Goal: Task Accomplishment & Management: Manage account settings

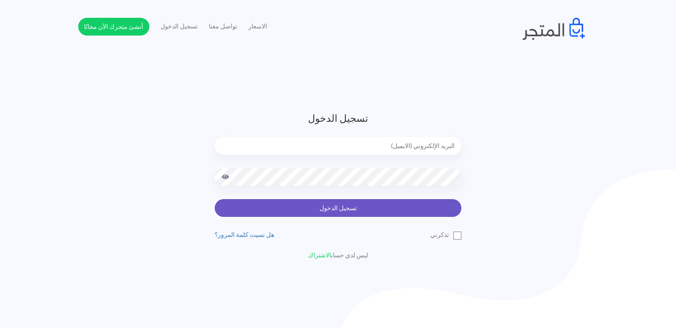
type input "noha_mae86@yahoo.com"
click at [397, 210] on button "تسجيل الدخول" at bounding box center [338, 208] width 247 height 18
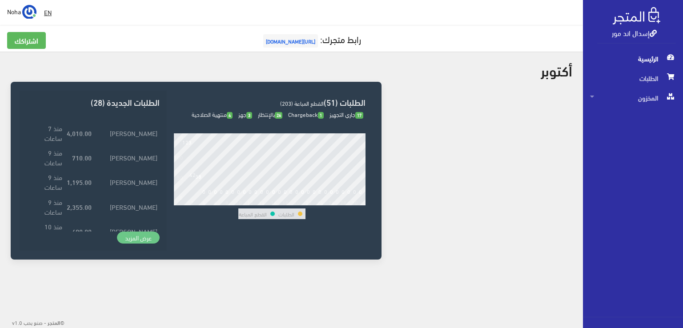
click at [126, 237] on link "عرض المزيد" at bounding box center [138, 238] width 43 height 12
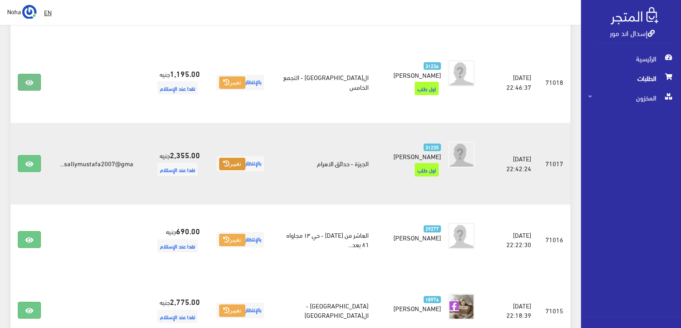
scroll to position [400, 0]
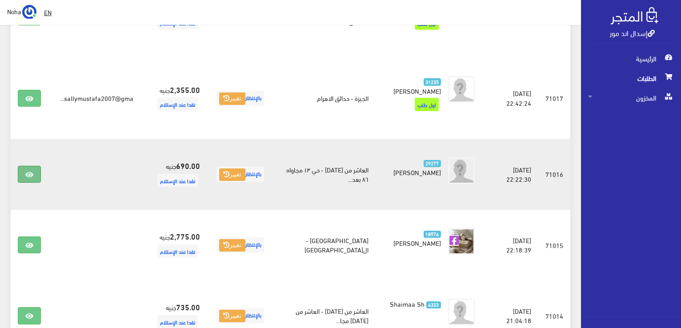
click at [27, 171] on icon at bounding box center [29, 174] width 8 height 7
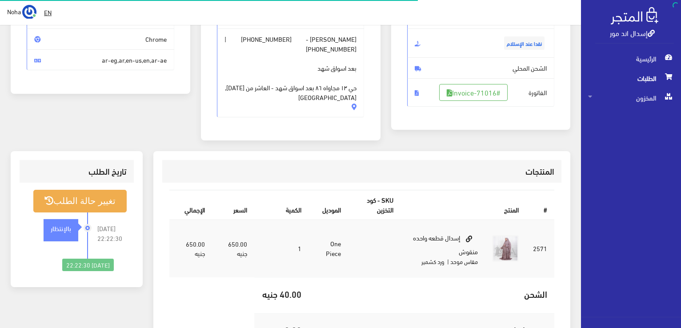
scroll to position [133, 0]
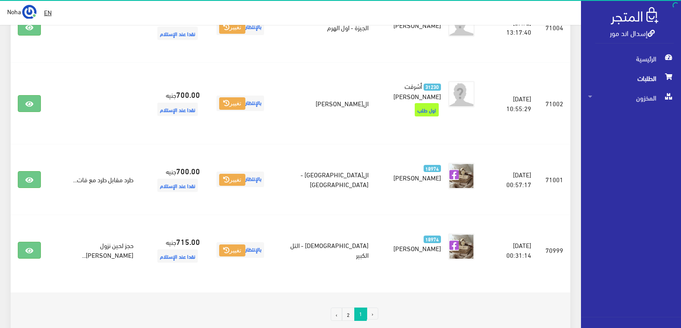
scroll to position [1454, 0]
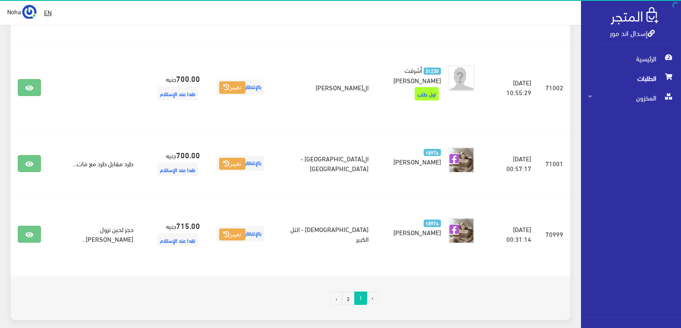
click at [349, 292] on link "2" at bounding box center [348, 298] width 13 height 13
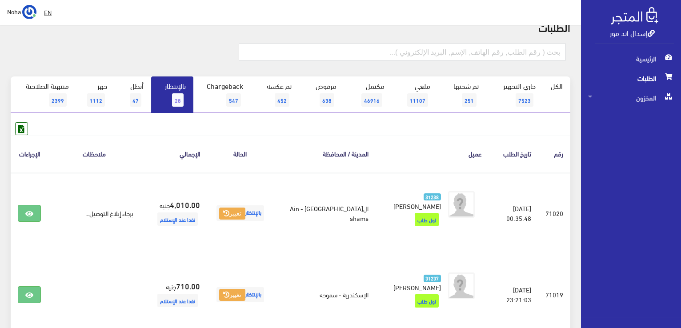
scroll to position [0, 0]
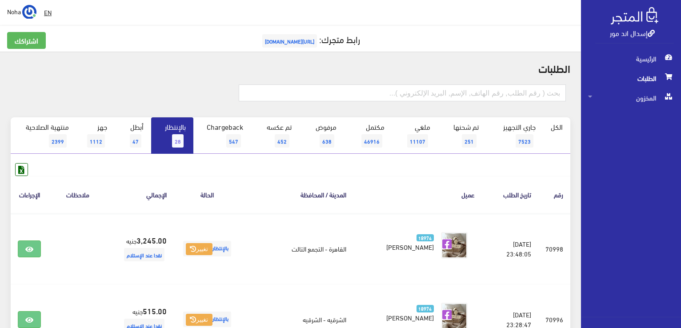
click at [175, 139] on span "28" at bounding box center [178, 140] width 12 height 13
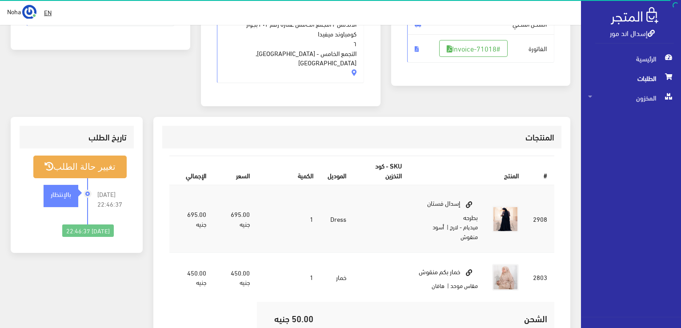
scroll to position [178, 0]
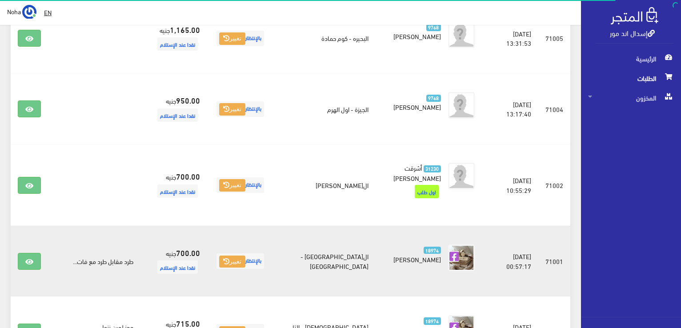
scroll to position [1454, 0]
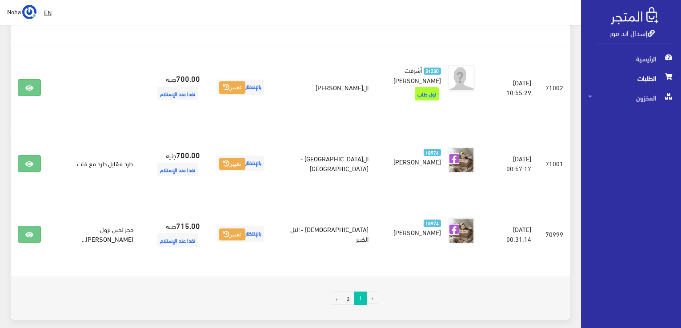
click at [350, 292] on link "2" at bounding box center [348, 298] width 13 height 13
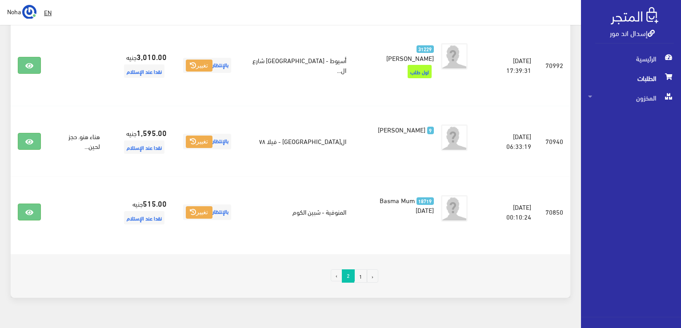
scroll to position [551, 0]
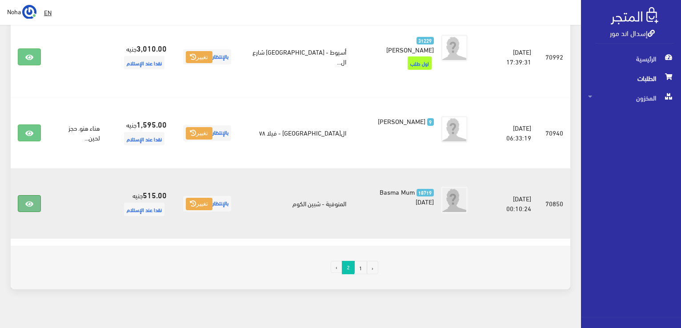
click at [31, 201] on icon at bounding box center [29, 204] width 8 height 7
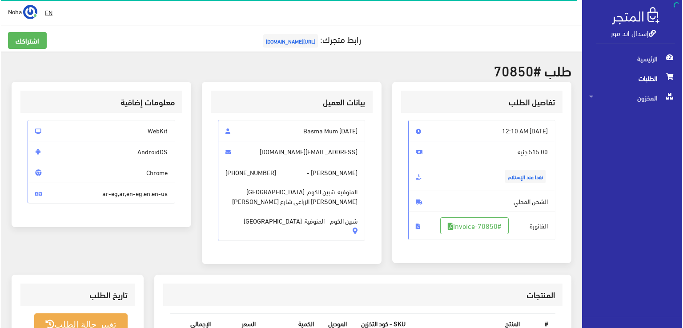
scroll to position [178, 0]
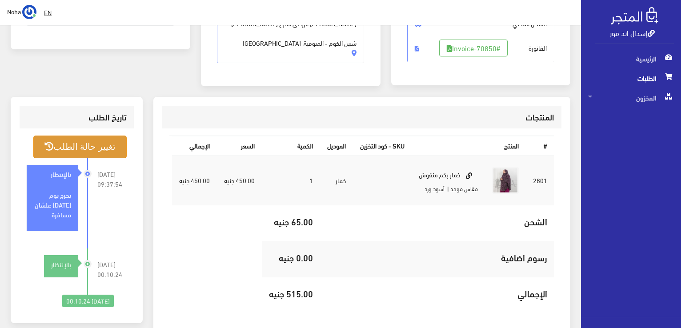
click at [84, 146] on button "تغيير حالة الطلب" at bounding box center [79, 147] width 93 height 23
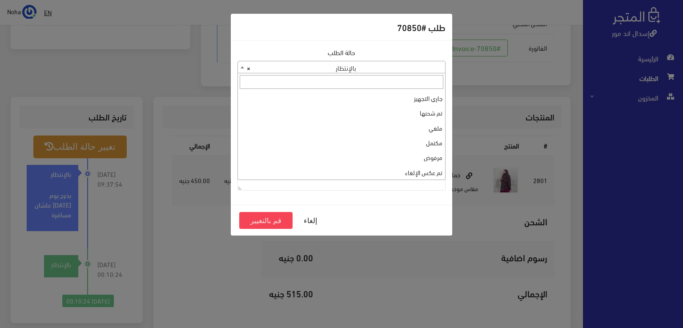
click at [242, 67] on b at bounding box center [243, 67] width 4 height 2
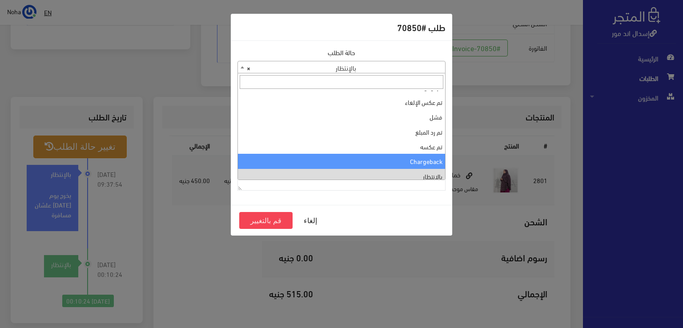
scroll to position [0, 0]
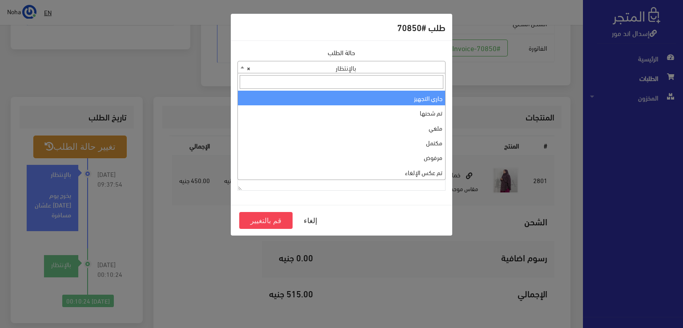
select select "1"
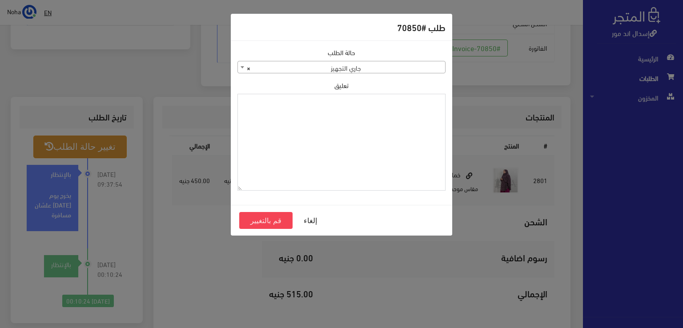
click at [404, 122] on textarea "تعليق" at bounding box center [341, 142] width 208 height 97
drag, startPoint x: 412, startPoint y: 101, endPoint x: 446, endPoint y: 103, distance: 34.3
click at [446, 103] on div "حالة الطلب جاري التجهيز تم شحنها ملغي مكتمل مرفوض تم عكس الإلغاء فشل تم رد المب…" at bounding box center [341, 123] width 219 height 150
type textarea "1131878"
click at [274, 222] on button "قم بالتغيير" at bounding box center [265, 220] width 53 height 17
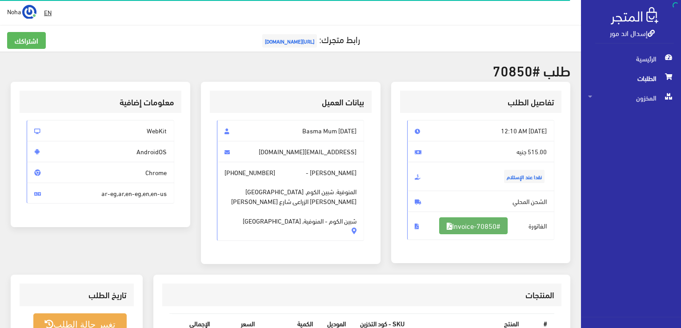
click at [498, 224] on link "#Invoice-70850" at bounding box center [473, 225] width 68 height 17
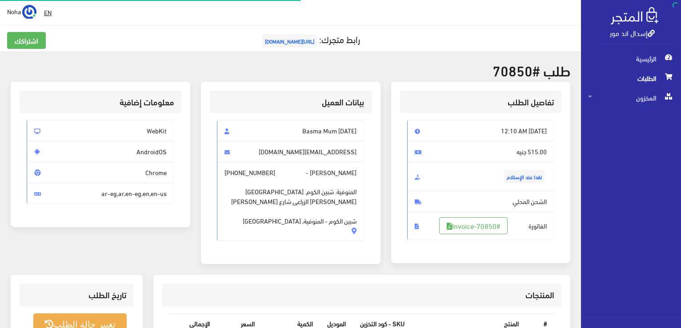
scroll to position [175, 0]
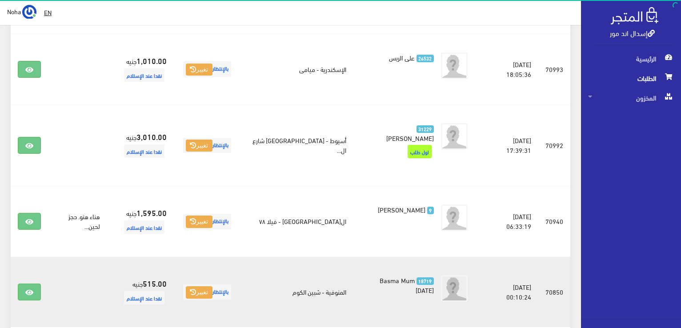
scroll to position [462, 0]
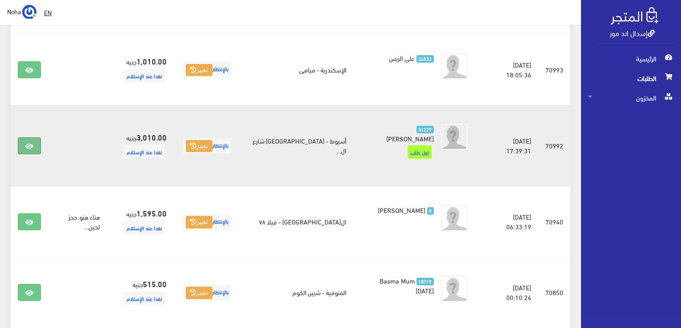
click at [29, 143] on icon at bounding box center [29, 146] width 8 height 7
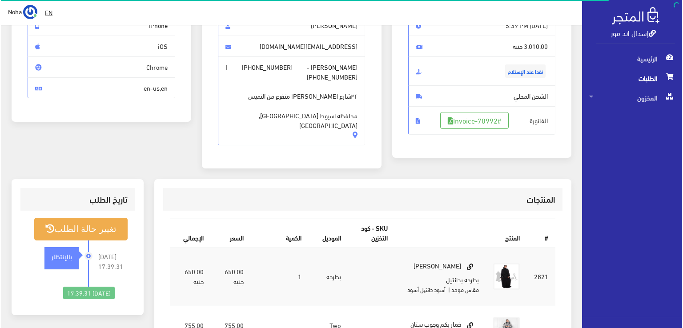
scroll to position [133, 0]
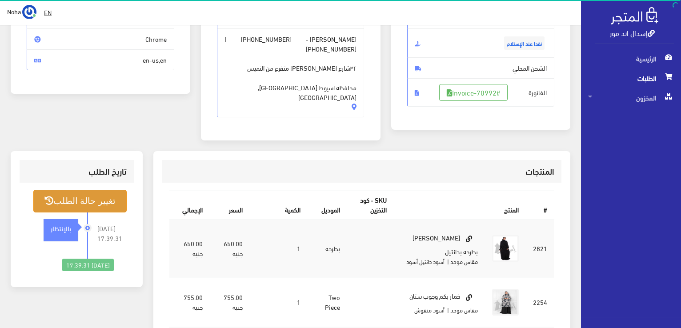
click at [87, 190] on button "تغيير حالة الطلب" at bounding box center [79, 201] width 93 height 23
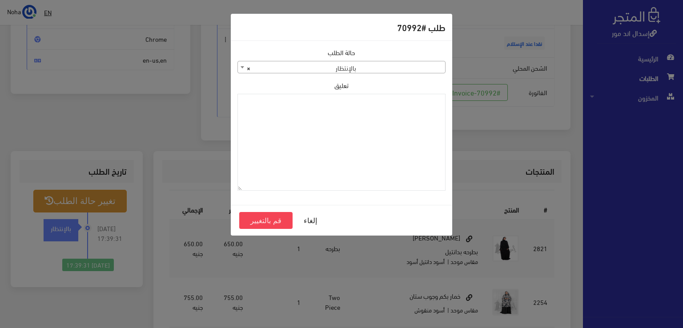
click at [242, 65] on span at bounding box center [242, 67] width 9 height 12
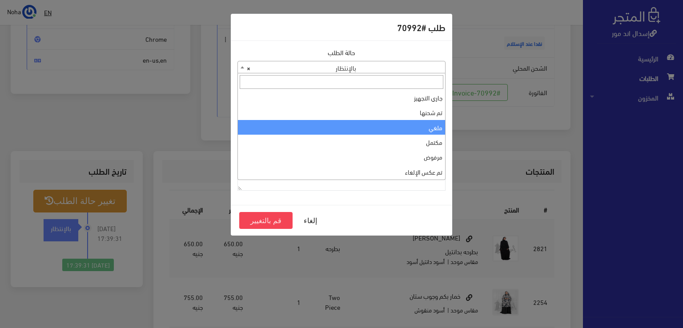
scroll to position [0, 0]
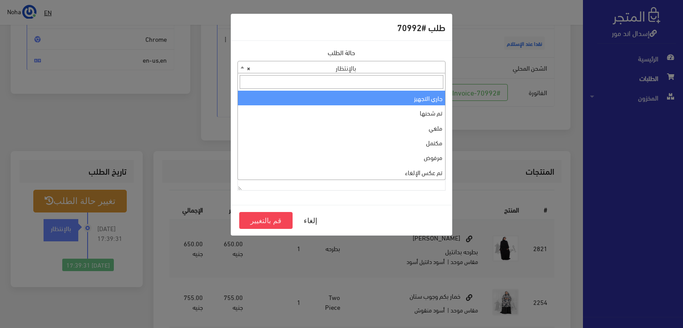
select select "1"
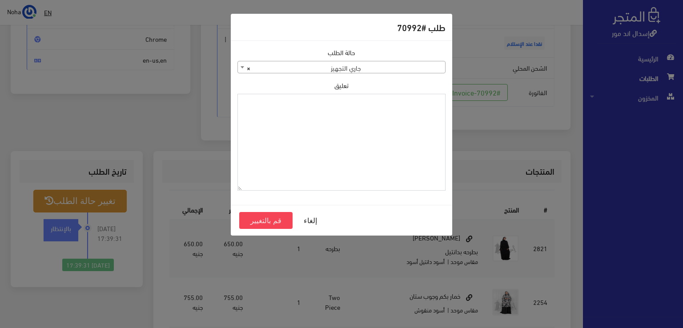
paste textarea "1131878"
type textarea "1131878"
click at [254, 220] on button "قم بالتغيير" at bounding box center [265, 220] width 53 height 17
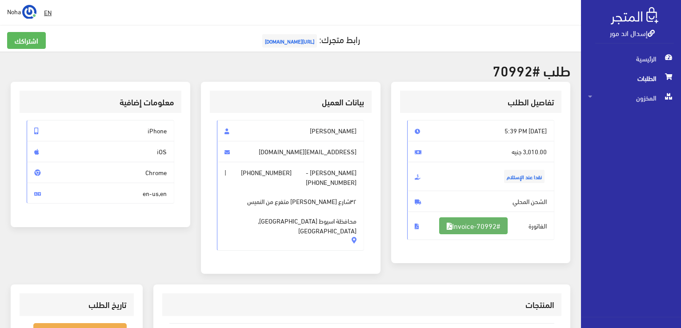
click at [477, 222] on link "#Invoice-70992" at bounding box center [473, 225] width 68 height 17
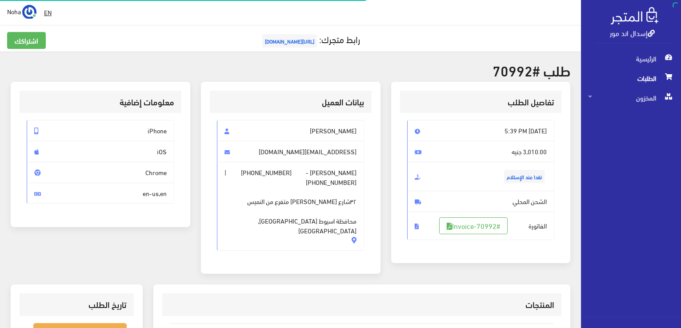
scroll to position [128, 0]
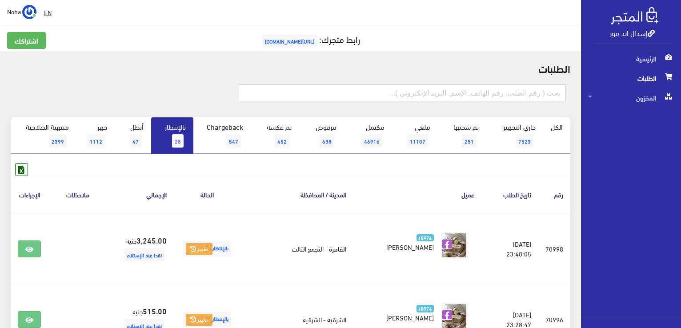
click at [395, 93] on input "text" at bounding box center [402, 92] width 327 height 17
type input "70996"
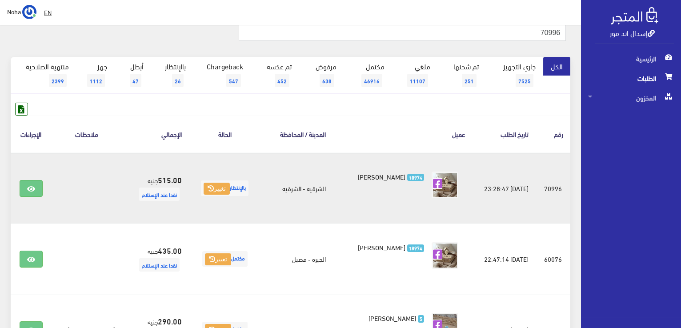
scroll to position [89, 0]
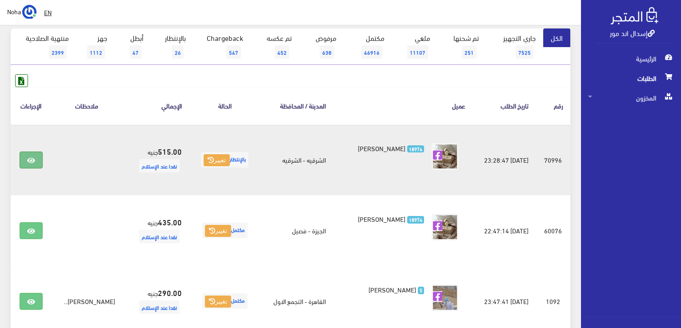
click at [30, 160] on icon at bounding box center [31, 160] width 8 height 7
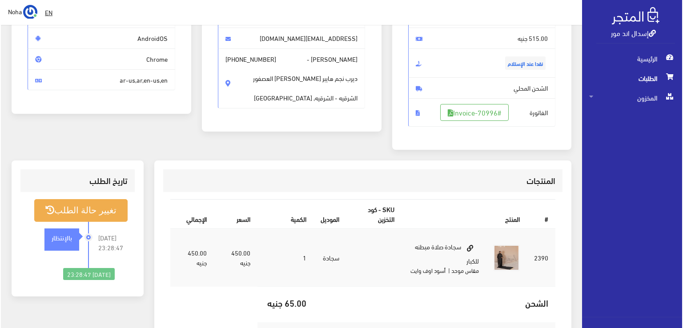
scroll to position [133, 0]
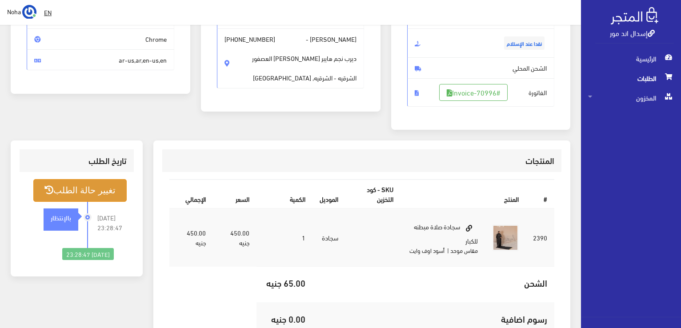
click at [100, 185] on button "تغيير حالة الطلب" at bounding box center [79, 190] width 93 height 23
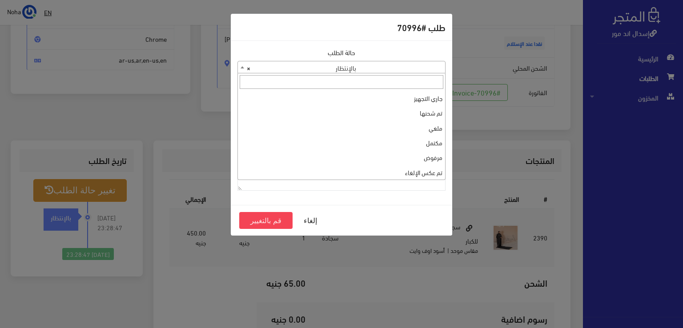
click at [241, 66] on b at bounding box center [243, 67] width 4 height 2
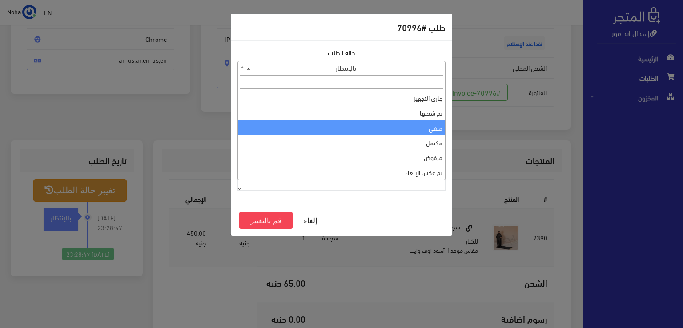
select select "3"
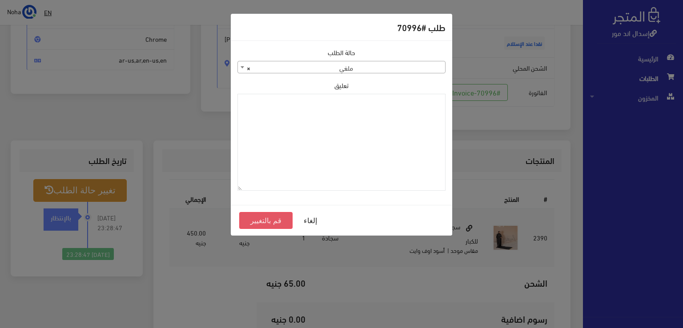
click at [263, 221] on button "قم بالتغيير" at bounding box center [265, 220] width 53 height 17
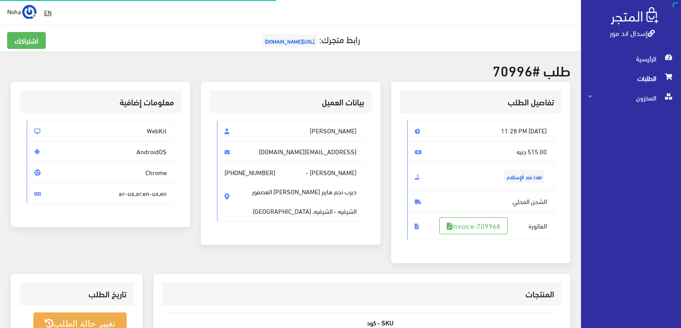
scroll to position [128, 0]
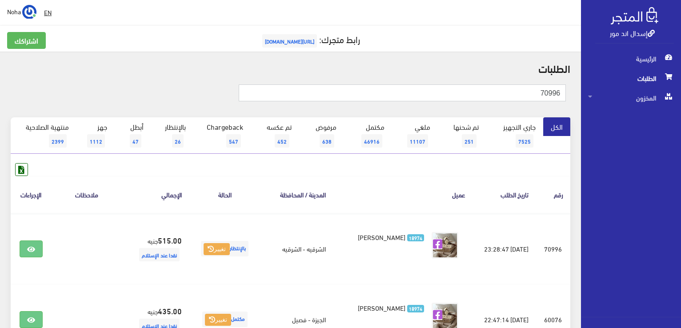
click at [535, 91] on input "70996" at bounding box center [402, 92] width 327 height 17
type input "7"
type input "71003"
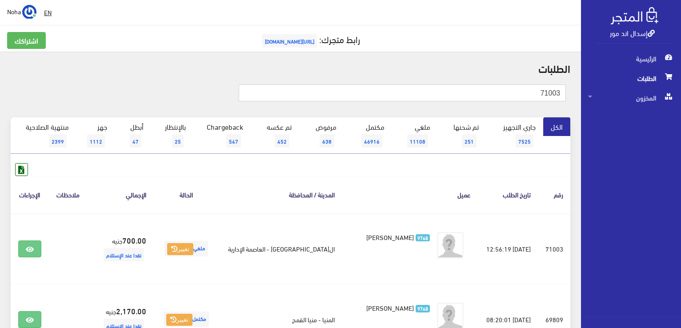
click at [514, 93] on input "71003" at bounding box center [402, 92] width 327 height 17
type input "7"
type input "70995"
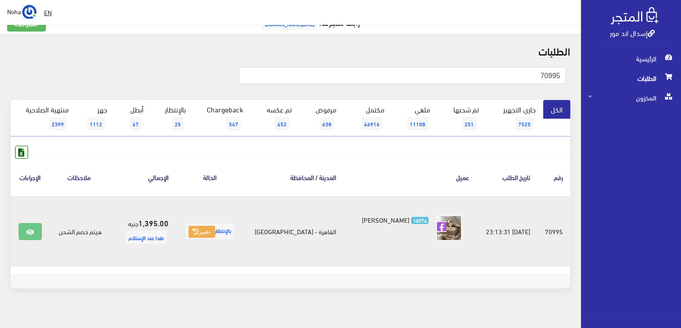
scroll to position [27, 0]
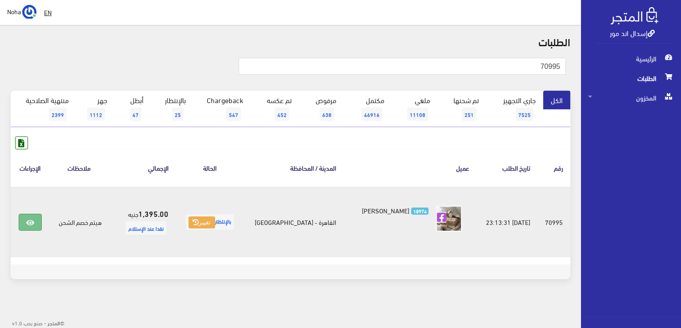
click at [33, 220] on icon at bounding box center [30, 222] width 8 height 7
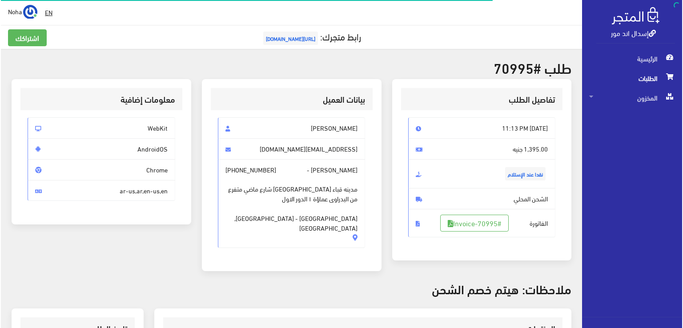
scroll to position [133, 0]
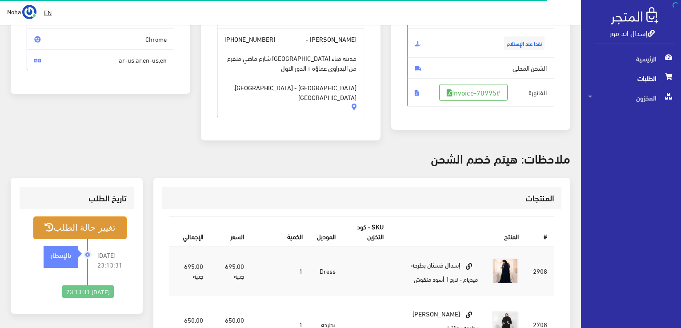
click at [109, 221] on button "تغيير حالة الطلب" at bounding box center [79, 228] width 93 height 23
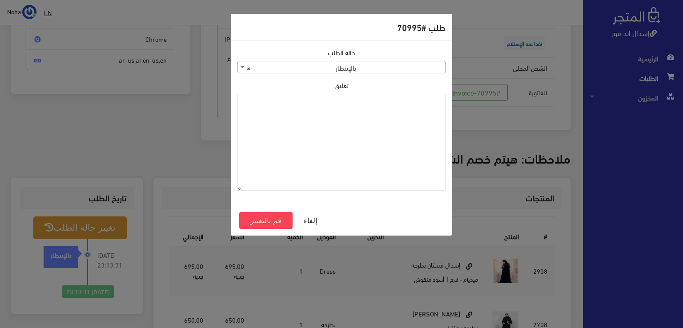
click at [242, 64] on span at bounding box center [242, 67] width 9 height 12
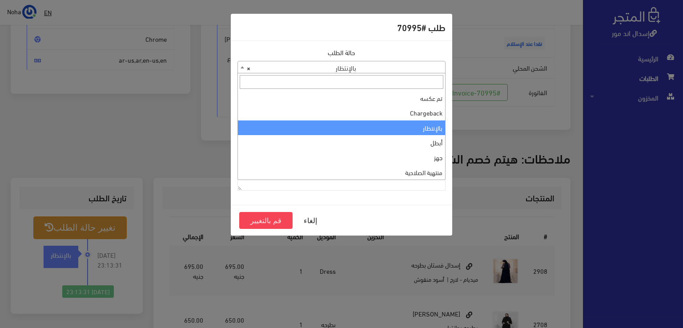
scroll to position [0, 0]
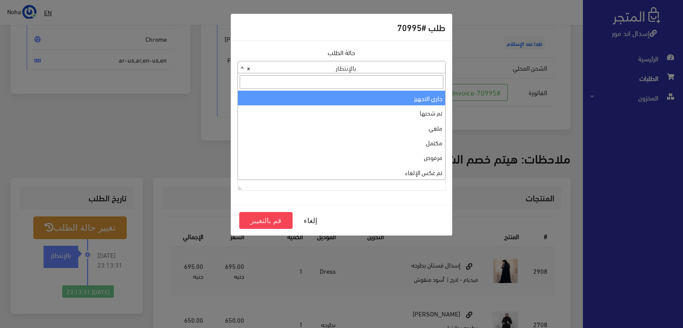
select select "1"
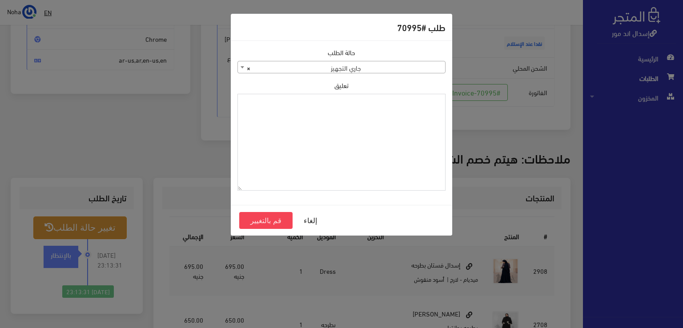
paste textarea "1131878"
type textarea "1131878"
click at [269, 217] on button "قم بالتغيير" at bounding box center [265, 220] width 53 height 17
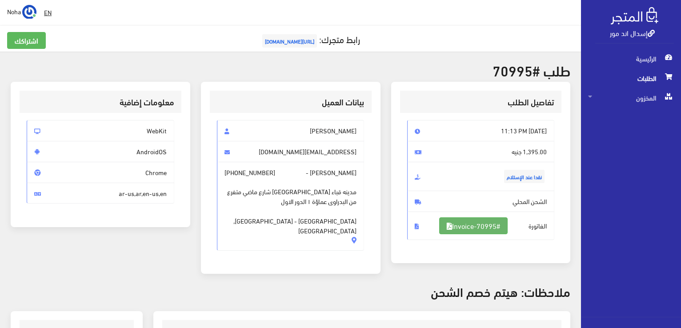
click at [474, 228] on link "#Invoice-70995" at bounding box center [473, 225] width 68 height 17
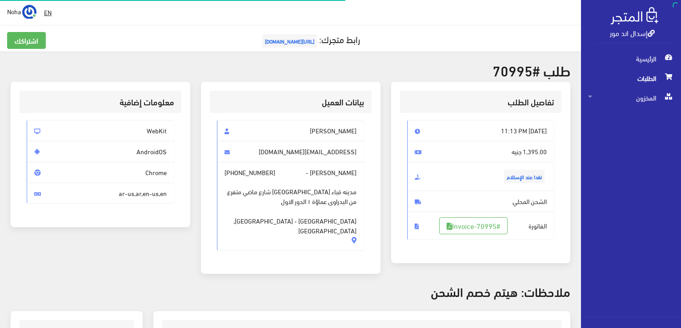
scroll to position [128, 0]
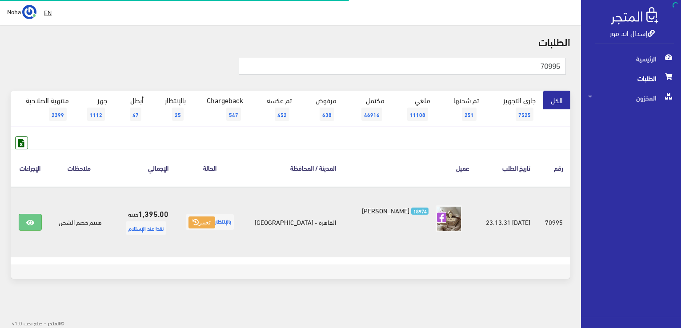
scroll to position [27, 0]
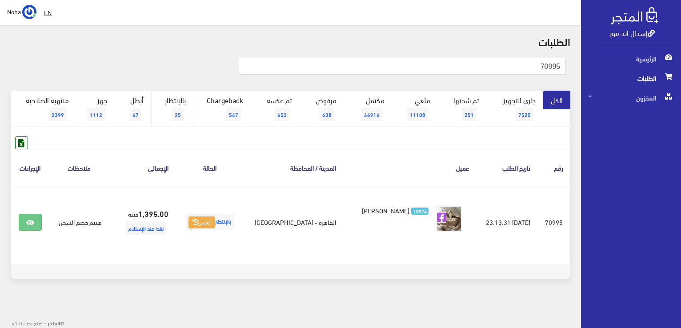
click at [177, 114] on span "25" at bounding box center [178, 114] width 12 height 13
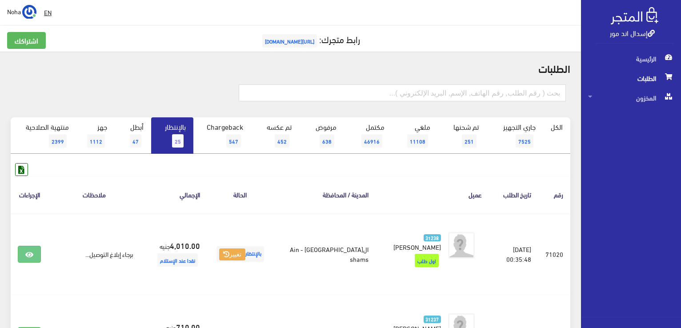
click at [176, 136] on span "25" at bounding box center [178, 140] width 12 height 13
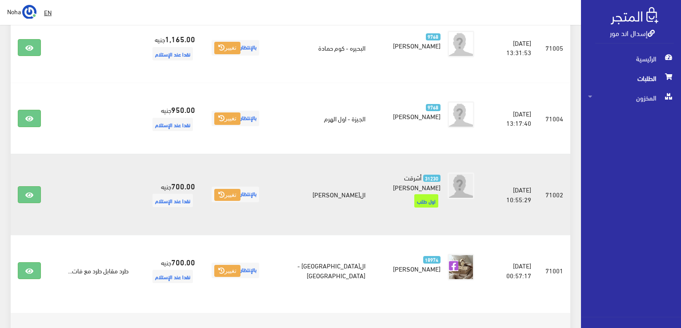
scroll to position [1454, 0]
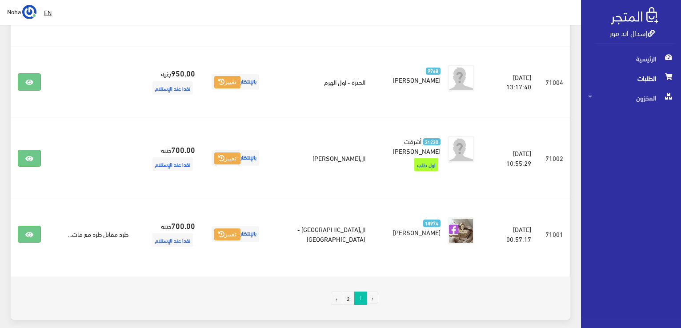
click at [349, 292] on link "2" at bounding box center [348, 298] width 13 height 13
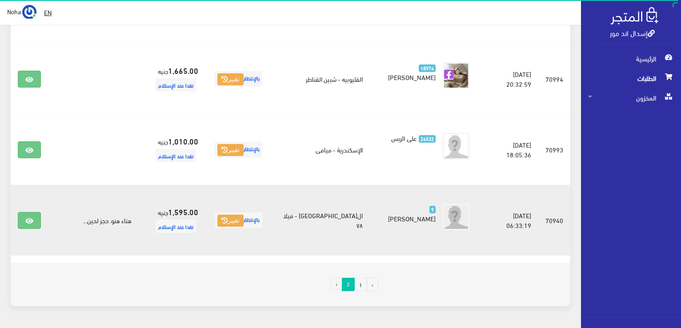
scroll to position [338, 0]
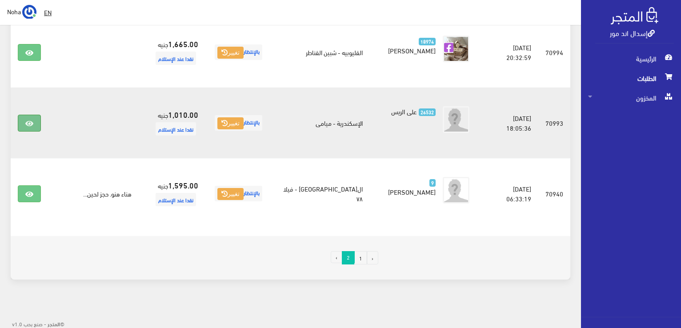
click at [28, 121] on icon at bounding box center [29, 123] width 8 height 7
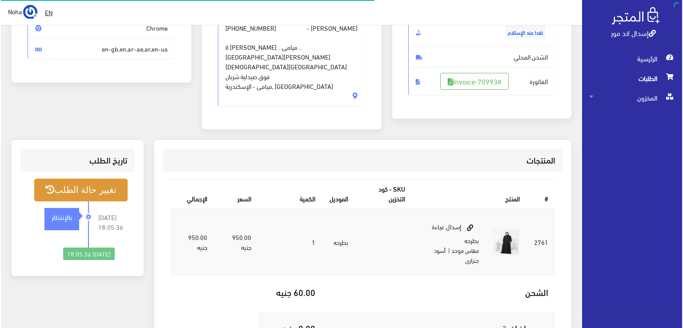
scroll to position [178, 0]
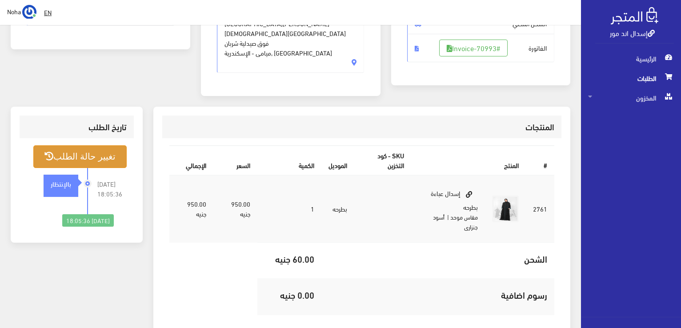
click at [95, 145] on button "تغيير حالة الطلب" at bounding box center [79, 156] width 93 height 23
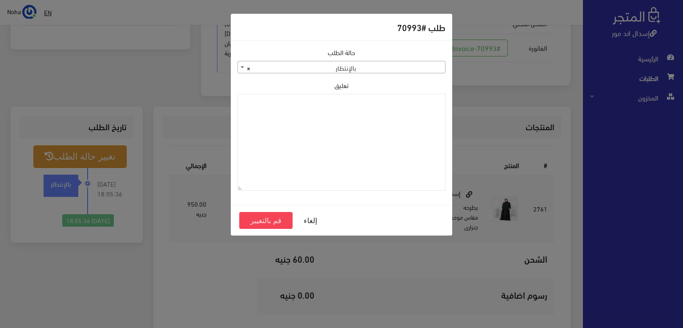
click at [241, 68] on span at bounding box center [242, 67] width 9 height 12
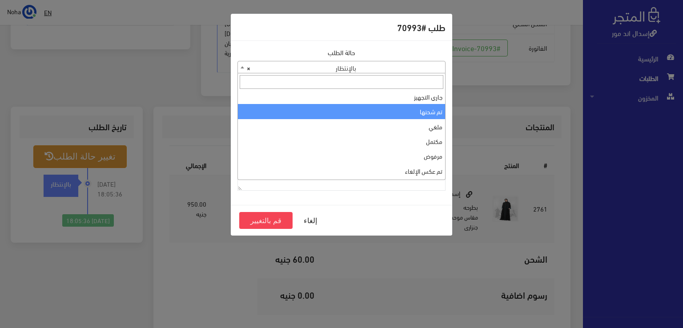
scroll to position [0, 0]
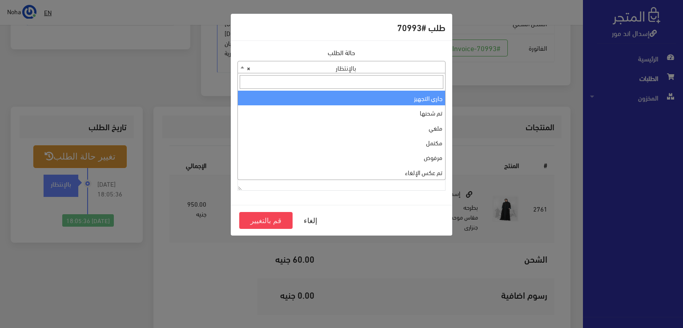
select select "1"
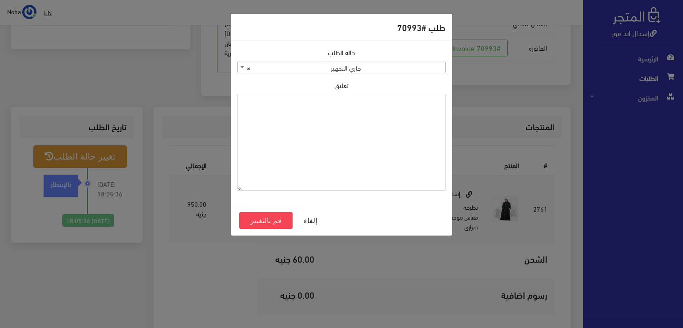
paste textarea "1131878"
type textarea "1131878"
click at [267, 221] on button "قم بالتغيير" at bounding box center [265, 220] width 53 height 17
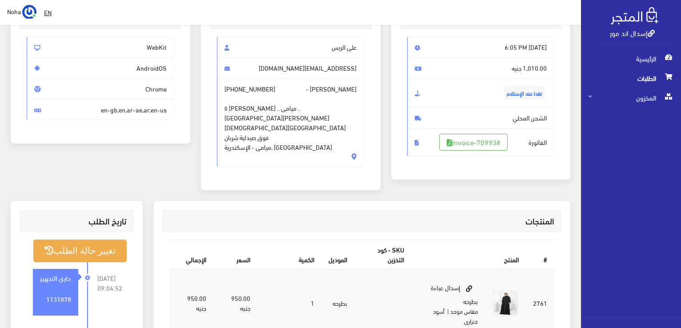
scroll to position [133, 0]
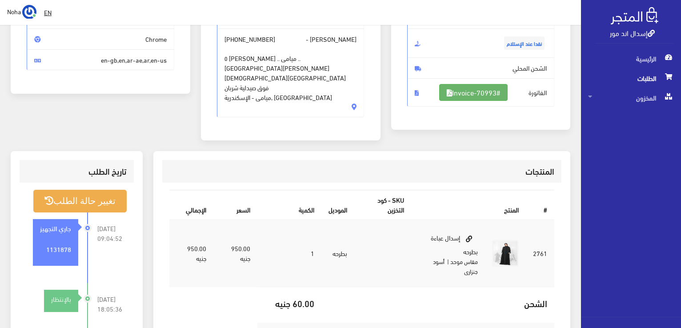
click at [481, 93] on link "#Invoice-70993" at bounding box center [473, 92] width 68 height 17
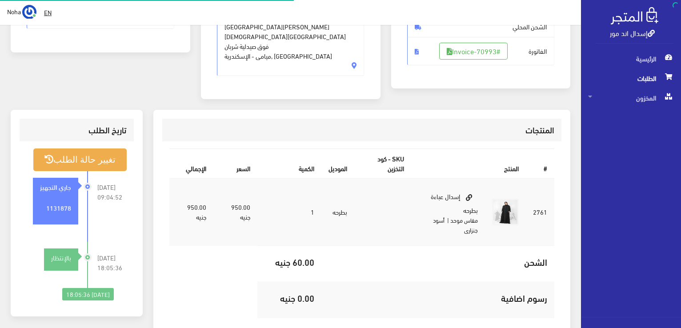
scroll to position [175, 0]
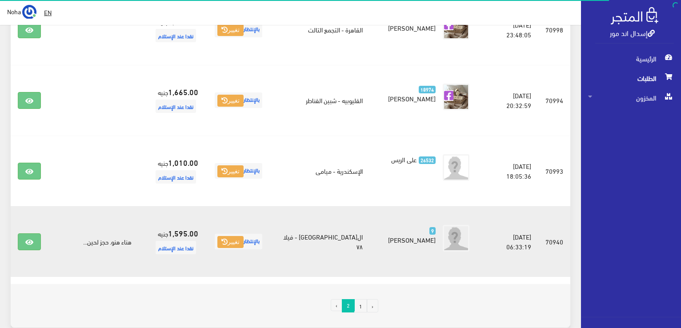
scroll to position [205, 0]
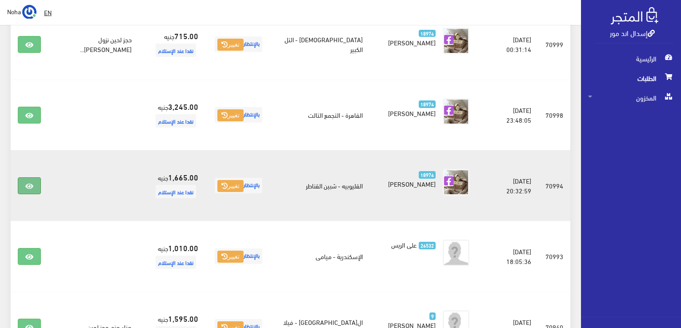
click at [32, 183] on icon at bounding box center [29, 186] width 8 height 7
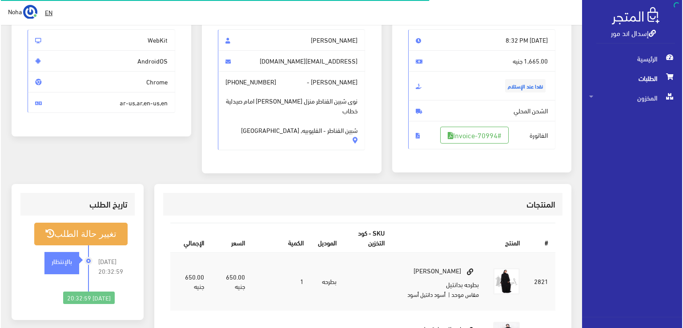
scroll to position [133, 0]
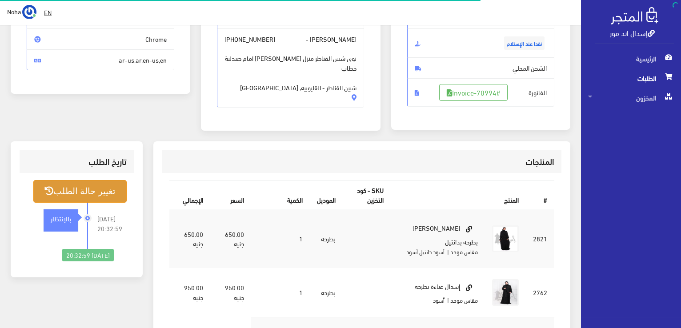
click at [111, 191] on button "تغيير حالة الطلب" at bounding box center [79, 191] width 93 height 23
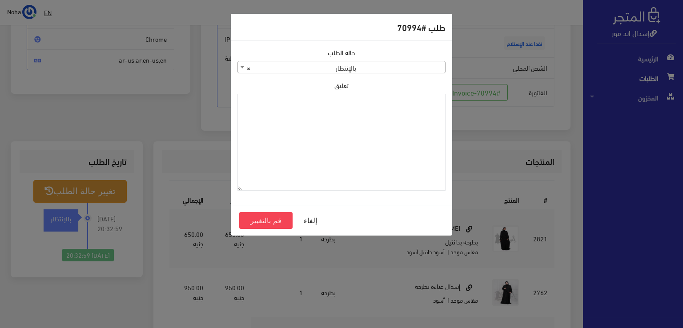
click at [242, 64] on span at bounding box center [242, 67] width 9 height 12
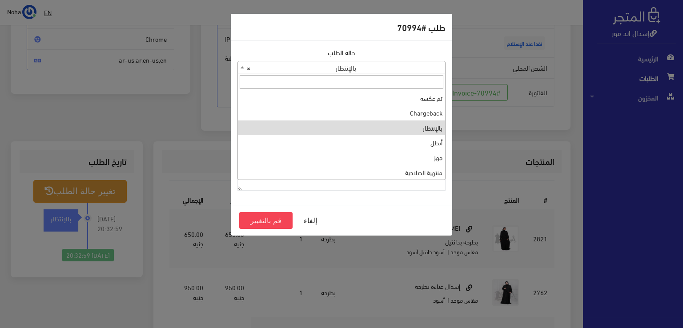
scroll to position [0, 0]
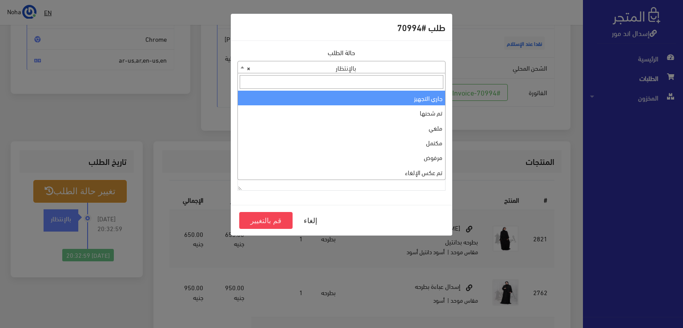
select select "1"
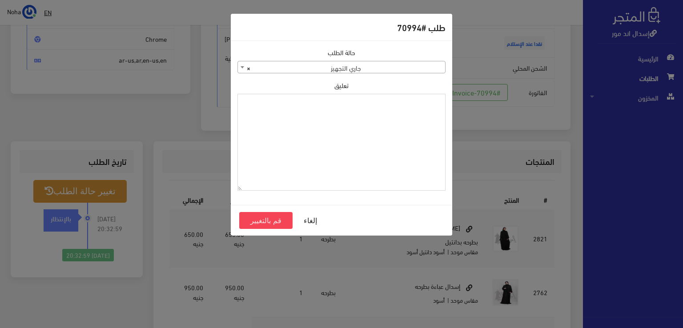
paste textarea "1131878"
type textarea "1131878"
click at [267, 222] on button "قم بالتغيير" at bounding box center [265, 220] width 53 height 17
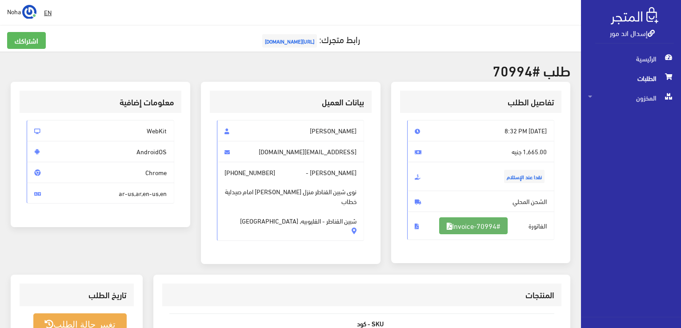
click at [478, 226] on link "#Invoice-70994" at bounding box center [473, 225] width 68 height 17
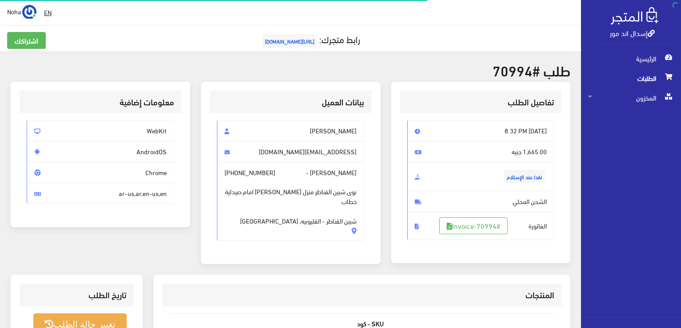
scroll to position [128, 0]
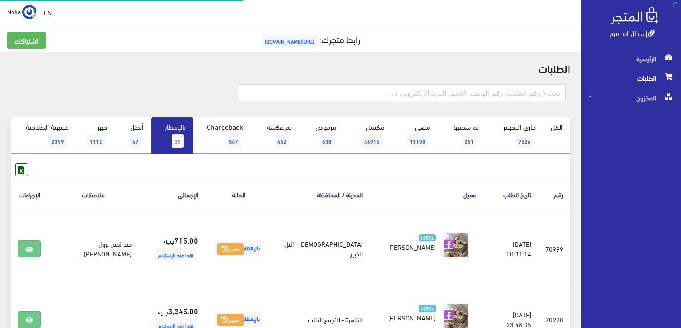
scroll to position [205, 0]
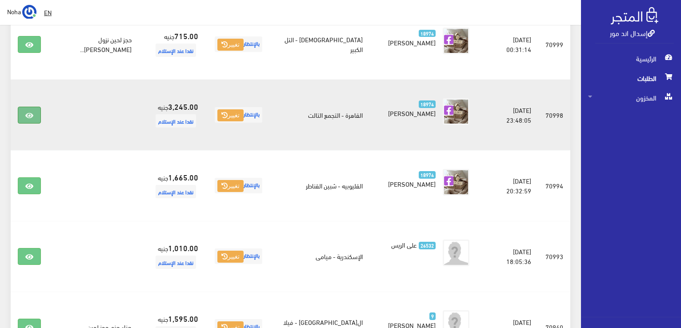
click at [30, 115] on icon at bounding box center [29, 115] width 8 height 7
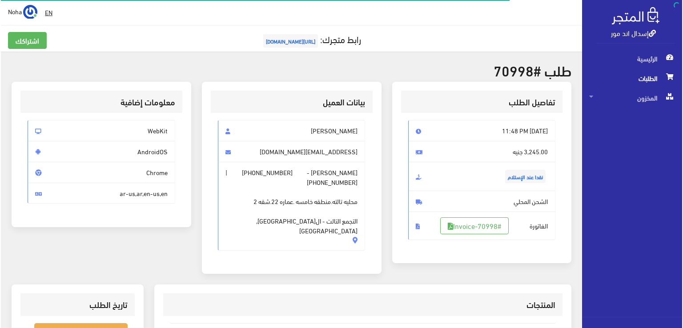
scroll to position [89, 0]
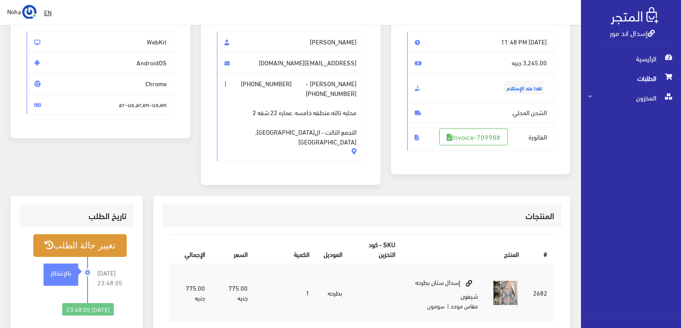
click at [101, 234] on button "تغيير حالة الطلب" at bounding box center [79, 245] width 93 height 23
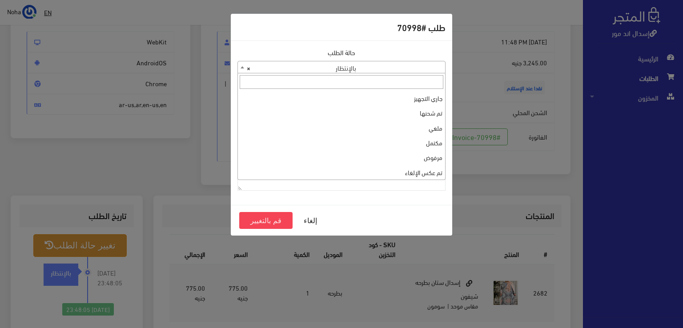
click at [241, 67] on b at bounding box center [243, 67] width 4 height 2
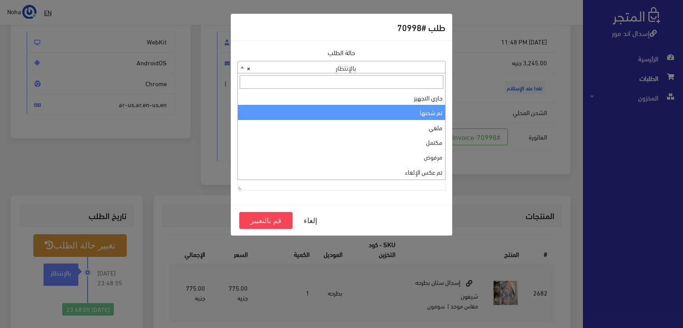
scroll to position [0, 0]
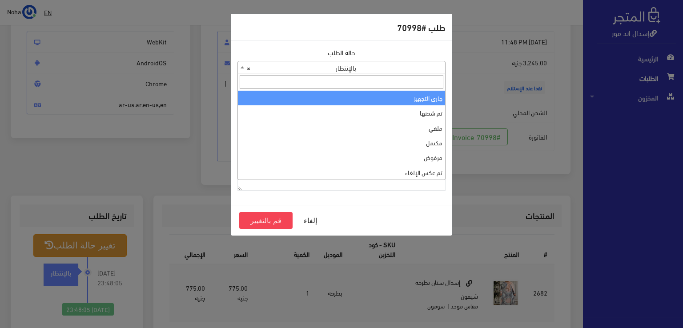
select select "1"
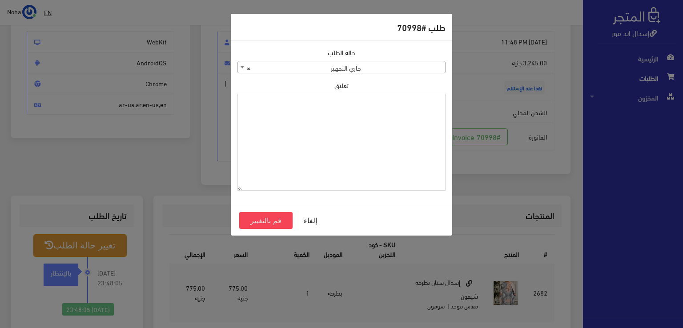
paste textarea "1131878"
type textarea "1131878"
click at [277, 219] on button "قم بالتغيير" at bounding box center [265, 220] width 53 height 17
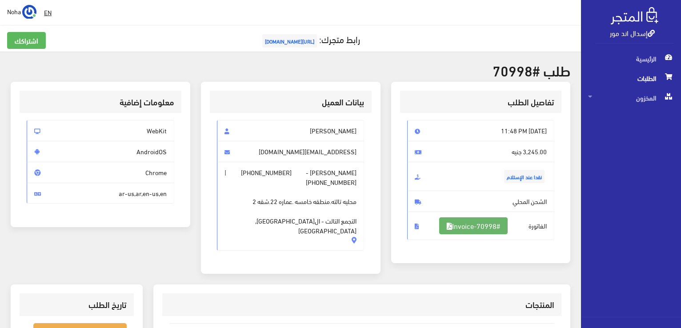
click at [464, 225] on link "#Invoice-70998" at bounding box center [473, 225] width 68 height 17
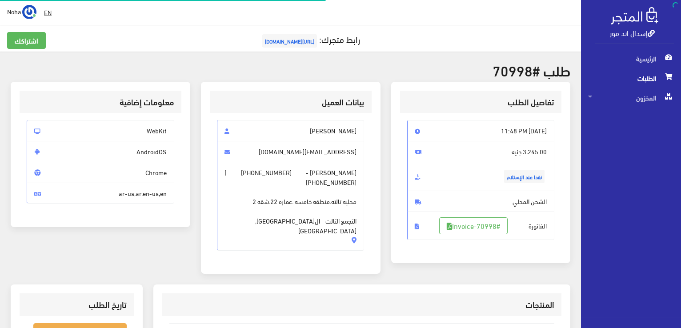
scroll to position [89, 0]
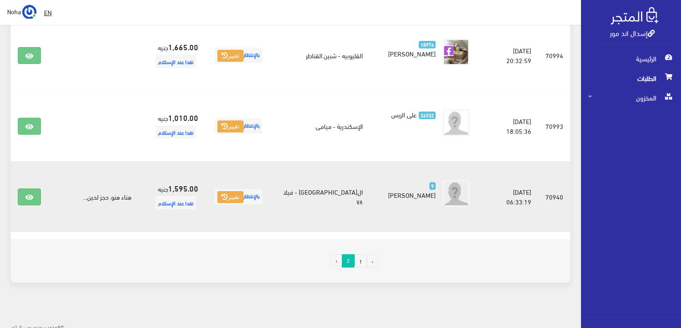
scroll to position [338, 0]
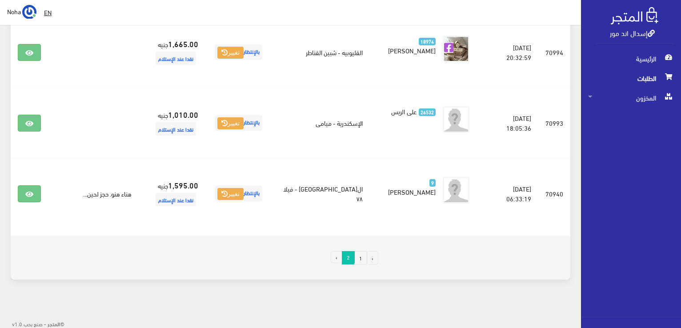
click at [360, 260] on link "1" at bounding box center [360, 257] width 13 height 13
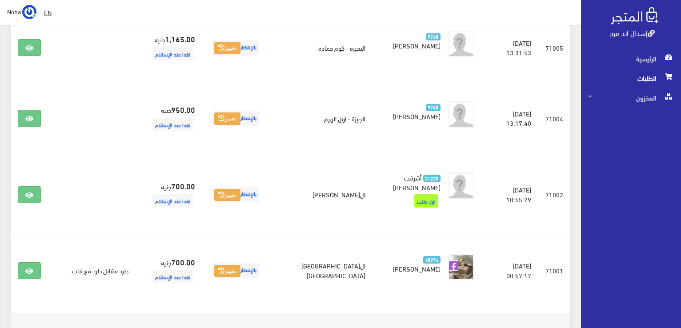
scroll to position [1454, 0]
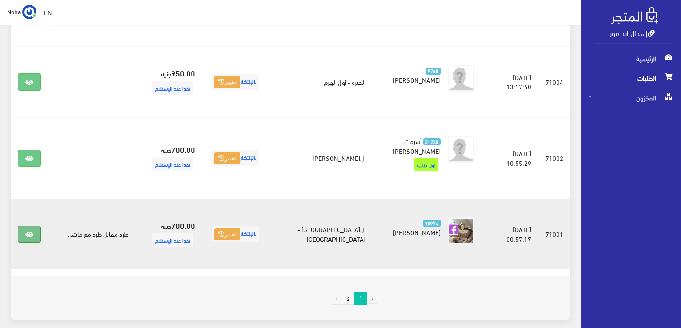
click at [28, 231] on icon at bounding box center [29, 234] width 8 height 7
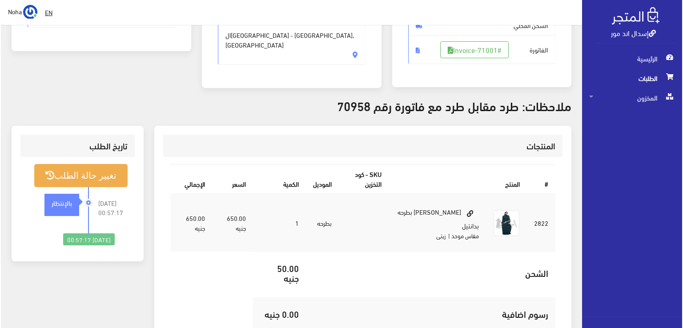
scroll to position [178, 0]
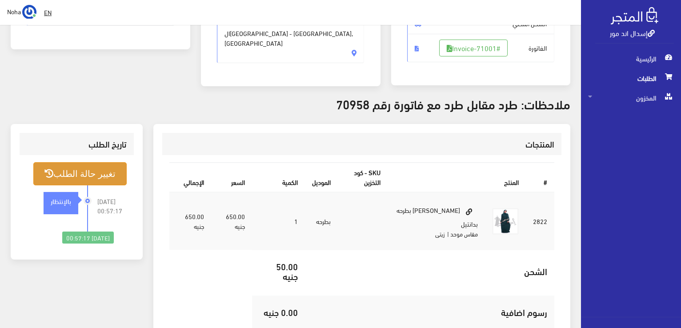
click at [102, 173] on button "تغيير حالة الطلب" at bounding box center [79, 173] width 93 height 23
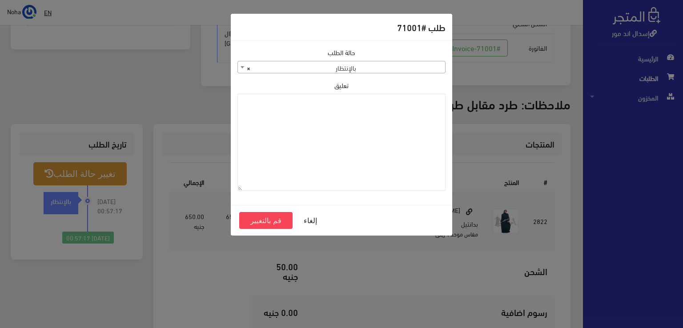
click at [241, 66] on b at bounding box center [243, 67] width 4 height 2
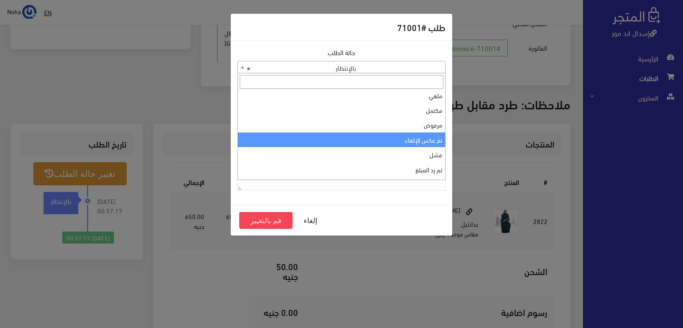
scroll to position [0, 0]
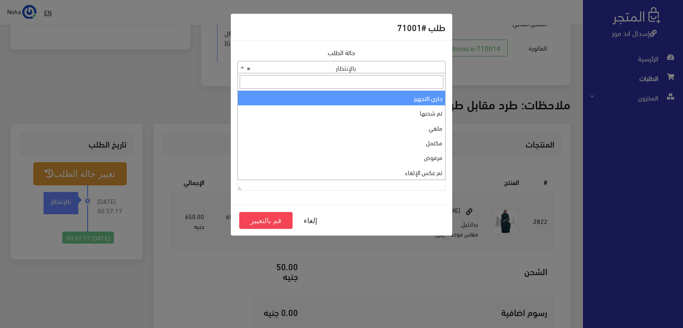
select select "1"
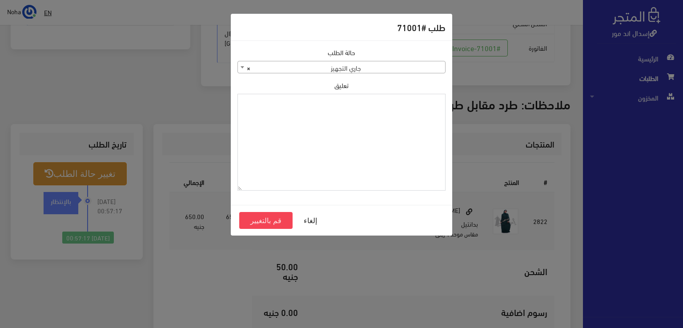
paste textarea "1131878"
type textarea "1131878"
click at [277, 219] on button "قم بالتغيير" at bounding box center [265, 220] width 53 height 17
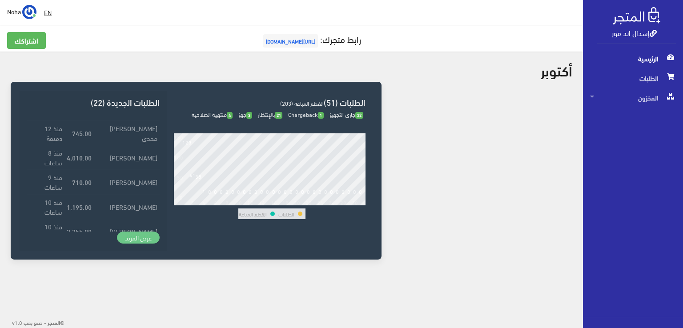
click at [148, 235] on link "عرض المزيد" at bounding box center [138, 238] width 43 height 12
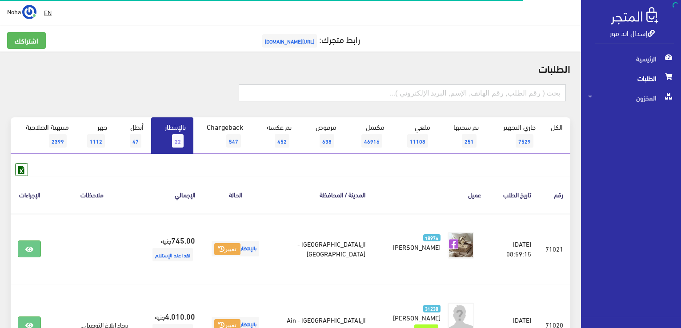
click at [509, 96] on input "text" at bounding box center [402, 92] width 327 height 17
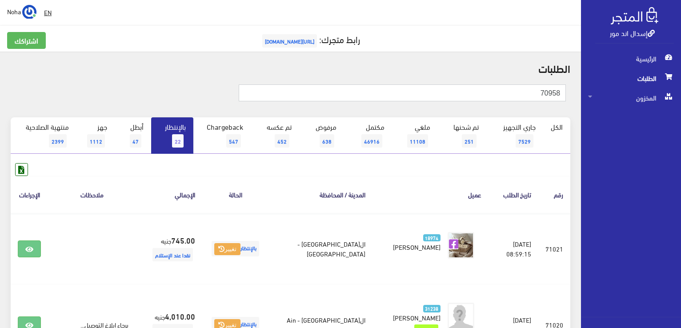
type input "70958"
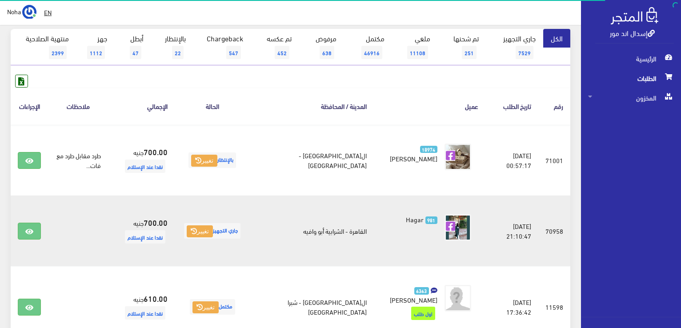
scroll to position [89, 0]
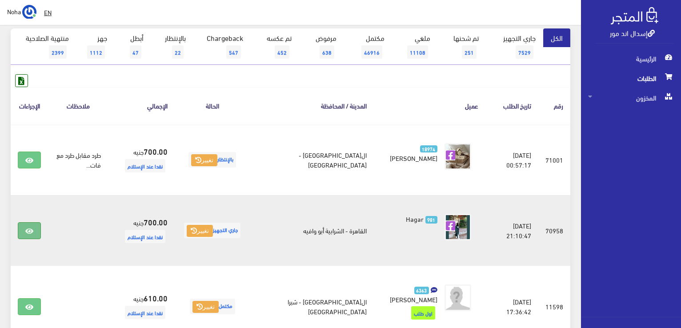
click at [24, 230] on link at bounding box center [29, 230] width 23 height 17
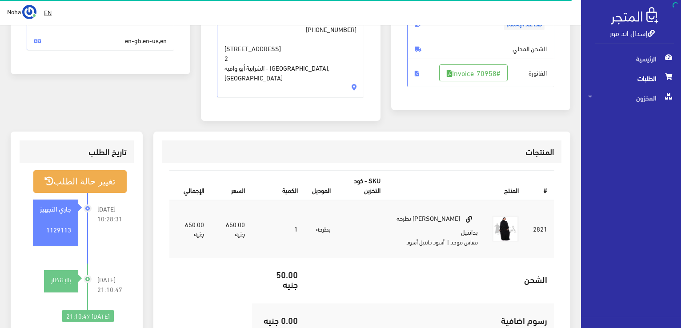
scroll to position [178, 0]
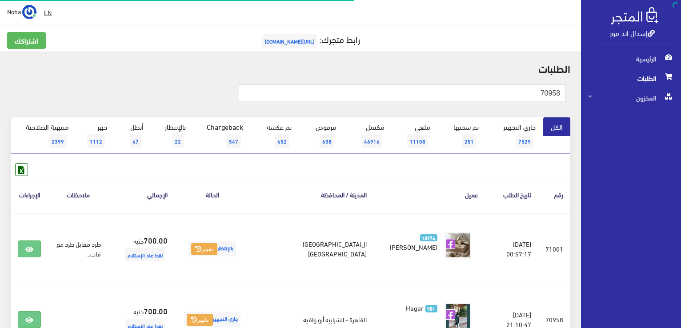
scroll to position [89, 0]
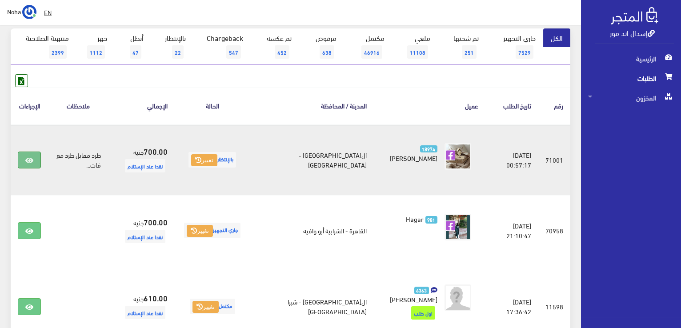
click at [24, 159] on link at bounding box center [29, 160] width 23 height 17
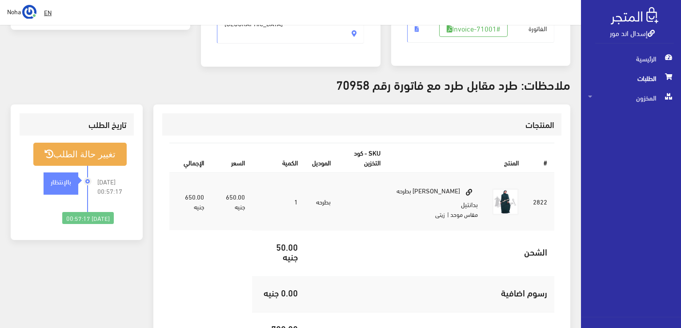
scroll to position [222, 0]
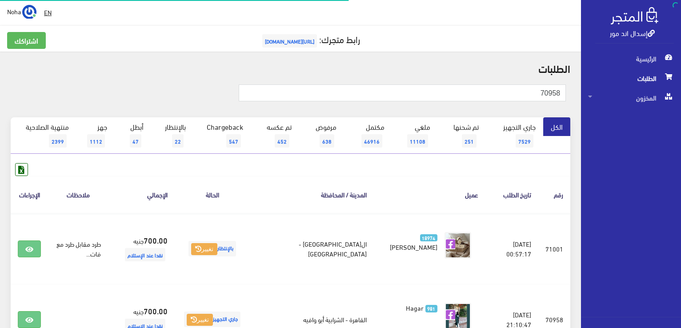
scroll to position [89, 0]
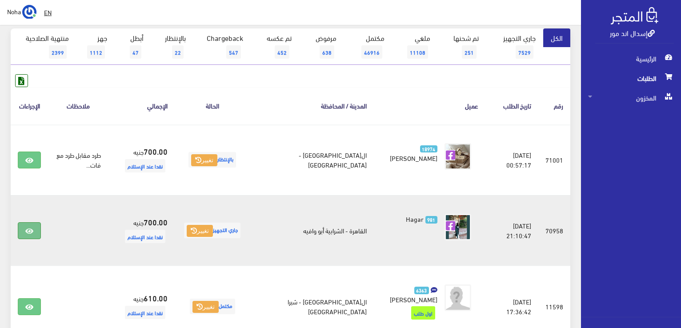
click at [25, 227] on link at bounding box center [29, 230] width 23 height 17
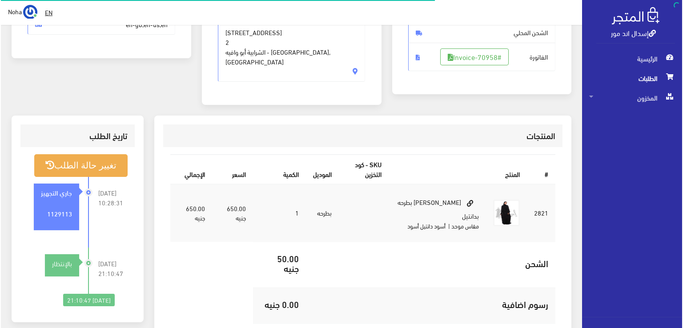
scroll to position [178, 0]
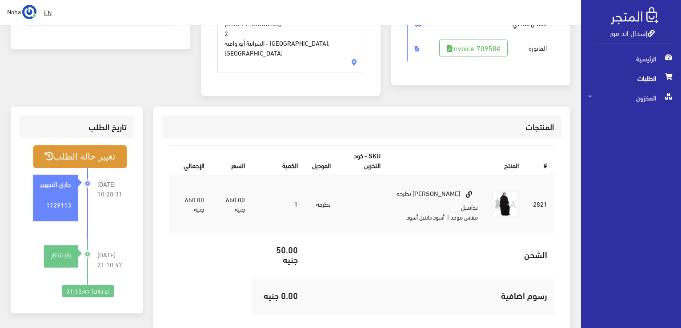
click at [101, 145] on button "تغيير حالة الطلب" at bounding box center [79, 156] width 93 height 23
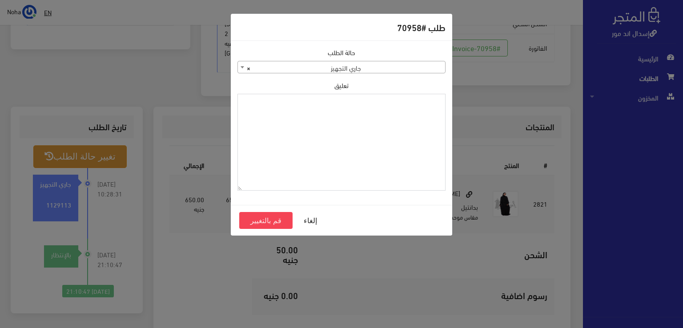
click at [420, 108] on textarea "تعليق" at bounding box center [341, 142] width 208 height 97
type textarea "j"
type textarea "تبديل مع اوردر 71001"
click at [282, 217] on button "قم بالتغيير" at bounding box center [265, 220] width 53 height 17
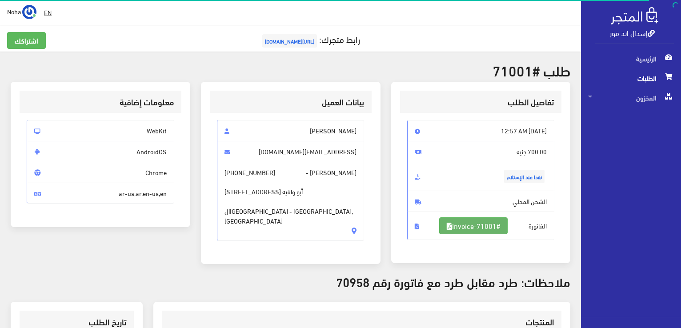
click at [477, 222] on link "#Invoice-71001" at bounding box center [473, 225] width 68 height 17
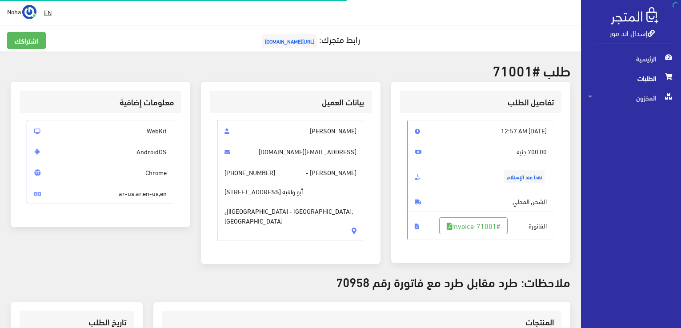
scroll to position [175, 0]
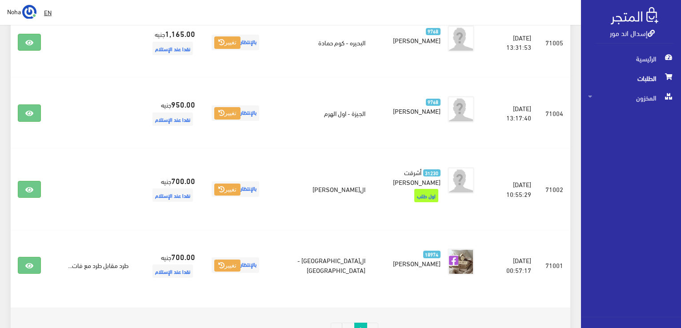
scroll to position [1409, 0]
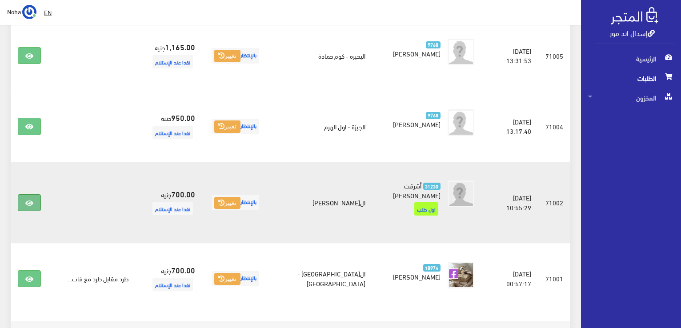
click at [32, 200] on icon at bounding box center [29, 203] width 8 height 7
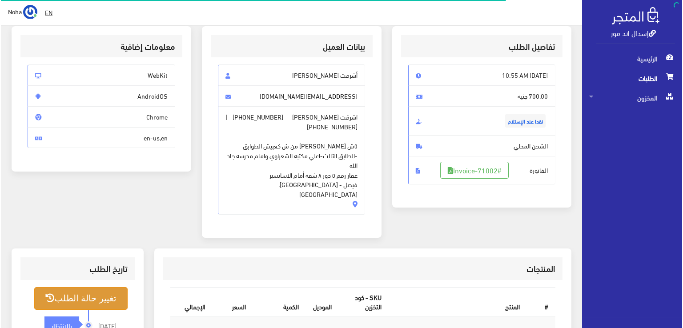
scroll to position [89, 0]
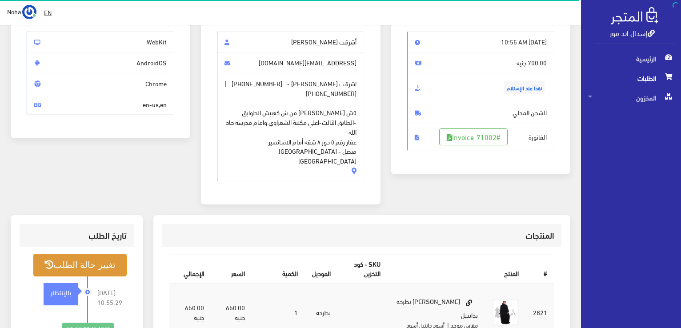
click at [101, 254] on button "تغيير حالة الطلب" at bounding box center [79, 265] width 93 height 23
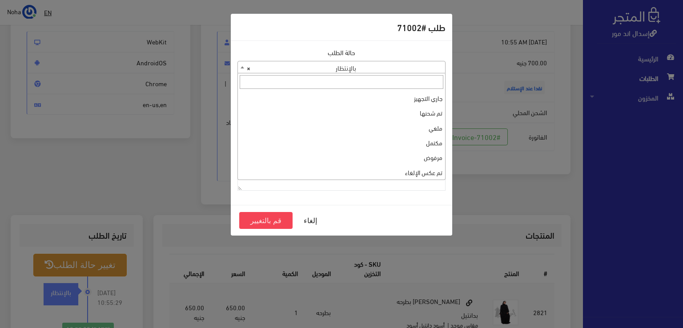
click at [241, 67] on b at bounding box center [243, 67] width 4 height 2
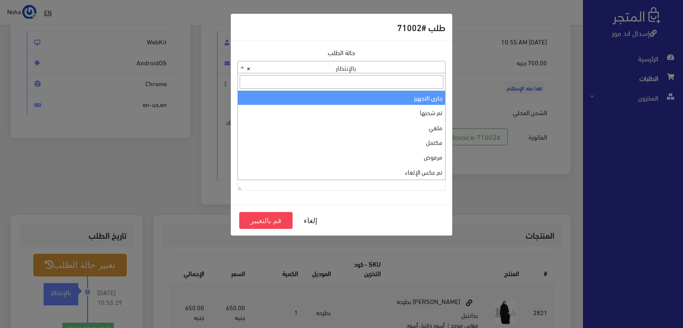
scroll to position [0, 0]
select select "1"
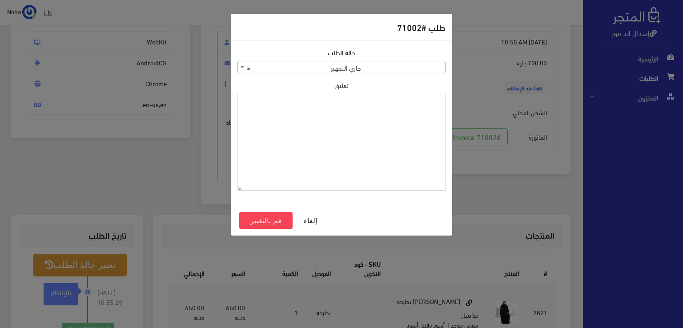
paste textarea "1131878"
type textarea "1131878"
click at [266, 219] on button "قم بالتغيير" at bounding box center [265, 220] width 53 height 17
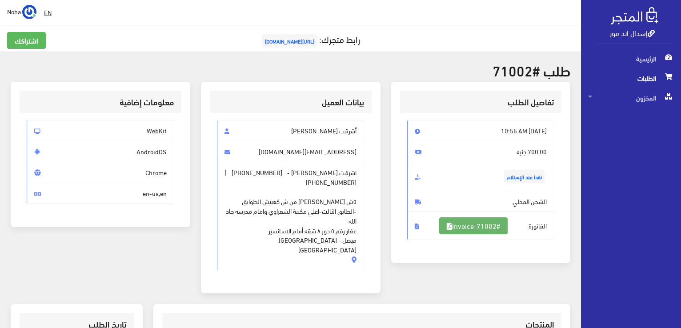
click at [489, 224] on link "#Invoice-71002" at bounding box center [473, 225] width 68 height 17
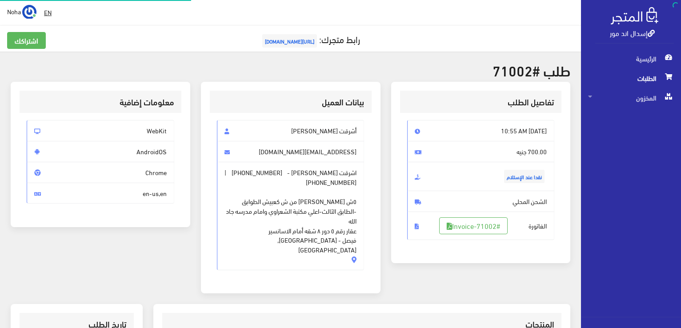
scroll to position [89, 0]
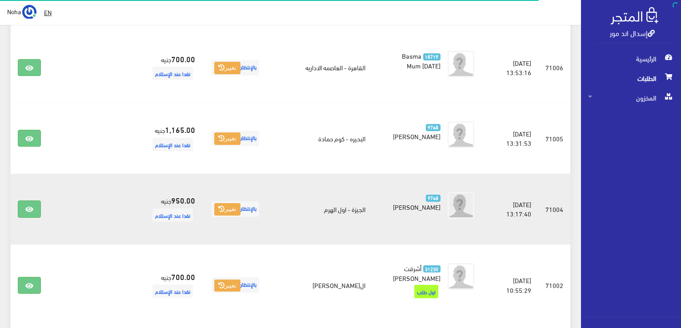
scroll to position [1320, 0]
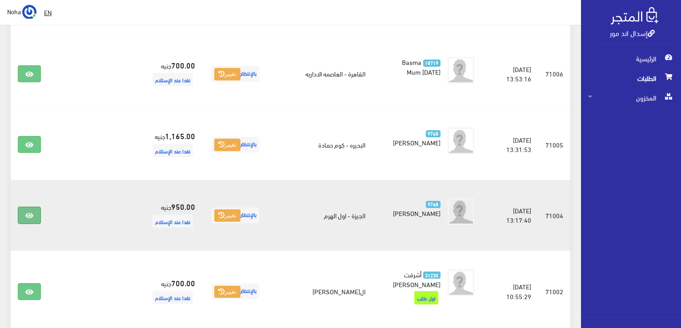
click at [28, 212] on icon at bounding box center [29, 215] width 8 height 7
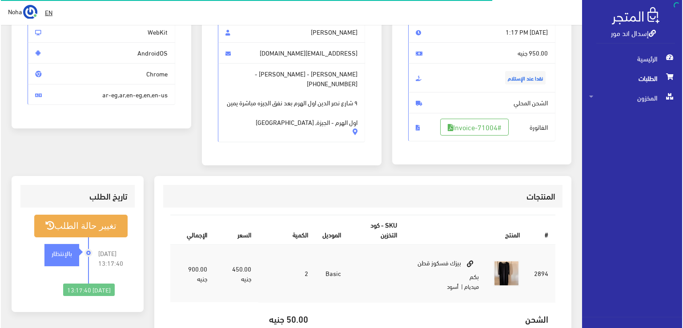
scroll to position [133, 0]
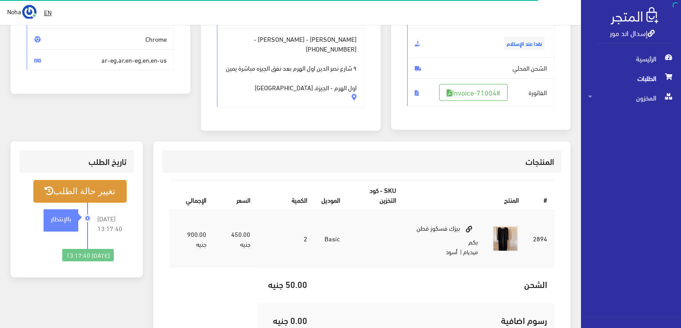
click at [102, 190] on button "تغيير حالة الطلب" at bounding box center [79, 191] width 93 height 23
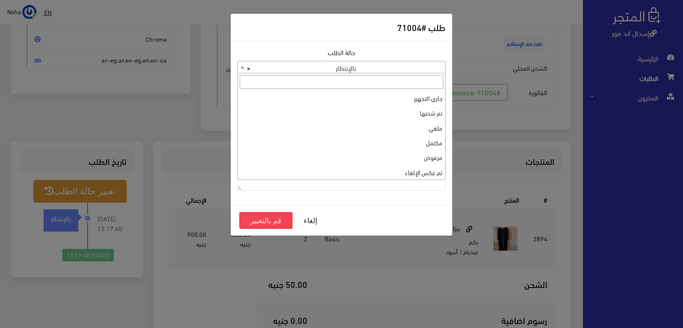
click at [240, 67] on span at bounding box center [242, 67] width 9 height 12
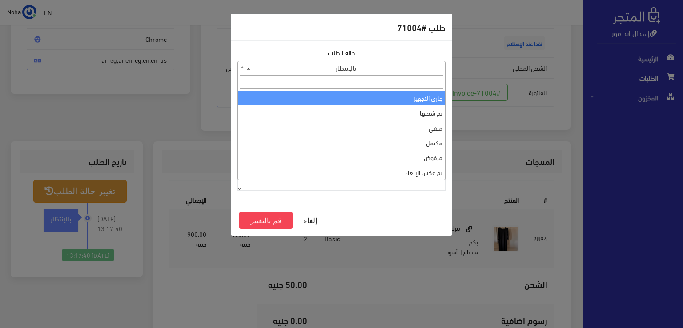
select select "1"
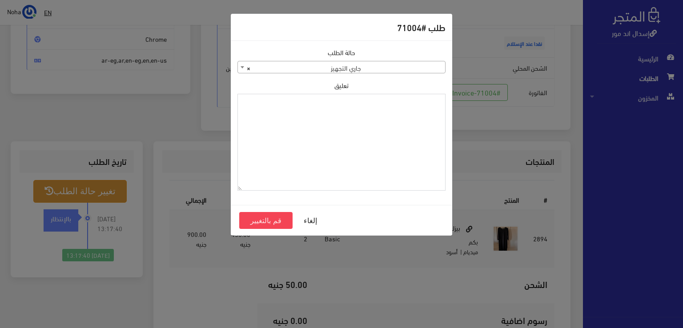
paste textarea "1131878"
type textarea "1131878"
click at [274, 221] on button "قم بالتغيير" at bounding box center [265, 220] width 53 height 17
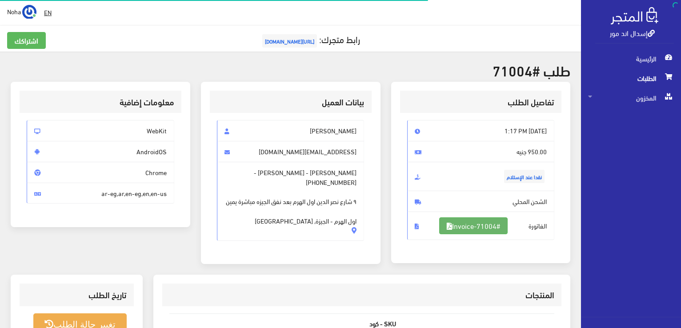
click at [496, 225] on link "#Invoice-71004" at bounding box center [473, 225] width 68 height 17
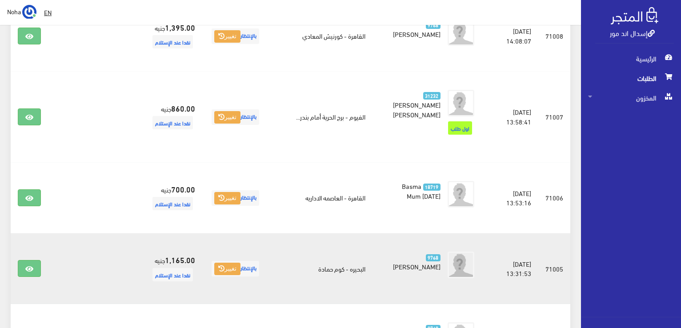
scroll to position [1232, 0]
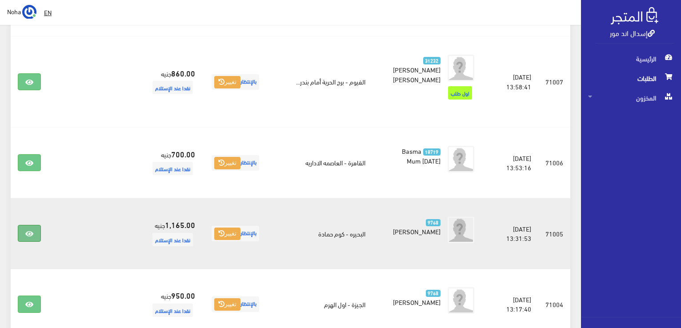
click at [34, 225] on link at bounding box center [29, 233] width 23 height 17
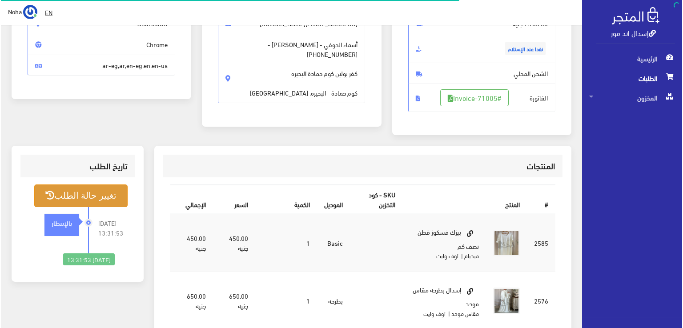
scroll to position [133, 0]
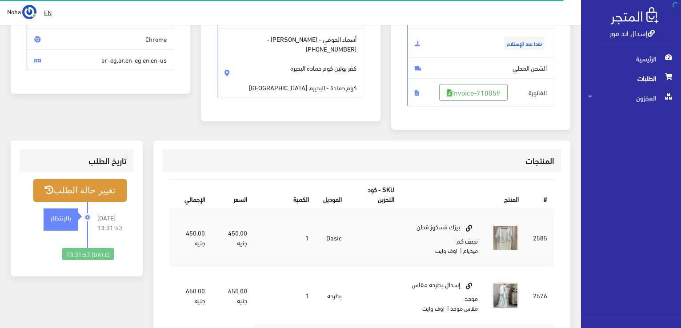
click at [96, 187] on button "تغيير حالة الطلب" at bounding box center [79, 190] width 93 height 23
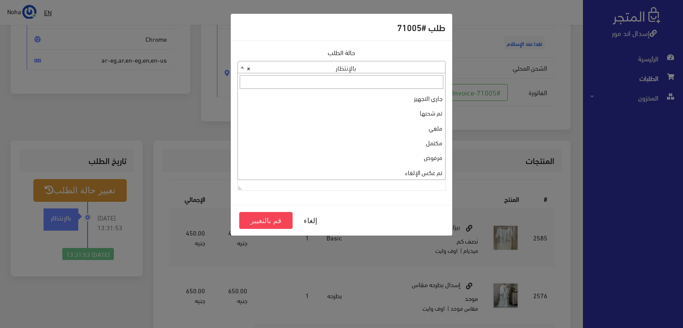
click at [241, 68] on span at bounding box center [242, 67] width 9 height 12
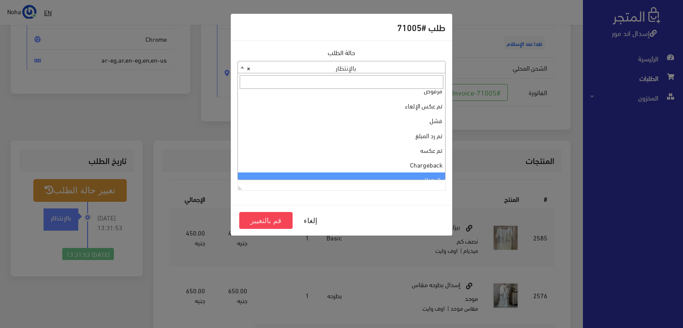
scroll to position [0, 0]
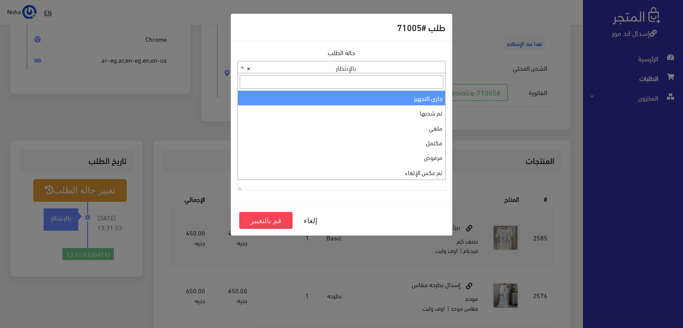
select select "1"
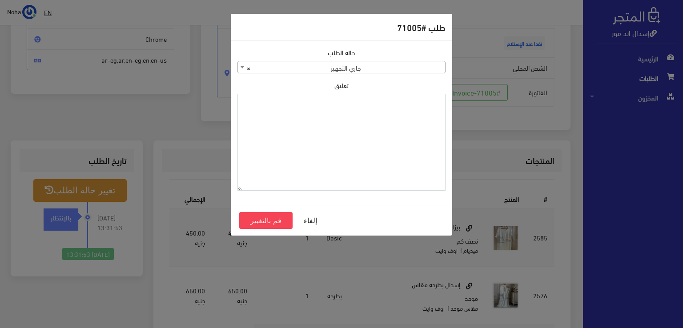
paste textarea "1131878"
type textarea "1131878"
click at [283, 221] on button "قم بالتغيير" at bounding box center [265, 220] width 53 height 17
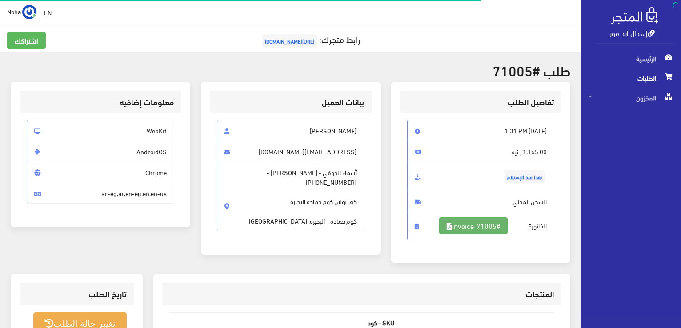
click at [496, 225] on link "#Invoice-71005" at bounding box center [473, 225] width 68 height 17
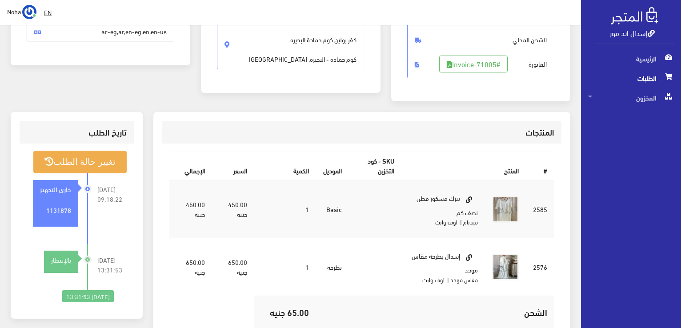
scroll to position [222, 0]
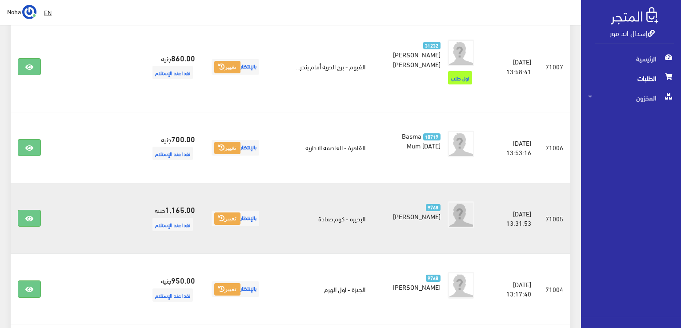
scroll to position [1232, 0]
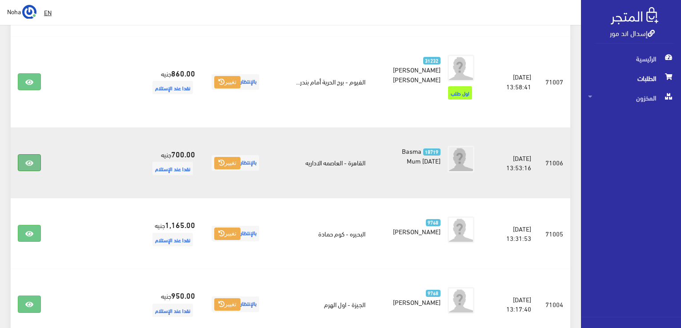
click at [27, 160] on icon at bounding box center [29, 163] width 8 height 7
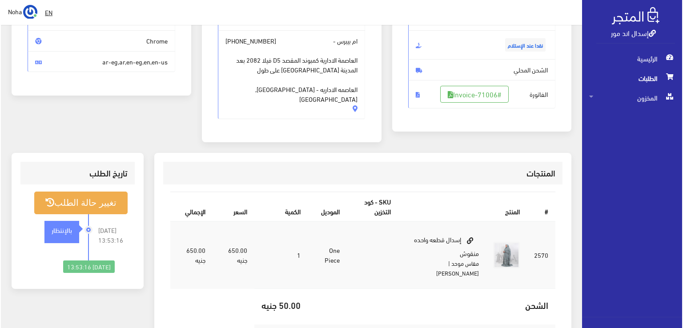
scroll to position [133, 0]
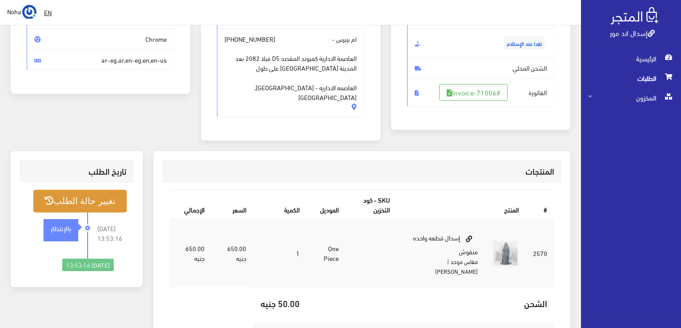
click at [76, 195] on button "تغيير حالة الطلب" at bounding box center [79, 201] width 93 height 23
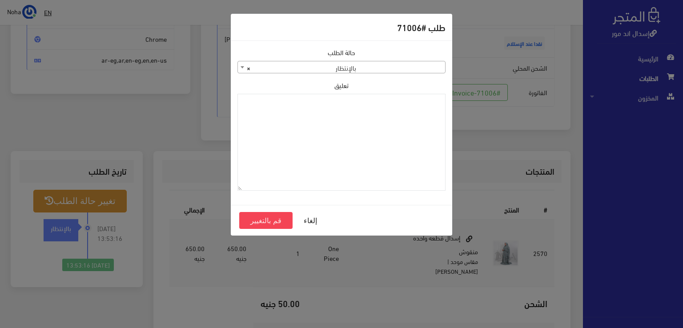
click at [241, 67] on b at bounding box center [243, 67] width 4 height 2
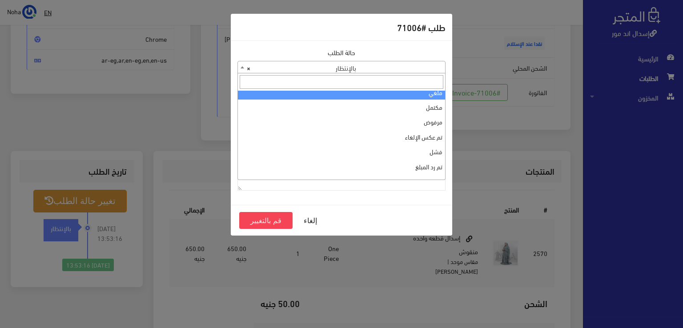
scroll to position [0, 0]
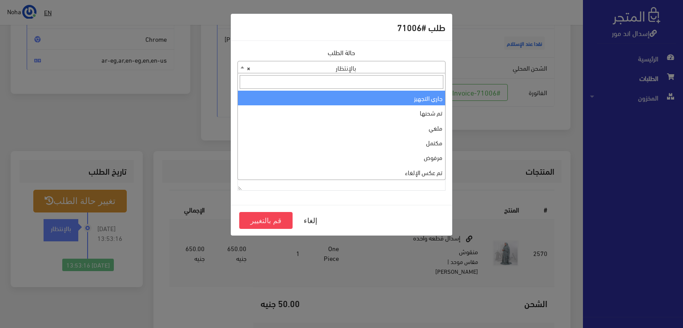
select select "1"
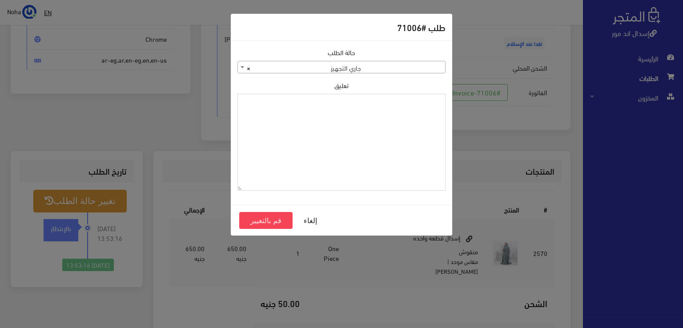
paste textarea "1131878"
type textarea "1131878"
click at [264, 216] on button "قم بالتغيير" at bounding box center [265, 220] width 53 height 17
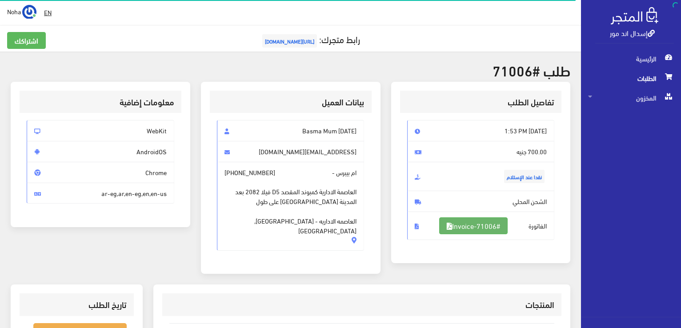
click at [477, 225] on link "#Invoice-71006" at bounding box center [473, 225] width 68 height 17
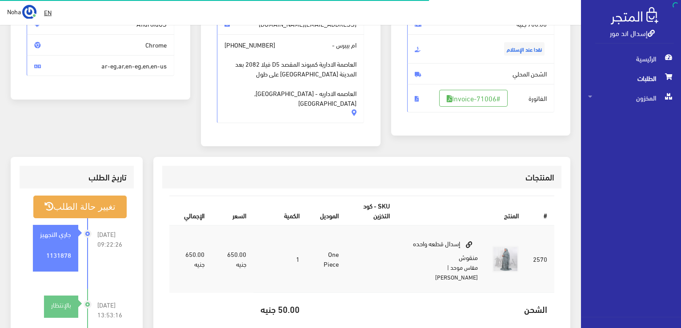
scroll to position [128, 0]
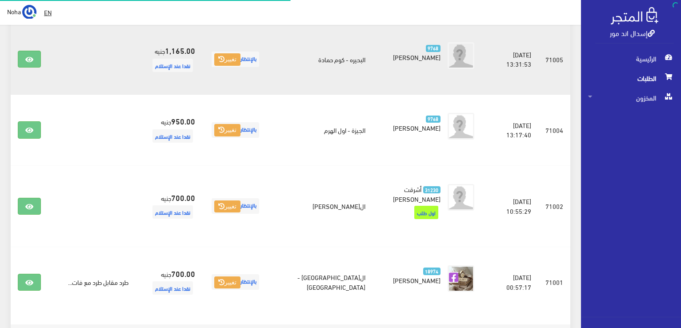
scroll to position [1454, 0]
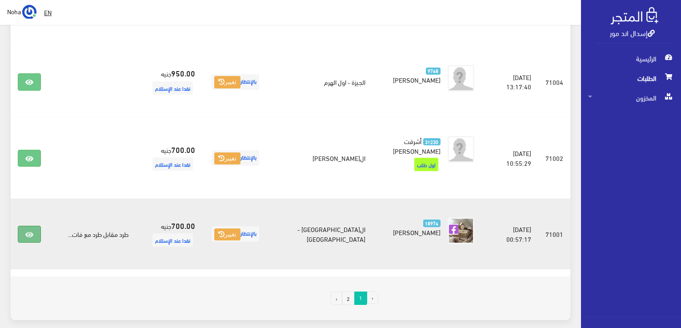
click at [32, 231] on icon at bounding box center [29, 234] width 8 height 7
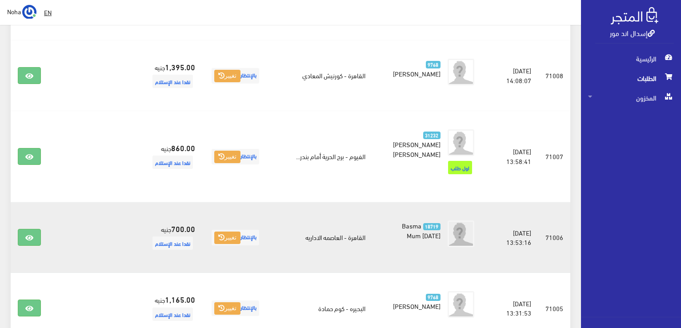
scroll to position [1143, 0]
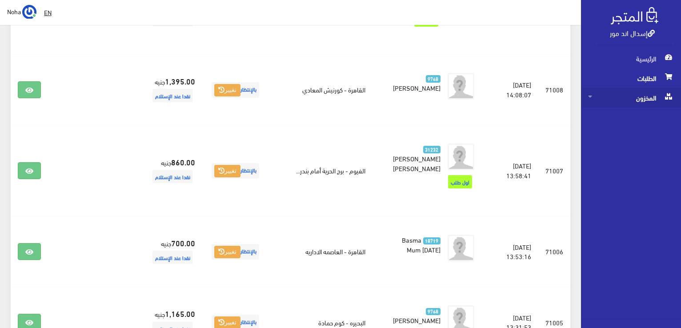
click at [646, 96] on span "المخزون" at bounding box center [631, 98] width 86 height 20
click at [641, 114] on span "المخزون" at bounding box center [622, 118] width 68 height 20
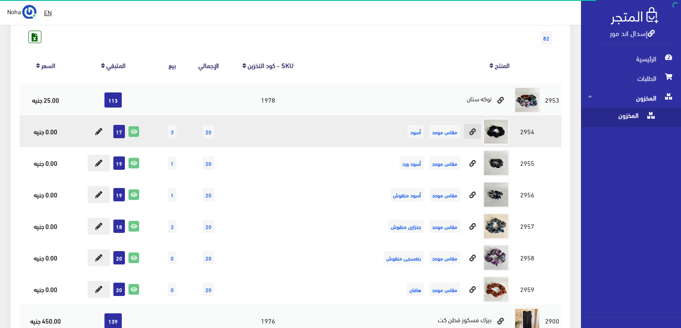
scroll to position [89, 0]
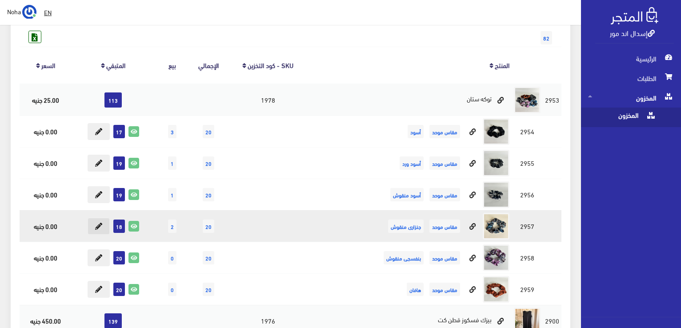
click at [96, 227] on icon at bounding box center [98, 226] width 7 height 7
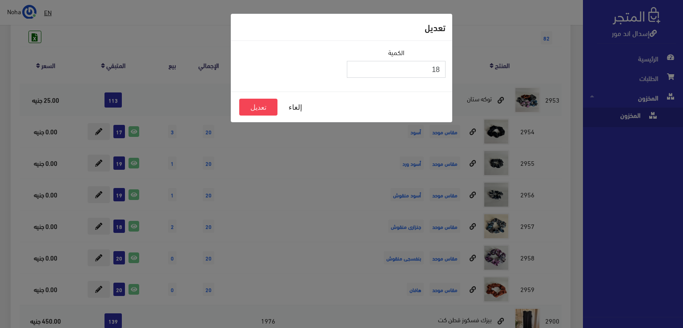
click at [430, 67] on input "18" at bounding box center [396, 69] width 99 height 17
type input "1"
type input "3"
click at [257, 108] on button "تعديل" at bounding box center [258, 107] width 38 height 17
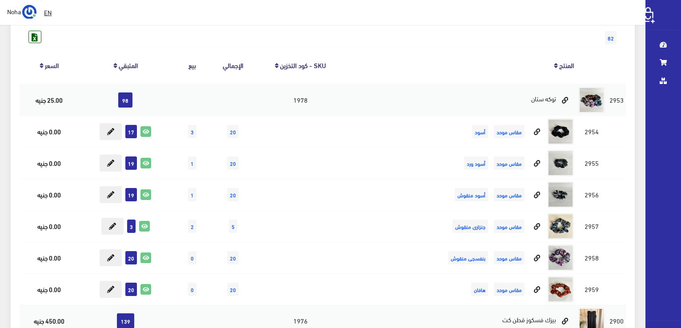
scroll to position [89, 0]
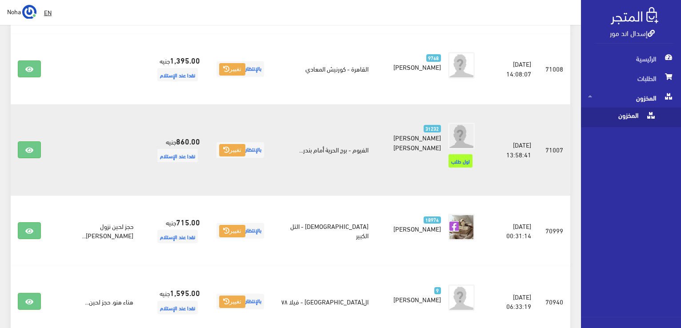
scroll to position [1113, 0]
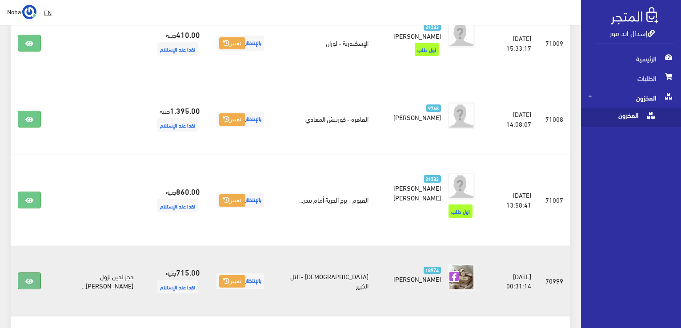
click at [32, 278] on icon at bounding box center [29, 281] width 8 height 7
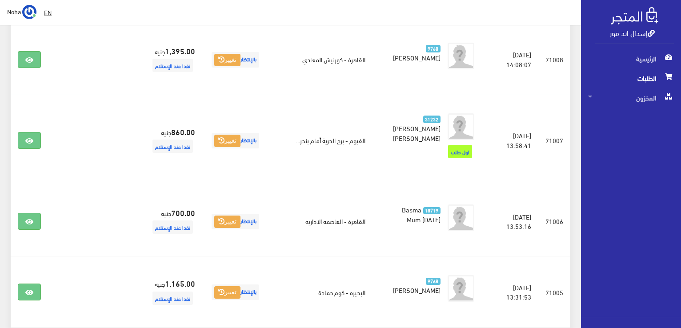
scroll to position [1158, 0]
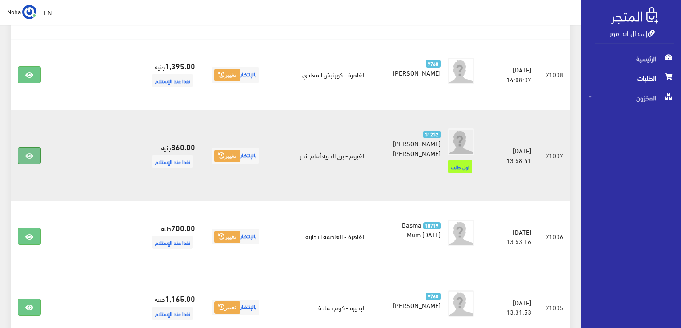
click at [28, 152] on icon at bounding box center [29, 155] width 8 height 7
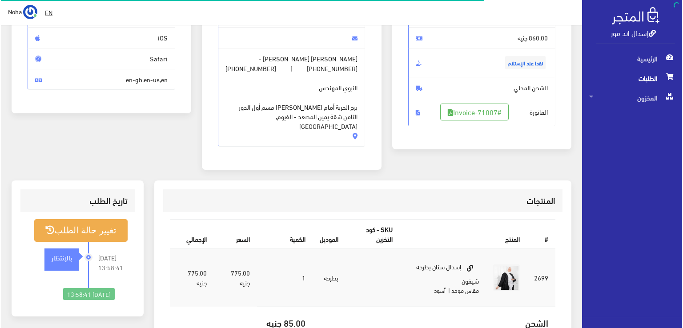
scroll to position [133, 0]
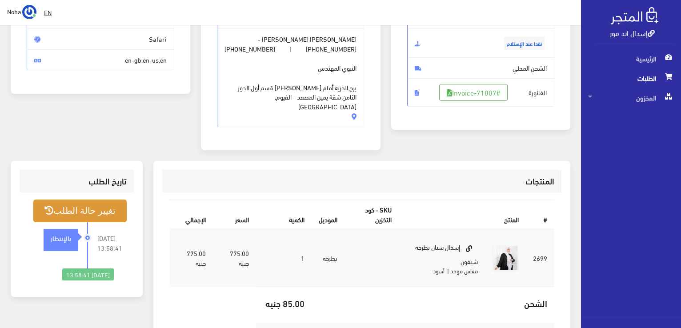
click at [96, 200] on button "تغيير حالة الطلب" at bounding box center [79, 211] width 93 height 23
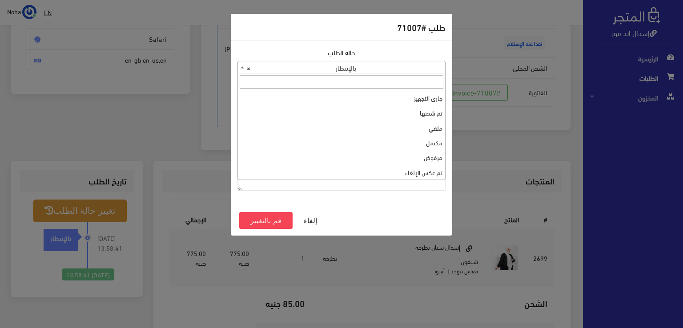
click at [241, 70] on span at bounding box center [242, 67] width 9 height 12
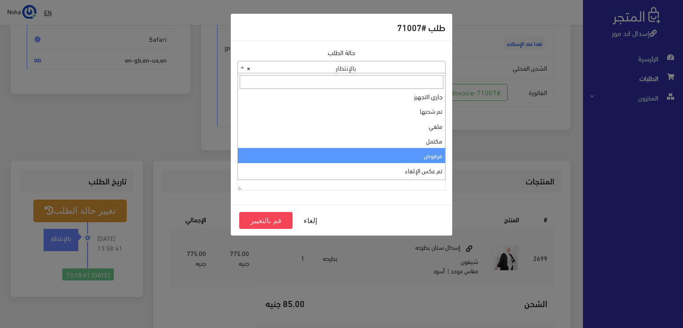
scroll to position [0, 0]
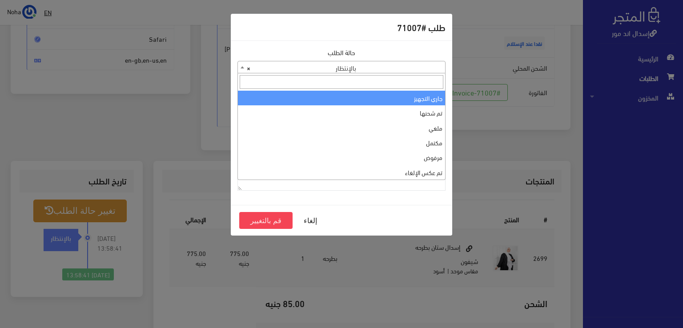
select select "1"
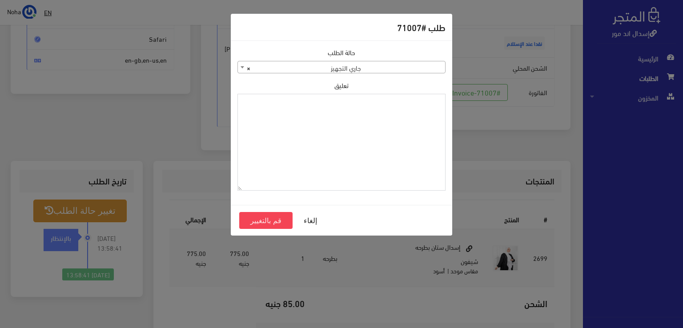
paste textarea "1131878"
type textarea "1131878"
click at [267, 219] on button "قم بالتغيير" at bounding box center [265, 220] width 53 height 17
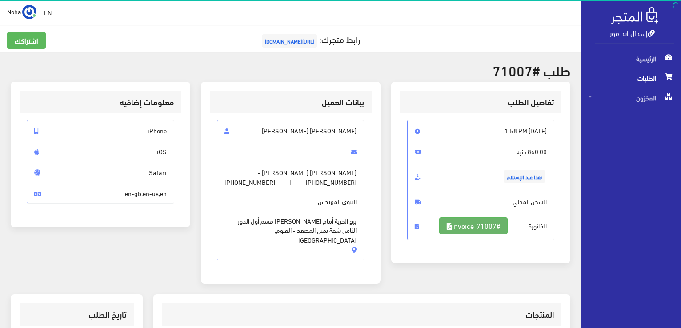
click at [493, 225] on link "#Invoice-71007" at bounding box center [473, 225] width 68 height 17
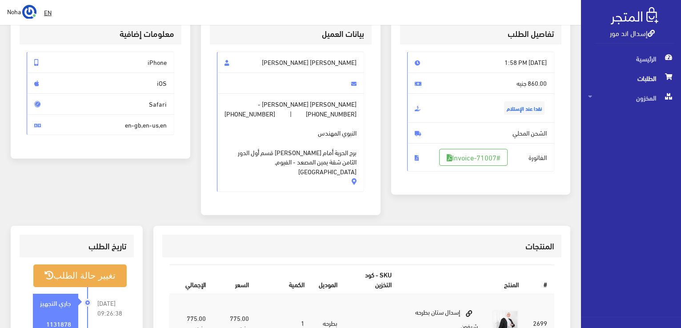
scroll to position [89, 0]
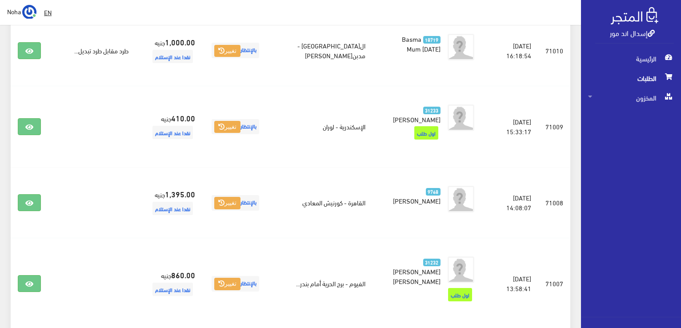
scroll to position [1024, 0]
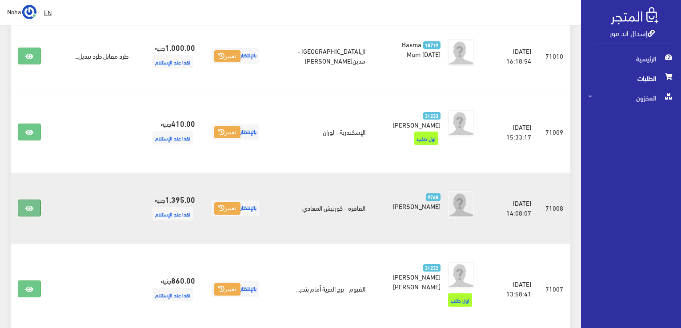
click at [27, 205] on icon at bounding box center [29, 208] width 8 height 7
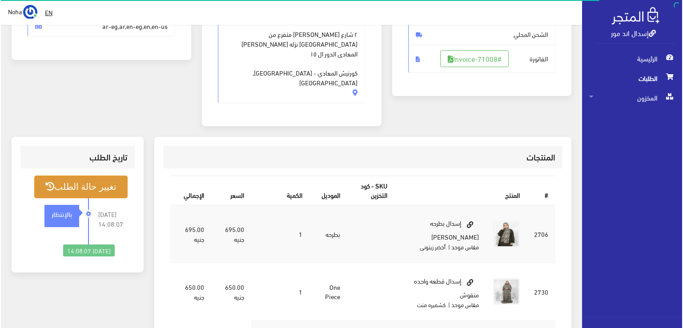
scroll to position [178, 0]
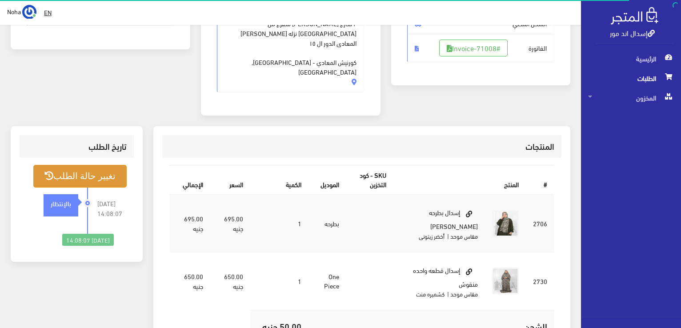
click at [88, 165] on button "تغيير حالة الطلب" at bounding box center [79, 176] width 93 height 23
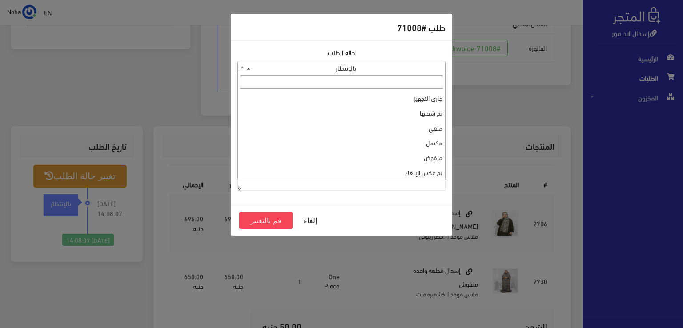
click at [242, 68] on b at bounding box center [243, 67] width 4 height 2
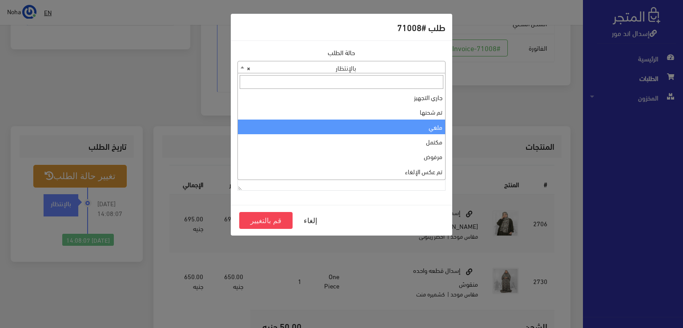
scroll to position [0, 0]
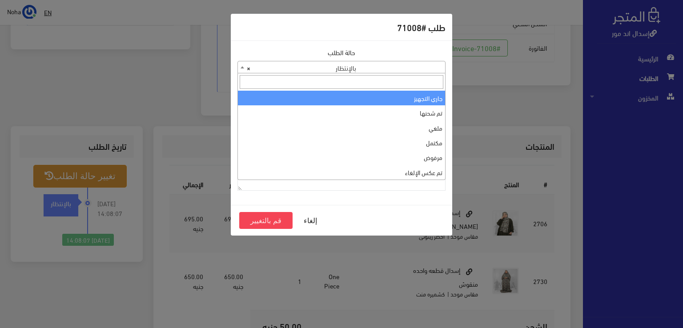
select select "1"
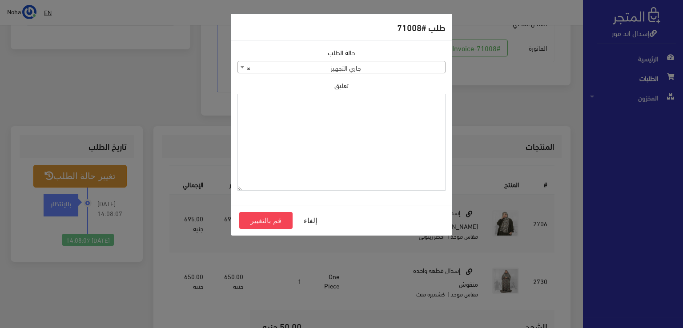
paste textarea "1131878"
type textarea "1131878"
click at [258, 223] on button "قم بالتغيير" at bounding box center [265, 220] width 53 height 17
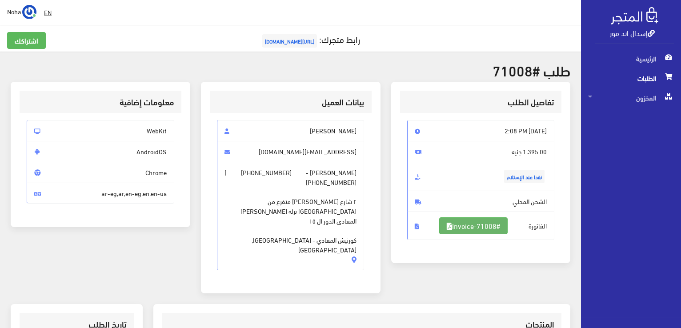
click at [480, 225] on link "#Invoice-71008" at bounding box center [473, 225] width 68 height 17
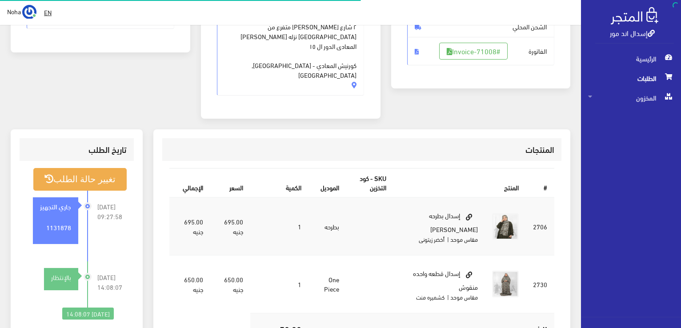
scroll to position [175, 0]
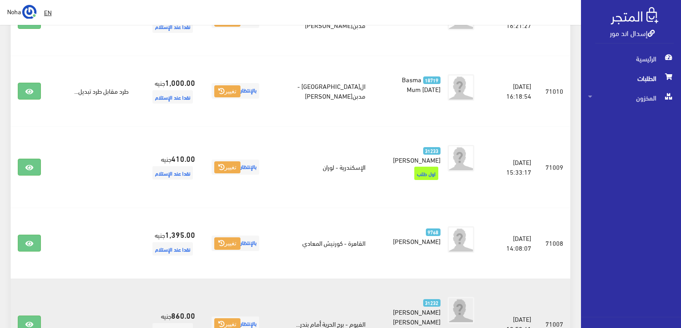
scroll to position [980, 0]
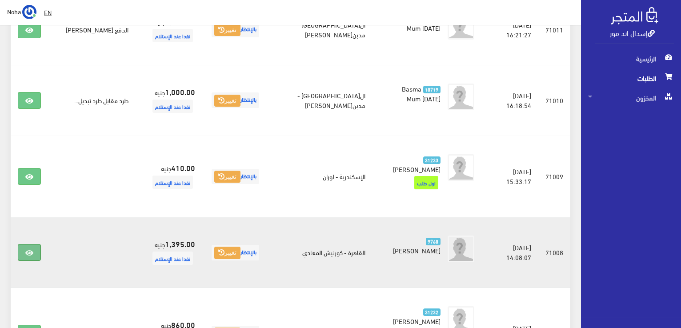
click at [29, 249] on icon at bounding box center [29, 252] width 8 height 7
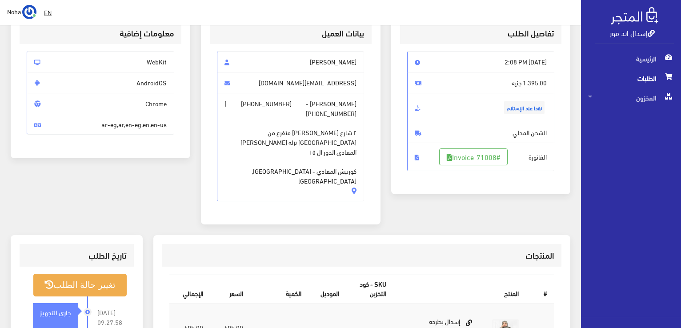
scroll to position [89, 0]
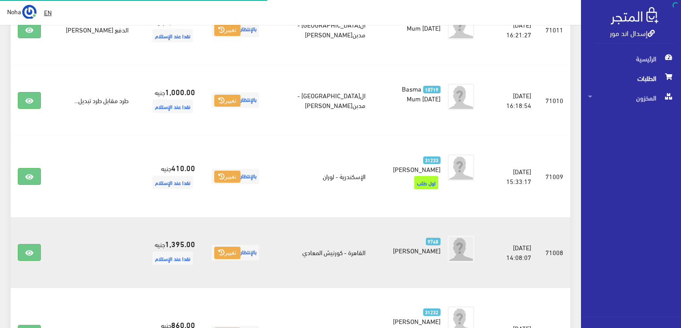
scroll to position [980, 0]
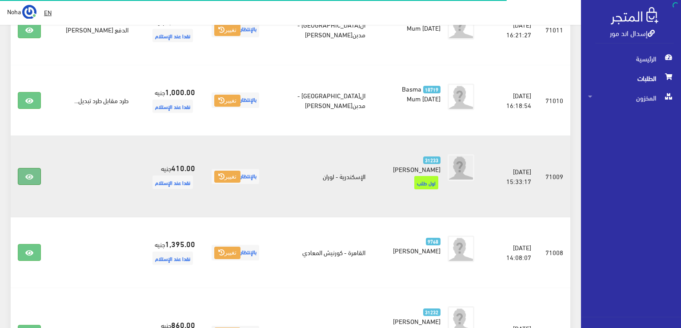
click at [31, 173] on icon at bounding box center [29, 176] width 8 height 7
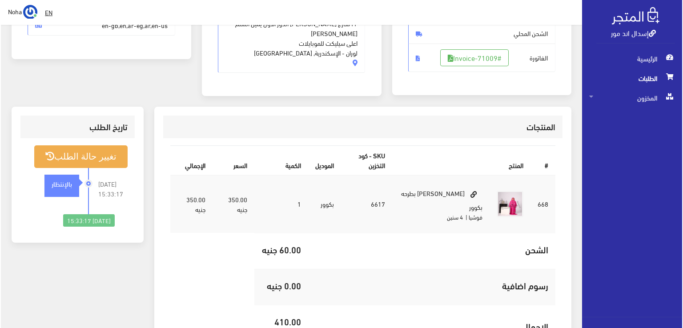
scroll to position [178, 0]
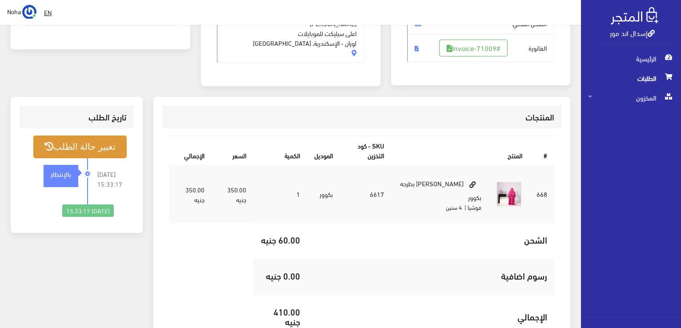
click at [82, 143] on button "تغيير حالة الطلب" at bounding box center [79, 147] width 93 height 23
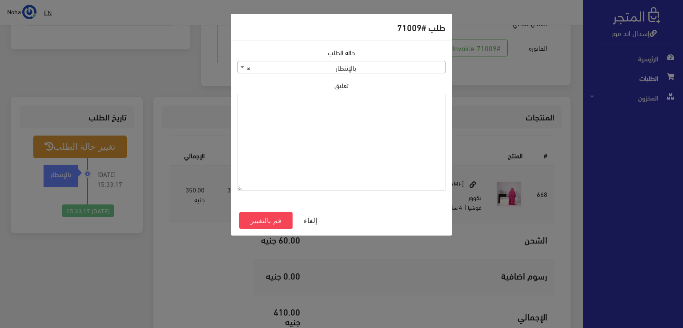
click at [241, 68] on b at bounding box center [243, 67] width 4 height 2
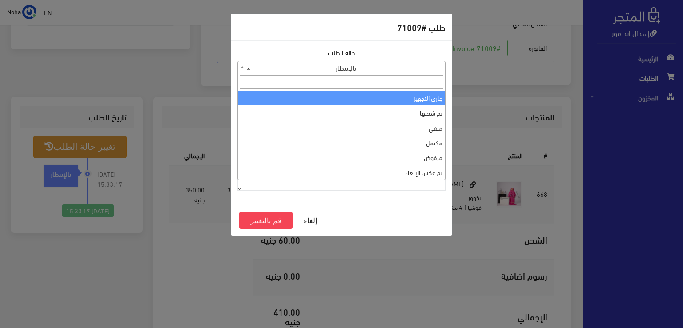
select select "1"
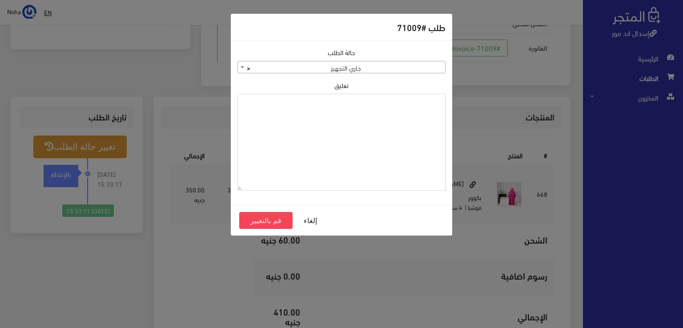
paste textarea "1131878"
type textarea "1131878"
click at [266, 219] on button "قم بالتغيير" at bounding box center [265, 220] width 53 height 17
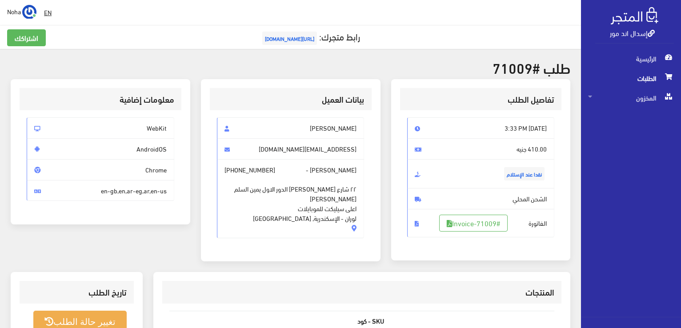
scroll to position [89, 0]
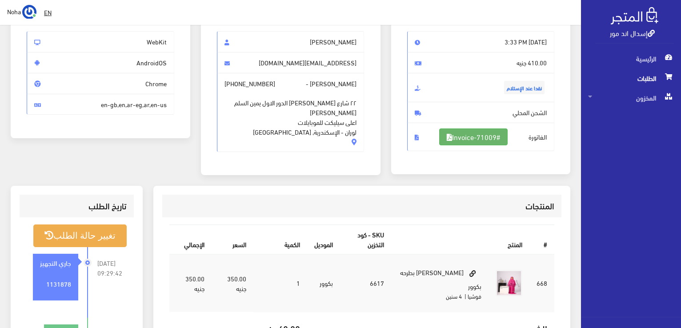
click at [485, 137] on link "#Invoice-71009" at bounding box center [473, 136] width 68 height 17
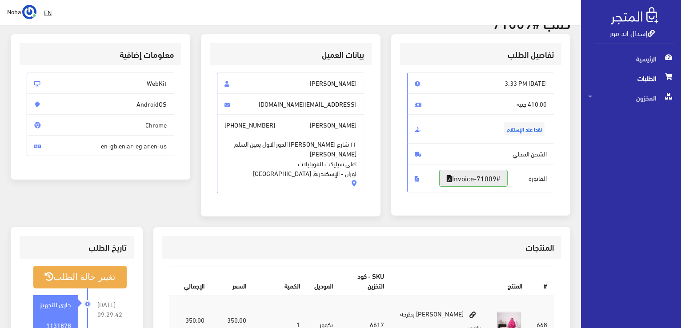
scroll to position [0, 0]
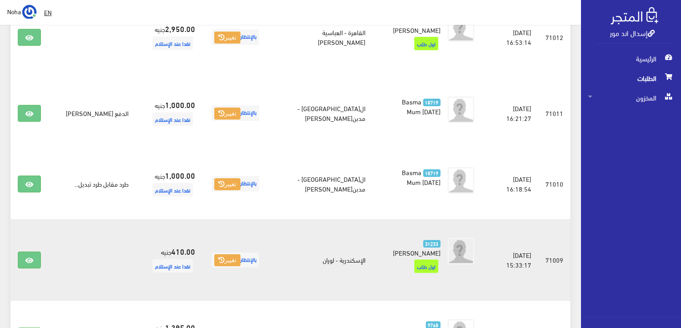
scroll to position [891, 0]
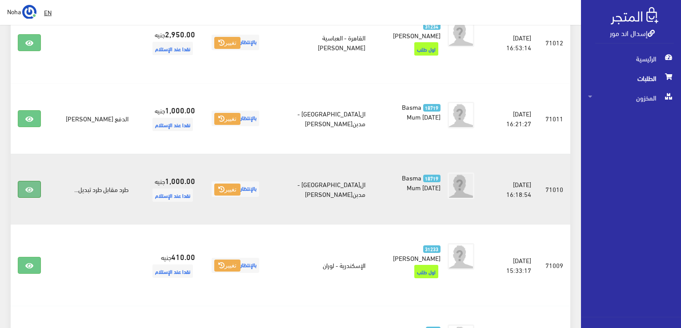
click at [30, 186] on icon at bounding box center [29, 189] width 8 height 7
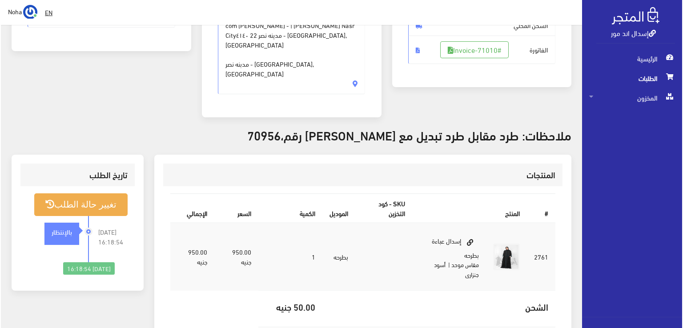
scroll to position [178, 0]
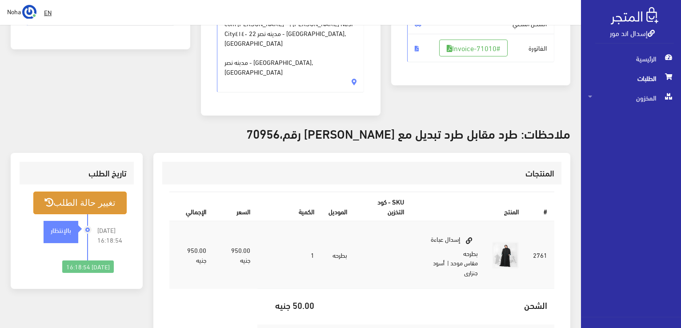
click at [96, 192] on button "تغيير حالة الطلب" at bounding box center [79, 203] width 93 height 23
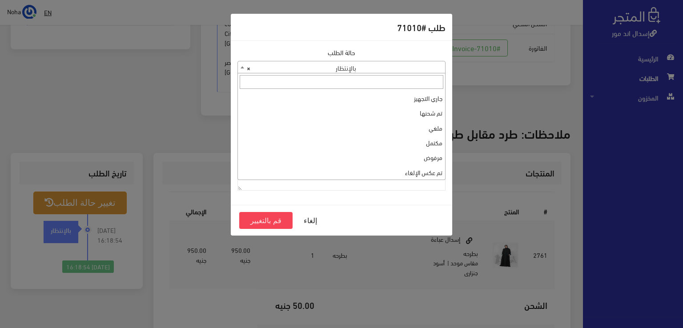
click at [242, 66] on b at bounding box center [243, 67] width 4 height 2
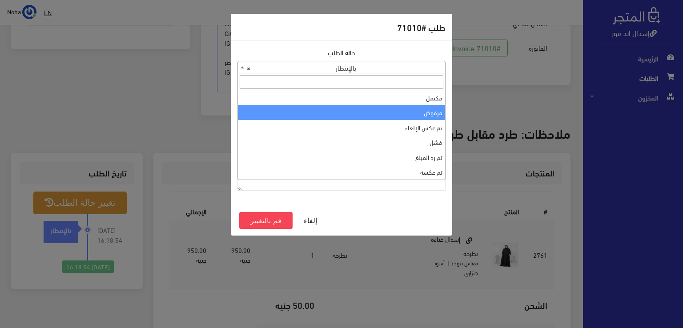
scroll to position [0, 0]
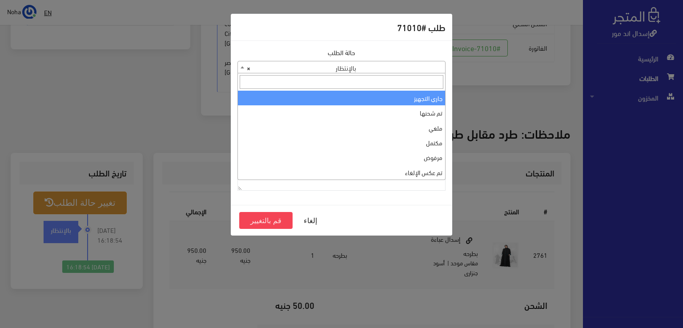
select select "1"
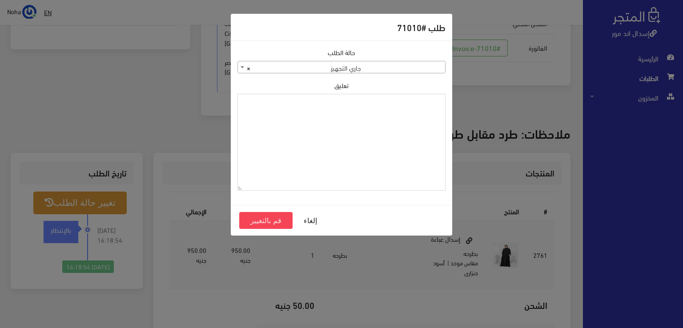
paste textarea "1131878"
type textarea "1131878"
click at [264, 218] on button "قم بالتغيير" at bounding box center [265, 220] width 53 height 17
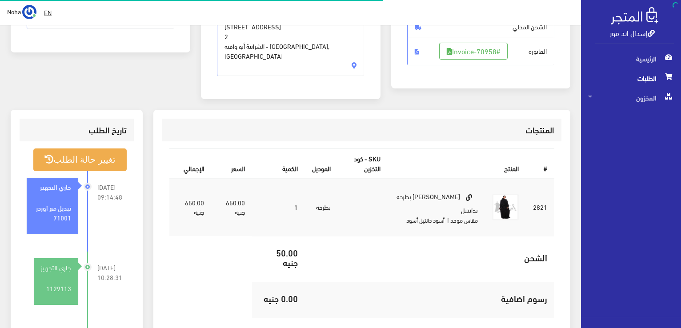
scroll to position [175, 0]
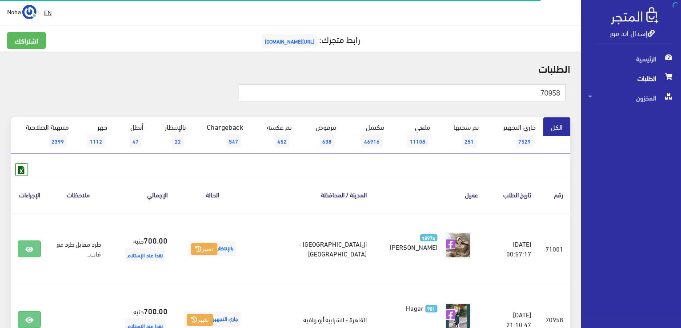
click at [487, 88] on input "70958" at bounding box center [402, 92] width 327 height 17
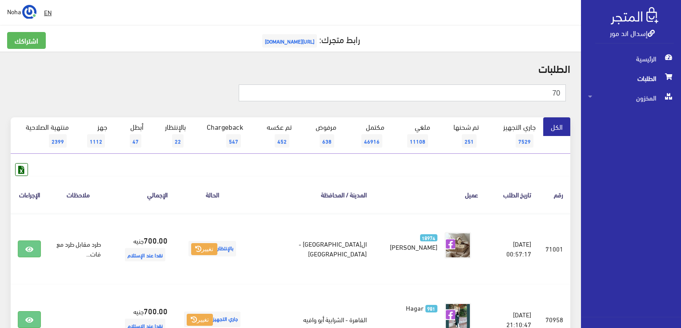
type input "7"
type input "70956"
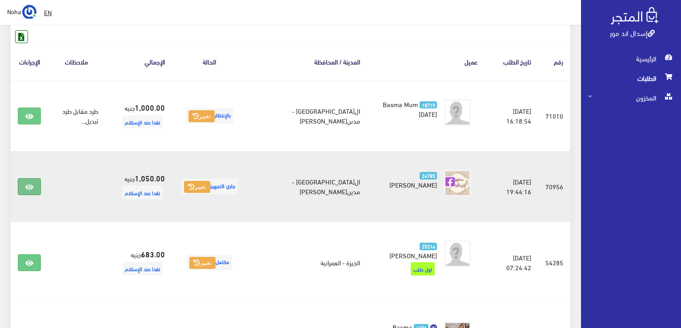
scroll to position [133, 0]
click at [26, 190] on icon at bounding box center [29, 186] width 8 height 7
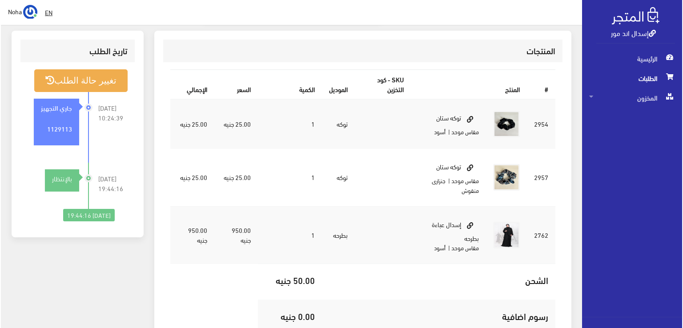
scroll to position [234, 0]
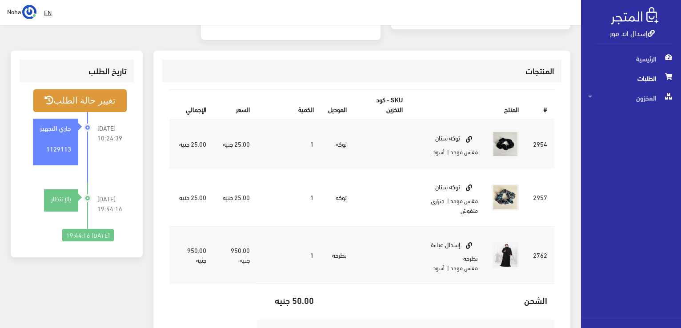
click at [100, 89] on button "تغيير حالة الطلب" at bounding box center [79, 100] width 93 height 23
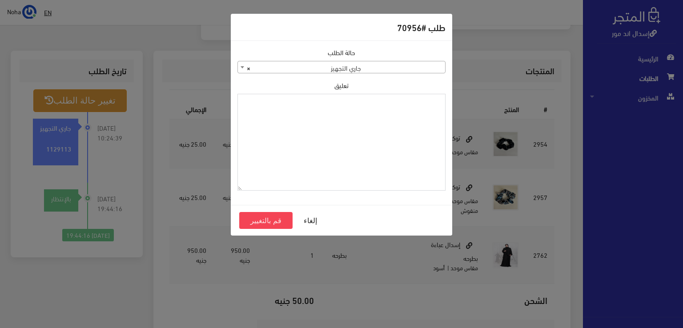
click at [410, 117] on textarea "تعليق" at bounding box center [341, 142] width 208 height 97
type textarea "تبديل مع اوردر 71010"
click at [272, 218] on button "قم بالتغيير" at bounding box center [265, 220] width 53 height 17
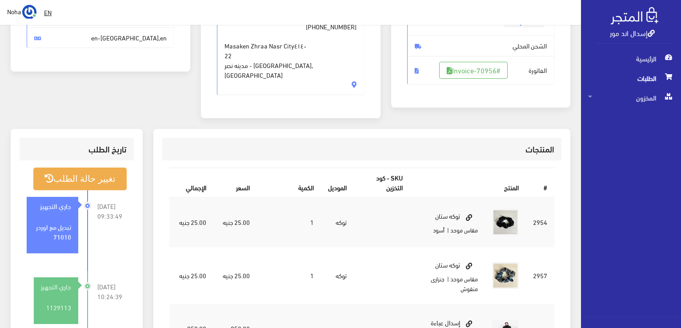
scroll to position [133, 0]
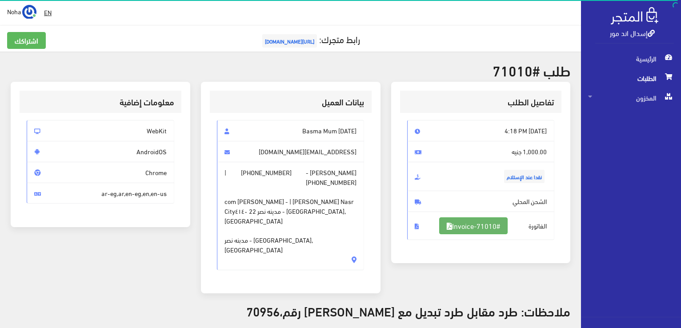
click at [475, 230] on link "#Invoice-71010" at bounding box center [473, 225] width 68 height 17
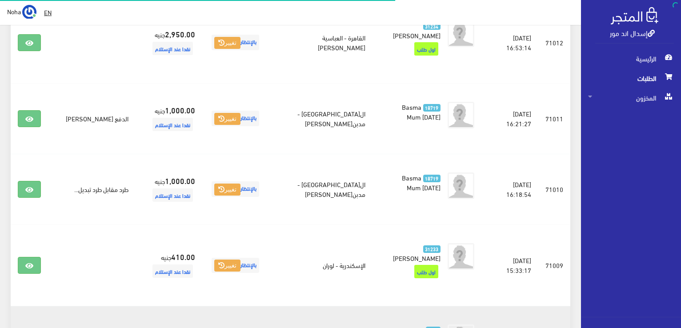
scroll to position [891, 0]
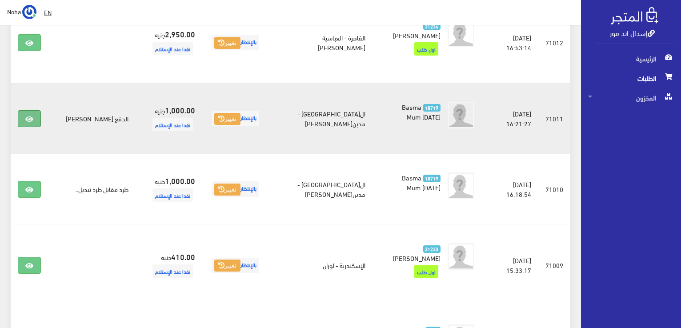
click at [34, 110] on link at bounding box center [29, 118] width 23 height 17
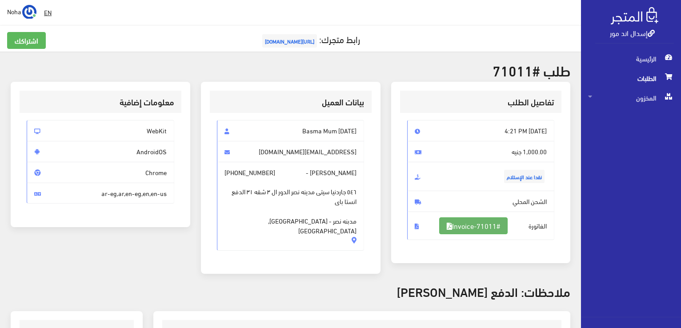
click at [491, 222] on link "#Invoice-71011" at bounding box center [473, 225] width 68 height 17
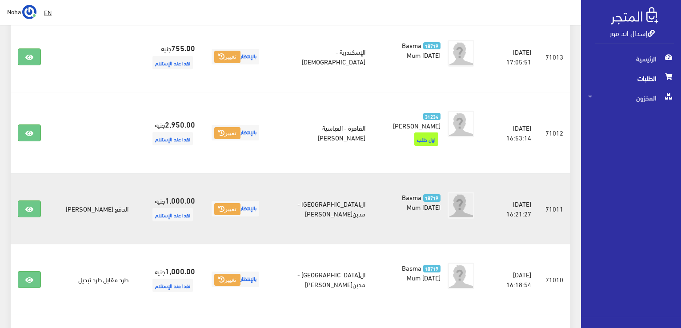
scroll to position [787, 0]
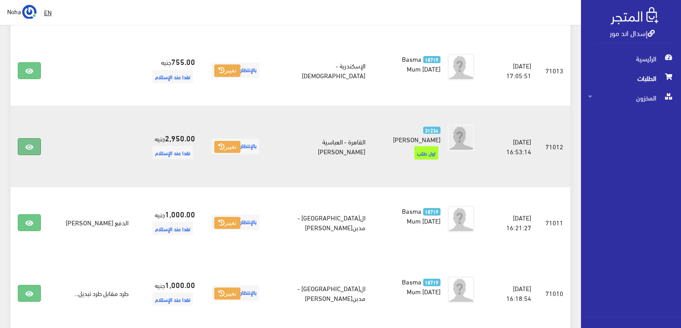
click at [28, 144] on icon at bounding box center [29, 147] width 8 height 7
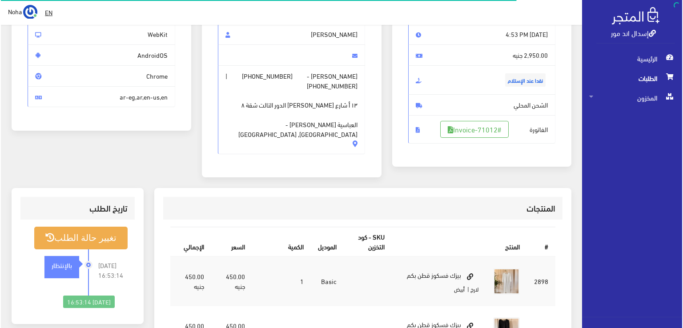
scroll to position [133, 0]
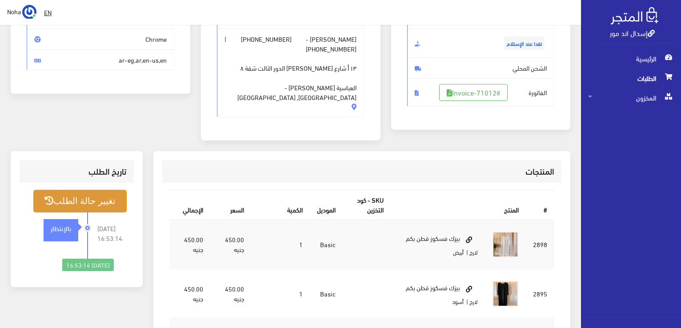
click at [105, 193] on button "تغيير حالة الطلب" at bounding box center [79, 201] width 93 height 23
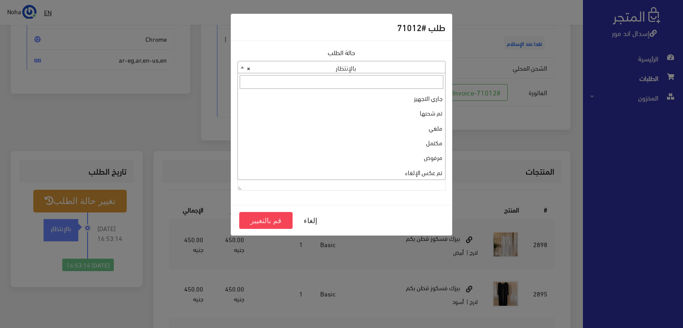
click at [243, 68] on b at bounding box center [243, 67] width 4 height 2
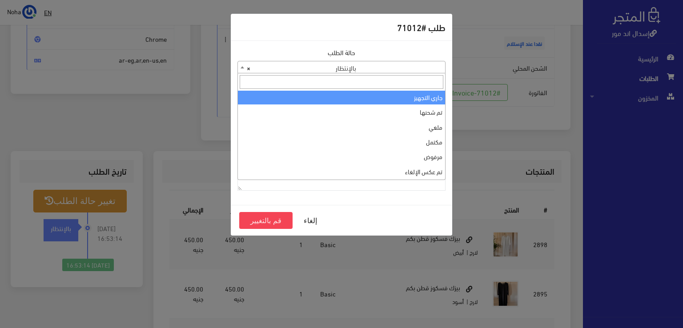
scroll to position [0, 0]
select select "1"
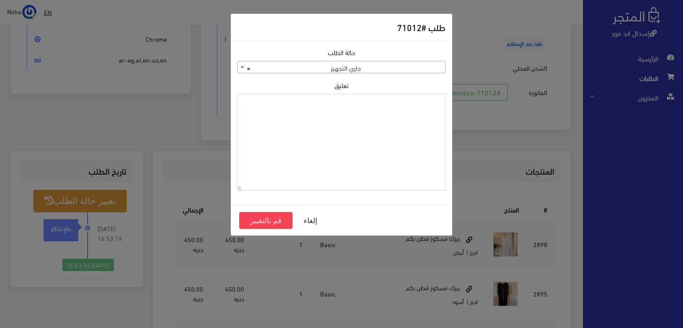
paste textarea "1131878"
type textarea "1131878"
click at [280, 217] on button "قم بالتغيير" at bounding box center [265, 220] width 53 height 17
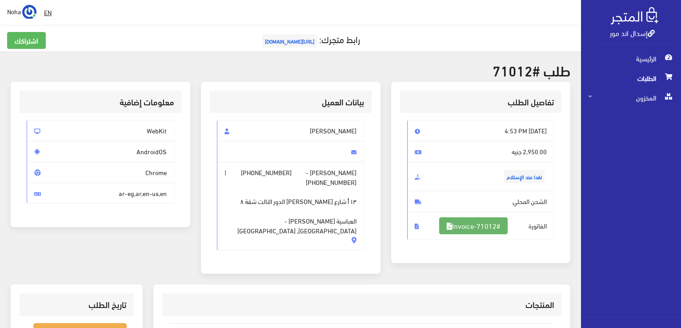
click at [486, 223] on link "#Invoice-71012" at bounding box center [473, 225] width 68 height 17
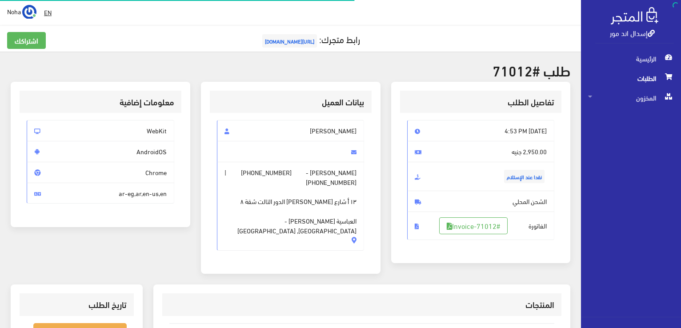
scroll to position [128, 0]
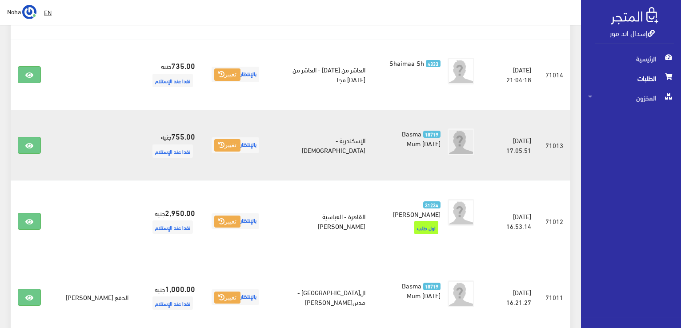
scroll to position [698, 0]
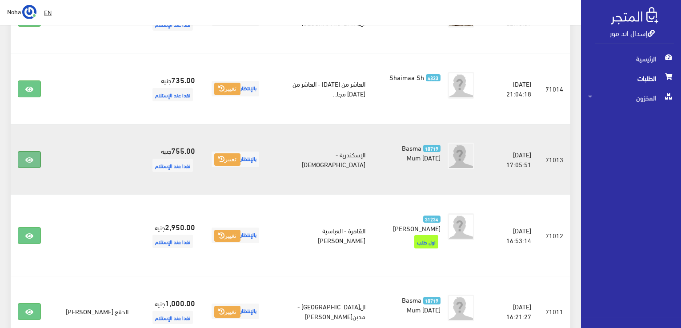
click at [29, 156] on icon at bounding box center [29, 159] width 8 height 7
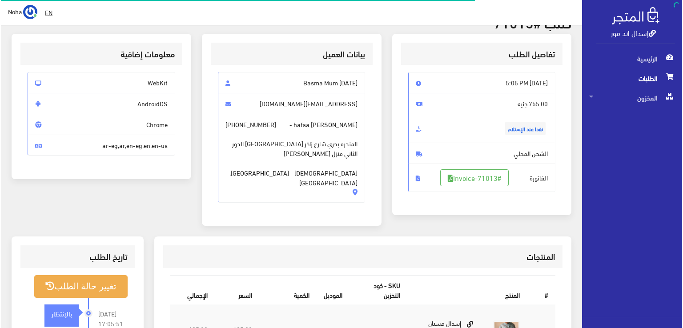
scroll to position [89, 0]
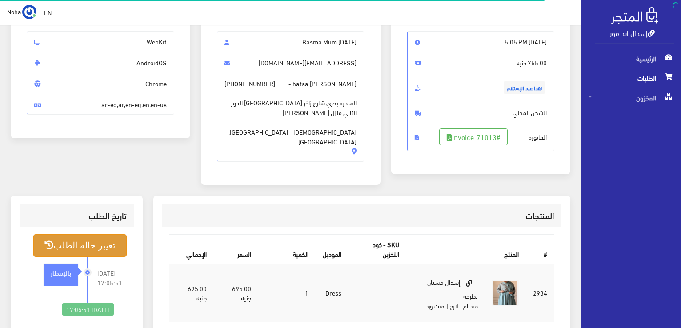
click at [113, 235] on button "تغيير حالة الطلب" at bounding box center [79, 245] width 93 height 23
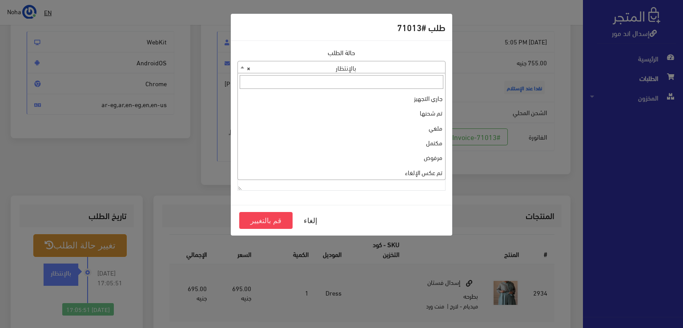
click at [241, 67] on b at bounding box center [243, 67] width 4 height 2
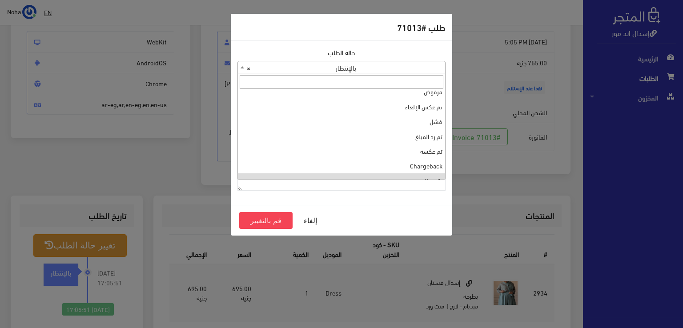
scroll to position [0, 0]
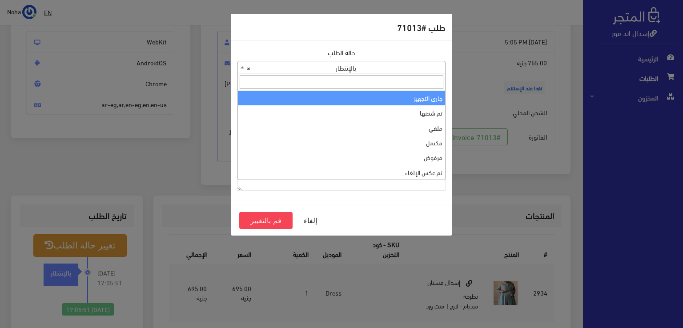
select select "1"
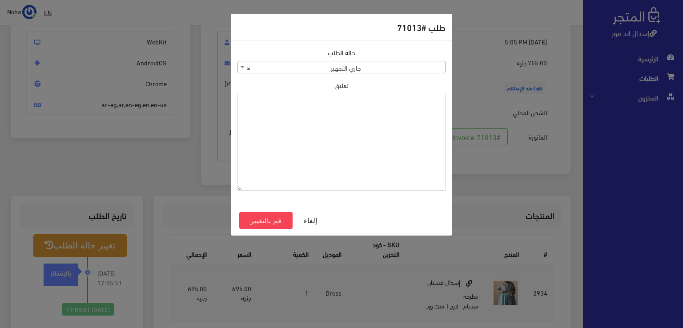
paste textarea "1131878"
type textarea "1131878"
click at [265, 220] on button "قم بالتغيير" at bounding box center [265, 220] width 53 height 17
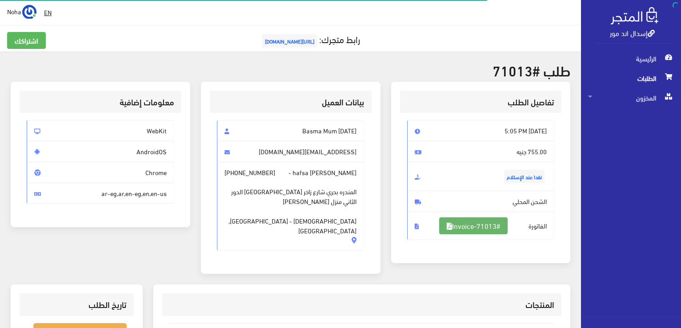
click at [483, 224] on link "#Invoice-71013" at bounding box center [473, 225] width 68 height 17
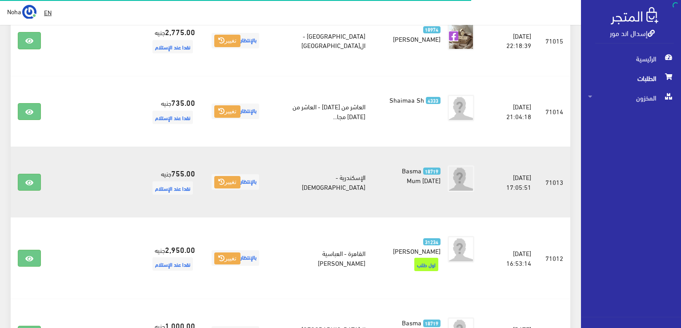
scroll to position [654, 0]
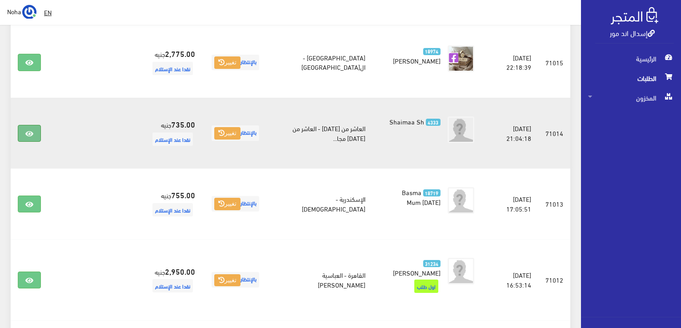
click at [29, 125] on link at bounding box center [29, 133] width 23 height 17
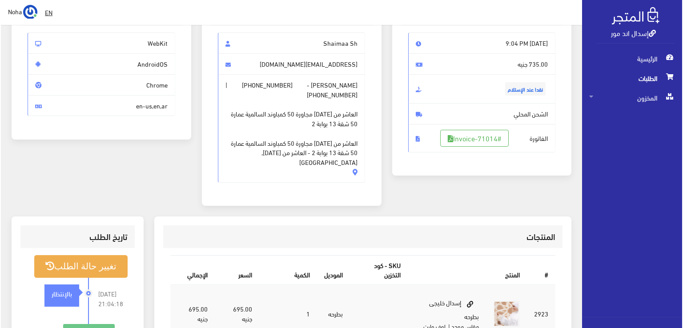
scroll to position [133, 0]
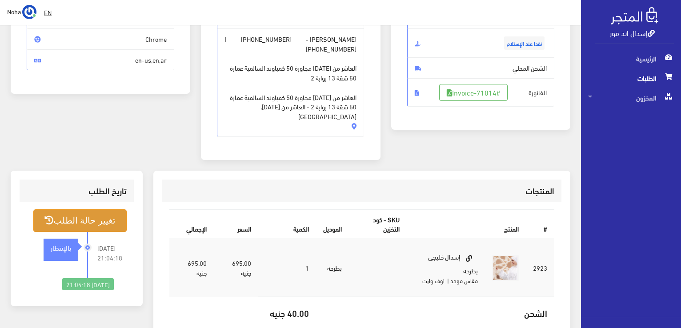
click at [86, 209] on button "تغيير حالة الطلب" at bounding box center [79, 220] width 93 height 23
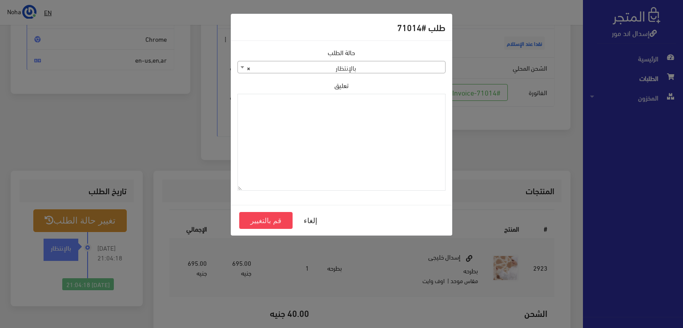
click at [241, 66] on b at bounding box center [243, 67] width 4 height 2
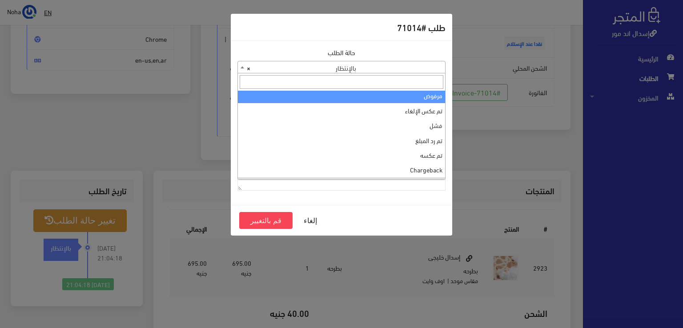
scroll to position [0, 0]
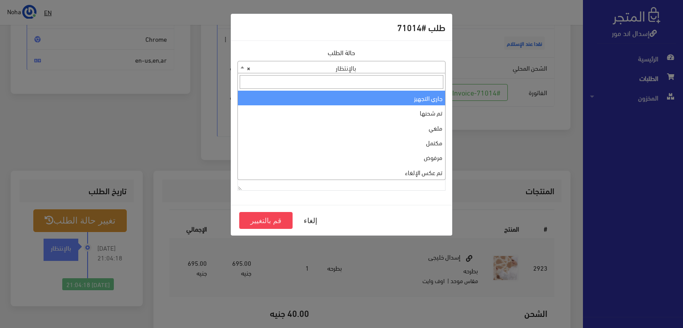
select select "1"
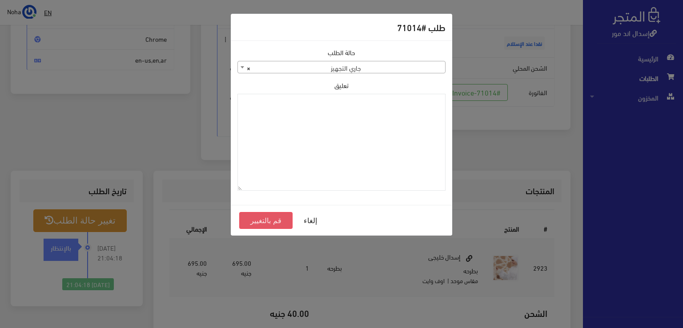
click at [270, 221] on button "قم بالتغيير" at bounding box center [265, 220] width 53 height 17
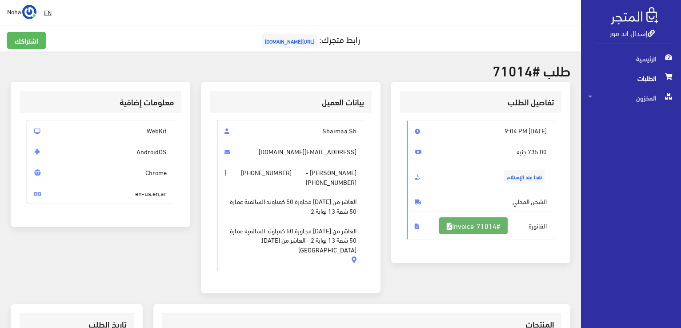
click at [480, 224] on link "#Invoice-71014" at bounding box center [473, 225] width 68 height 17
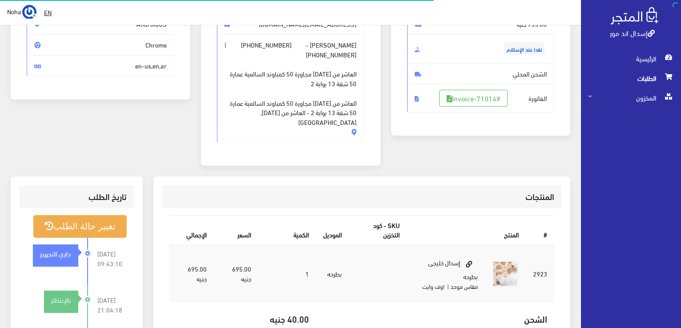
scroll to position [128, 0]
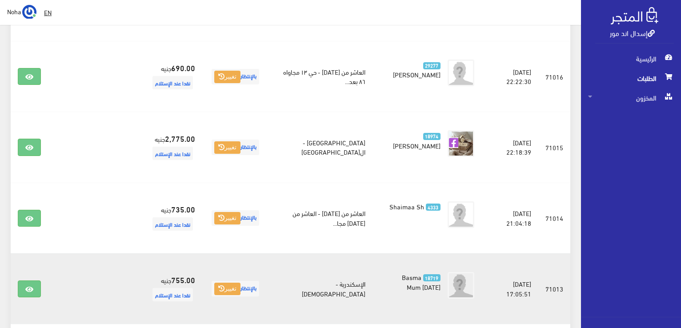
scroll to position [520, 0]
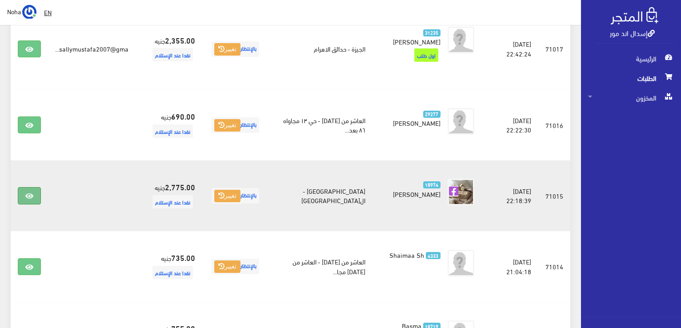
click at [32, 193] on icon at bounding box center [29, 196] width 8 height 7
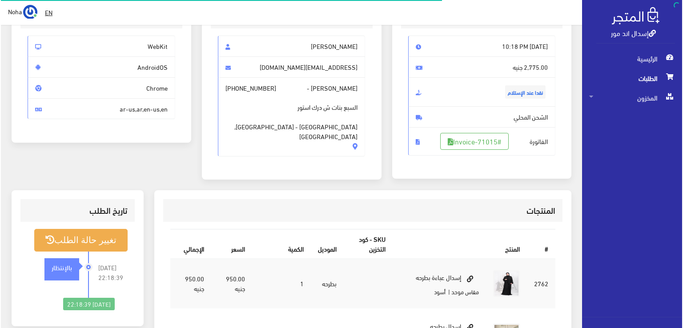
scroll to position [89, 0]
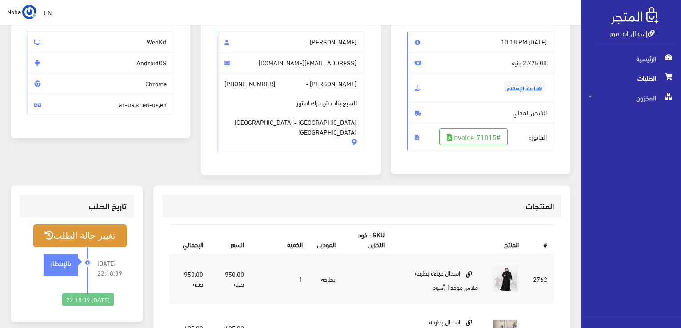
click at [79, 235] on button "تغيير حالة الطلب" at bounding box center [79, 236] width 93 height 23
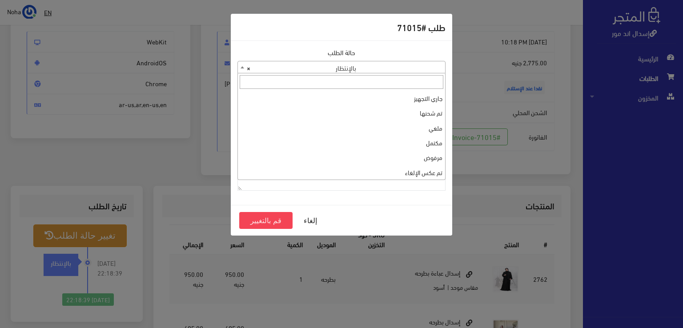
click at [242, 66] on b at bounding box center [243, 67] width 4 height 2
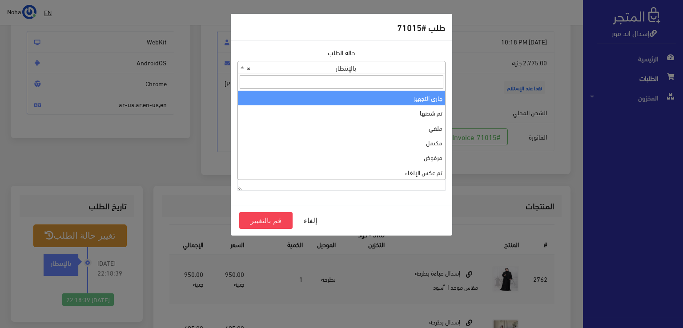
select select "1"
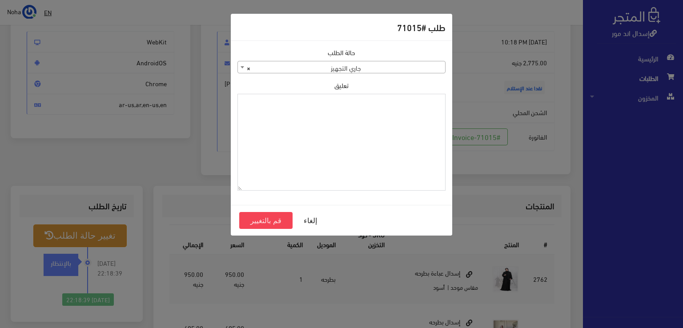
paste textarea "1131878"
type textarea "1131878"
click at [280, 219] on button "قم بالتغيير" at bounding box center [265, 220] width 53 height 17
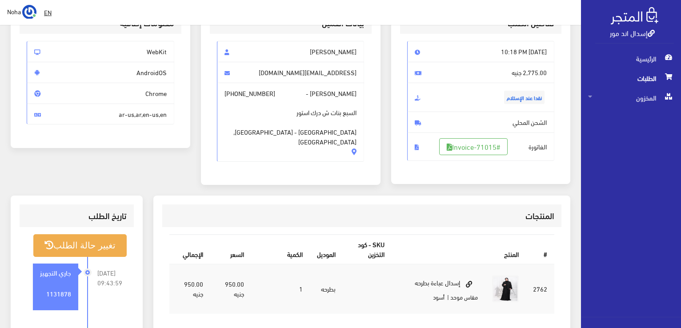
scroll to position [44, 0]
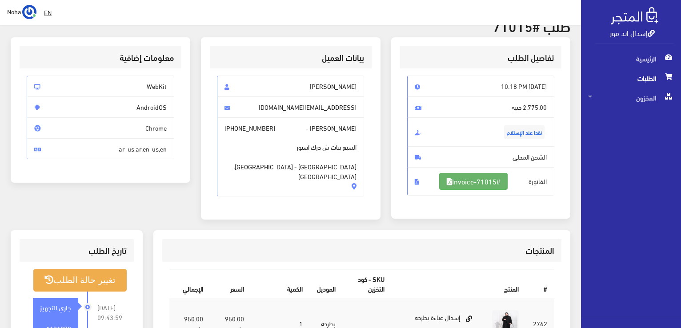
click at [487, 179] on link "#Invoice-71015" at bounding box center [473, 181] width 68 height 17
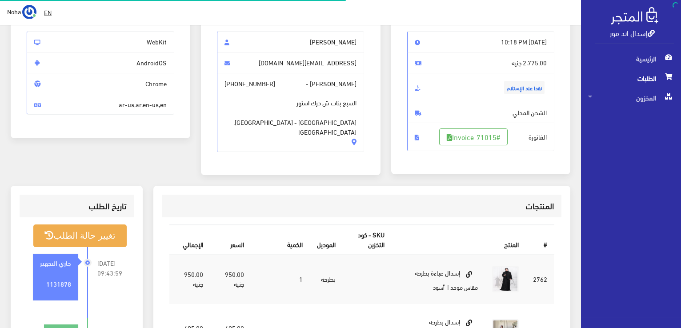
scroll to position [89, 0]
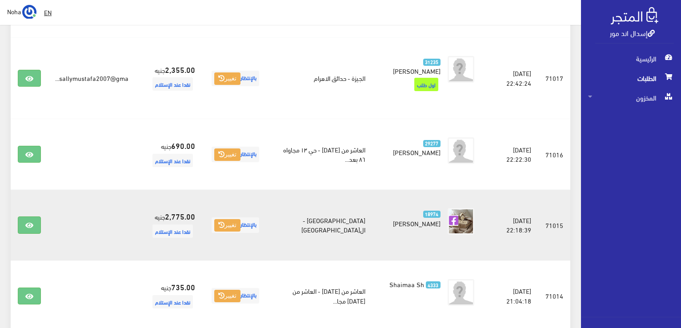
scroll to position [476, 0]
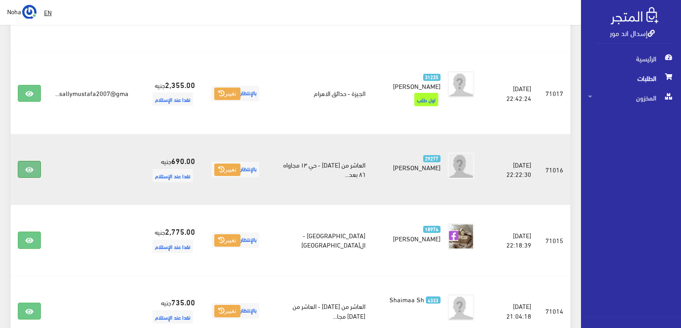
click at [32, 166] on icon at bounding box center [29, 169] width 8 height 7
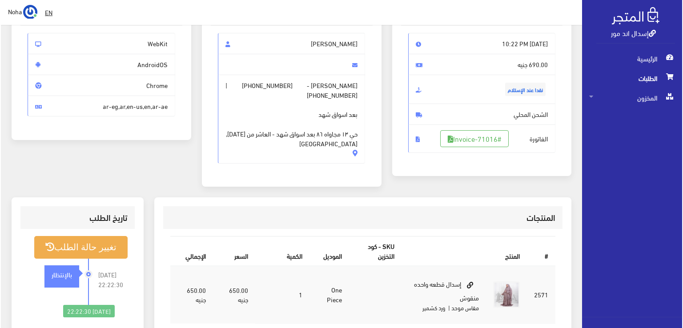
scroll to position [89, 0]
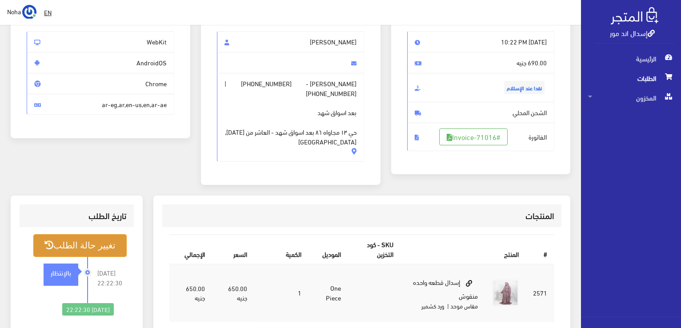
click at [82, 246] on button "تغيير حالة الطلب" at bounding box center [79, 245] width 93 height 23
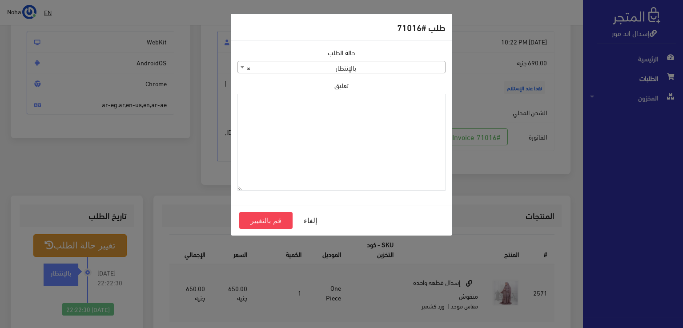
click at [240, 64] on span at bounding box center [242, 67] width 9 height 12
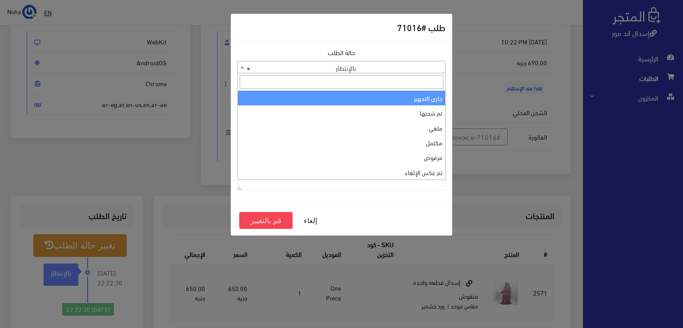
select select "1"
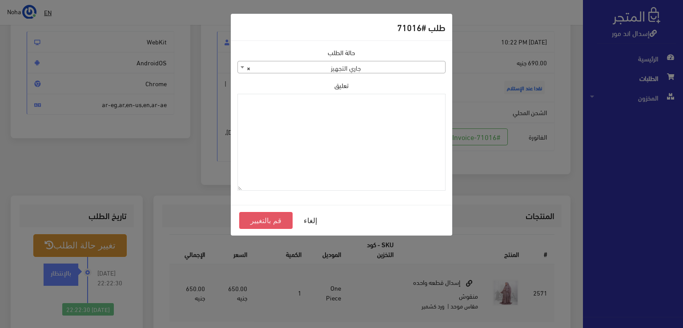
click at [278, 223] on button "قم بالتغيير" at bounding box center [265, 220] width 53 height 17
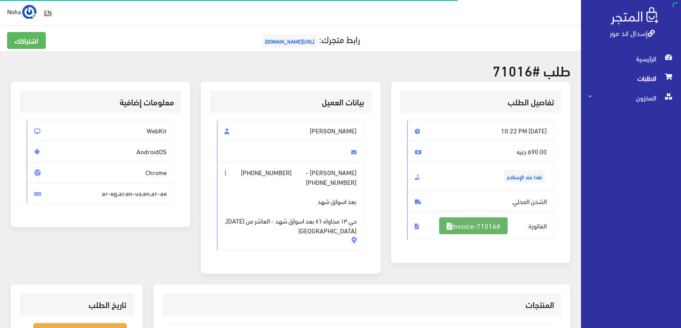
click at [498, 227] on link "#Invoice-71016" at bounding box center [473, 225] width 68 height 17
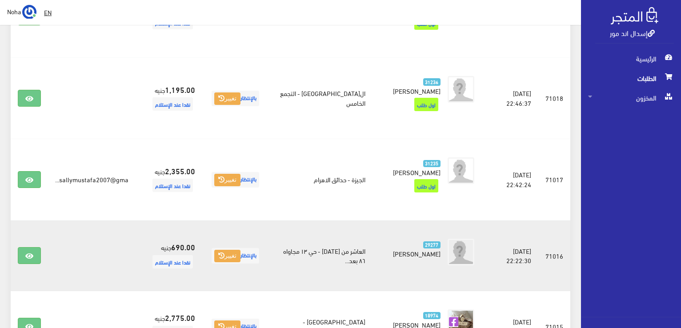
scroll to position [387, 0]
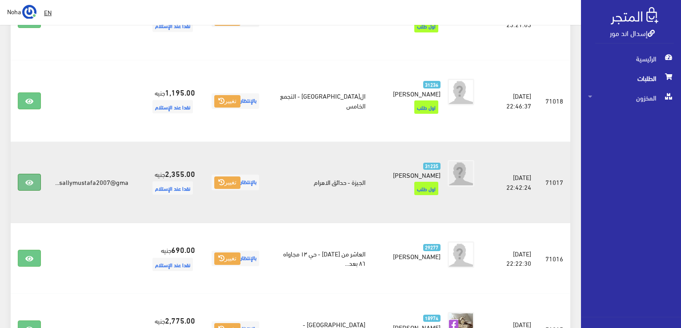
click at [25, 179] on icon at bounding box center [29, 182] width 8 height 7
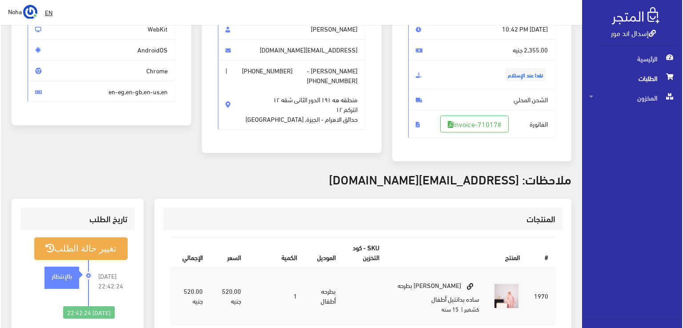
scroll to position [133, 0]
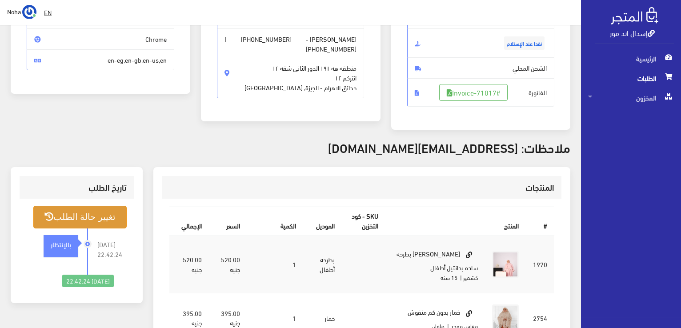
click at [75, 217] on button "تغيير حالة الطلب" at bounding box center [79, 217] width 93 height 23
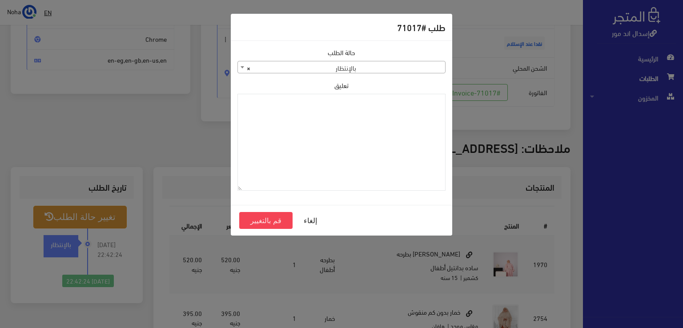
click at [243, 68] on b at bounding box center [243, 67] width 4 height 2
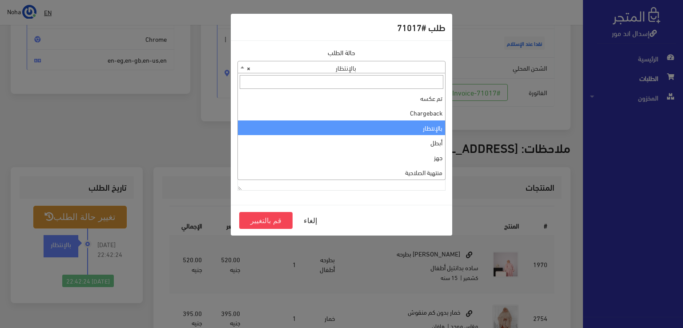
scroll to position [0, 0]
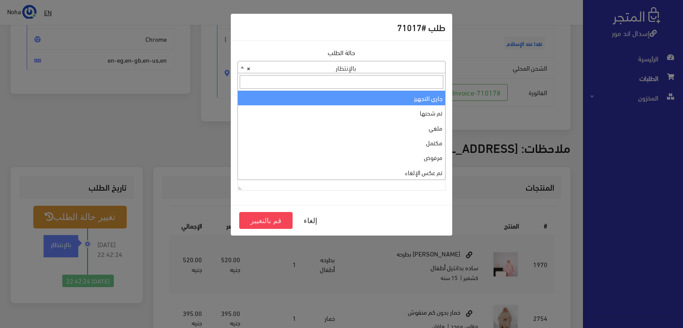
select select "1"
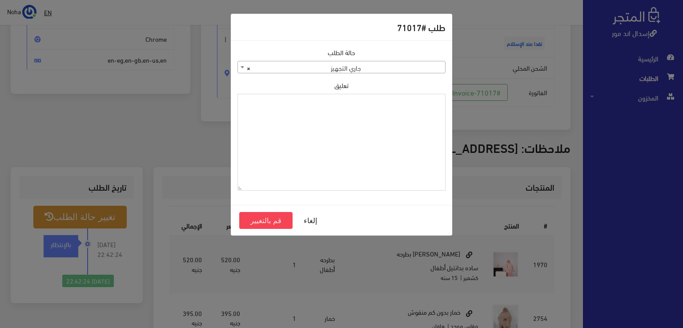
paste textarea "1131878"
type textarea "1131878"
click at [277, 217] on button "قم بالتغيير" at bounding box center [265, 220] width 53 height 17
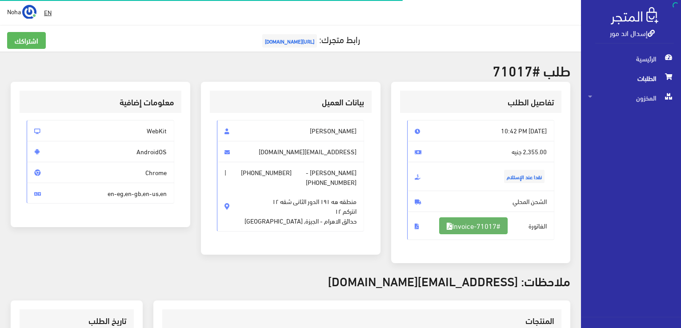
click at [487, 224] on link "#Invoice-71017" at bounding box center [473, 225] width 68 height 17
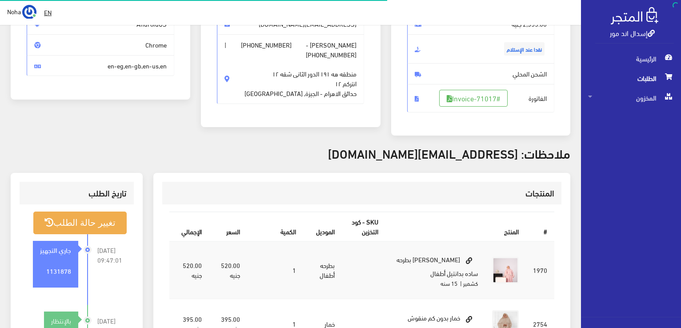
scroll to position [128, 0]
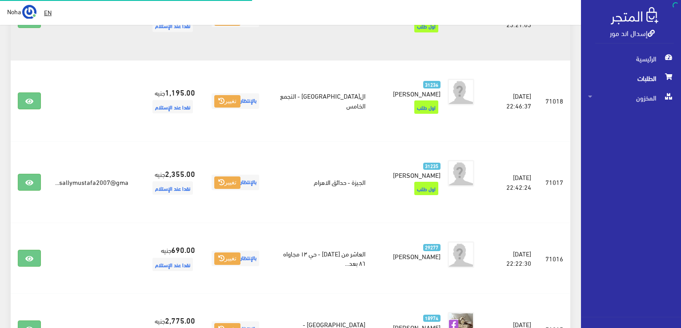
scroll to position [387, 0]
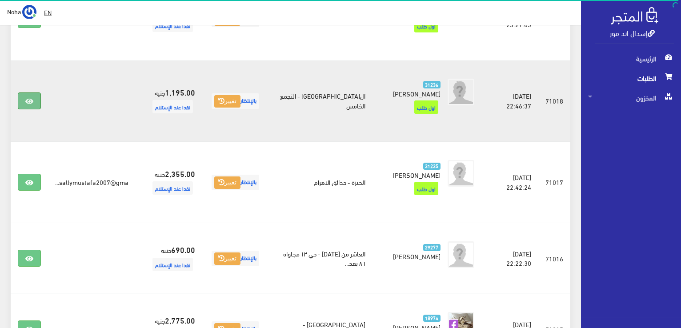
click at [28, 98] on icon at bounding box center [29, 101] width 8 height 7
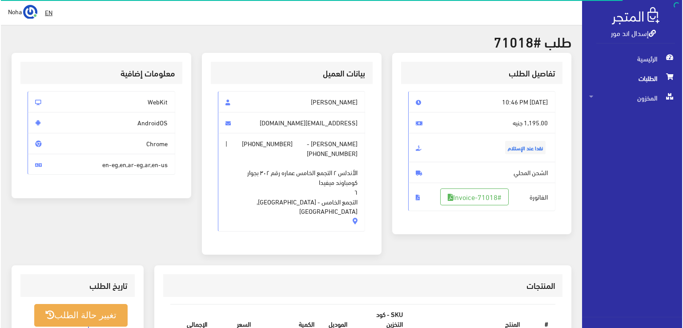
scroll to position [89, 0]
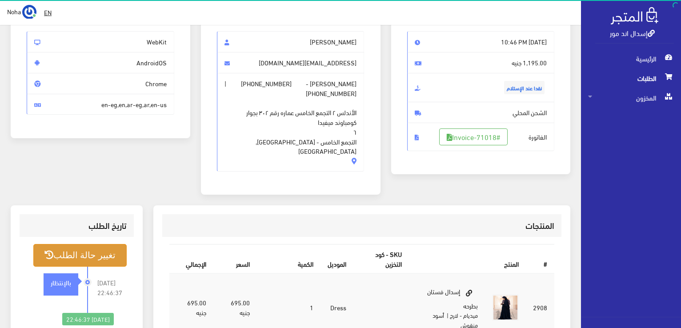
click at [102, 244] on button "تغيير حالة الطلب" at bounding box center [79, 255] width 93 height 23
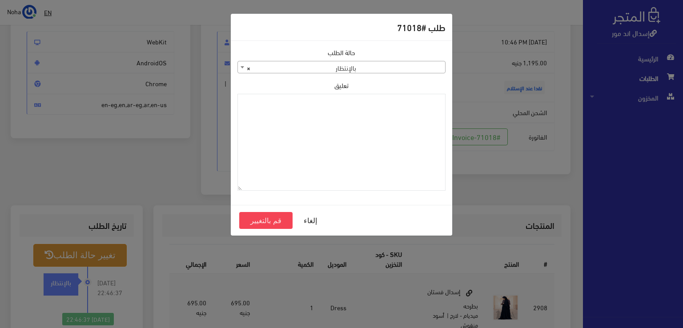
click at [241, 68] on span at bounding box center [242, 67] width 9 height 12
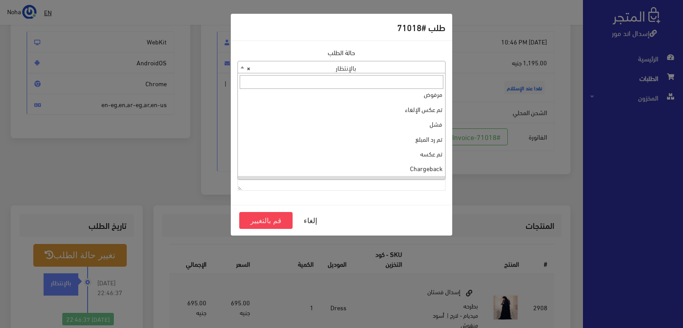
scroll to position [0, 0]
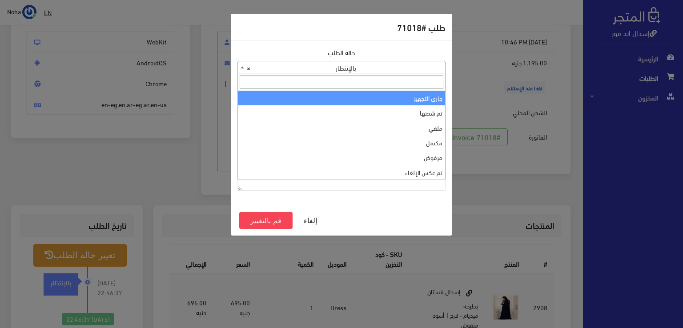
select select "1"
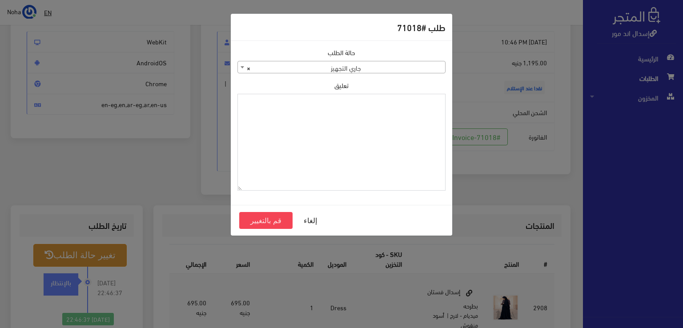
paste textarea "1131878"
type textarea "1131878"
click at [261, 220] on button "قم بالتغيير" at bounding box center [265, 220] width 53 height 17
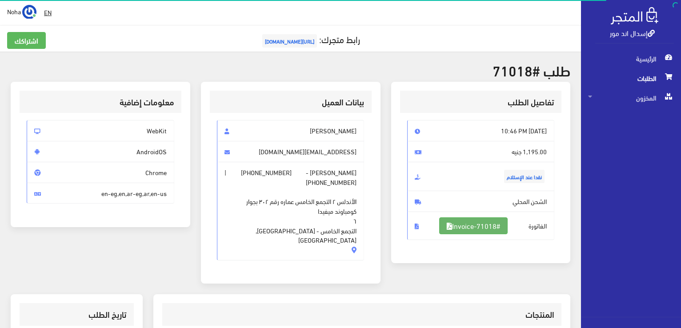
click at [457, 228] on link "#Invoice-71018" at bounding box center [473, 225] width 68 height 17
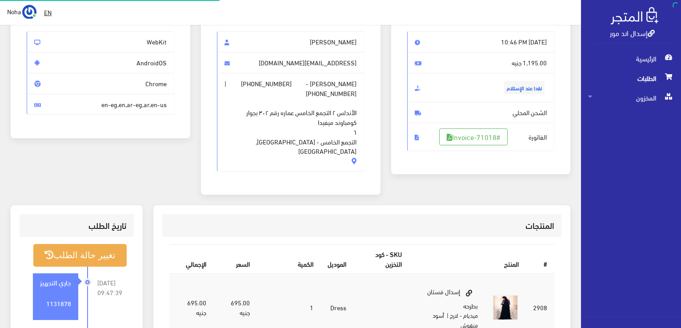
scroll to position [89, 0]
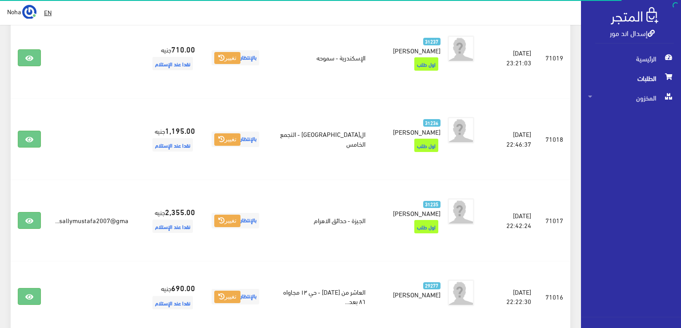
scroll to position [298, 0]
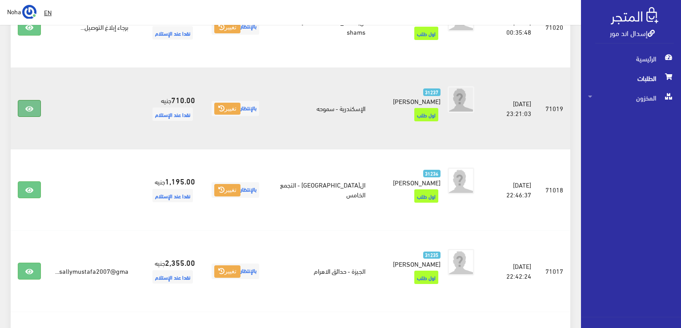
click at [31, 101] on link at bounding box center [29, 108] width 23 height 17
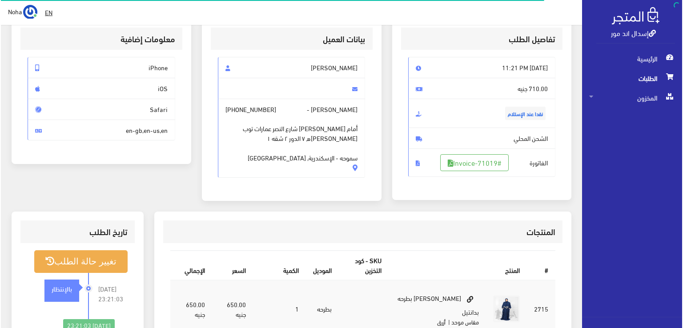
scroll to position [89, 0]
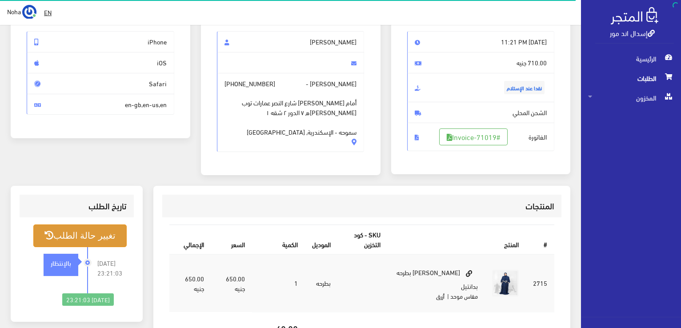
click at [95, 233] on button "تغيير حالة الطلب" at bounding box center [79, 236] width 93 height 23
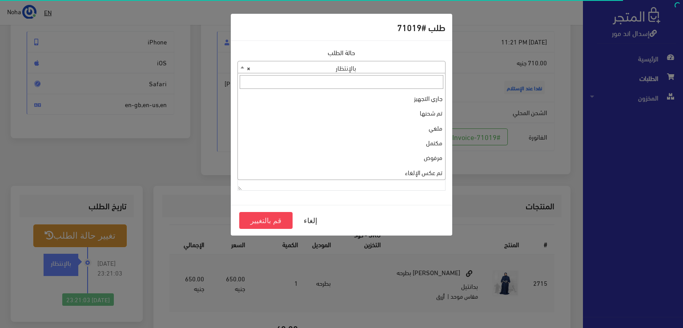
click at [242, 66] on b at bounding box center [243, 67] width 4 height 2
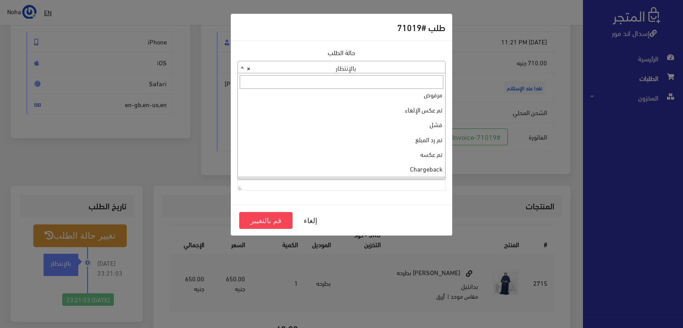
scroll to position [0, 0]
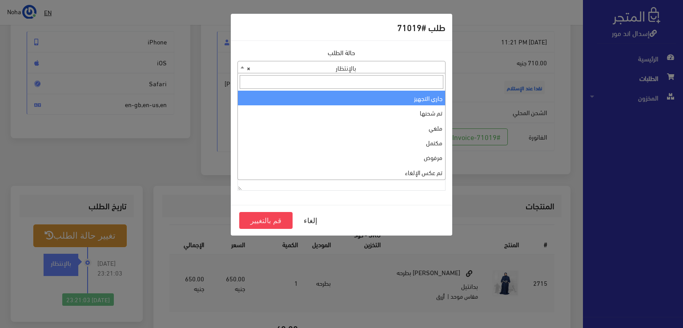
select select "1"
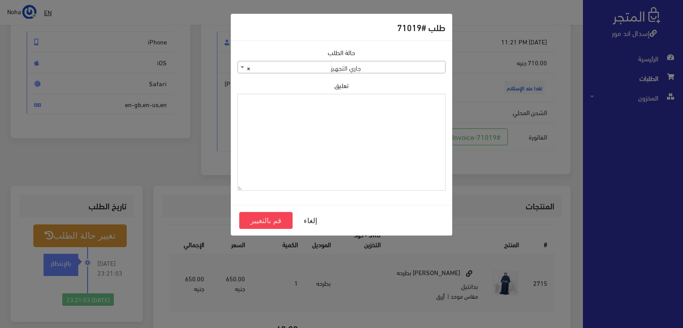
paste textarea "1131878"
type textarea "1131878"
click at [276, 220] on button "قم بالتغيير" at bounding box center [265, 220] width 53 height 17
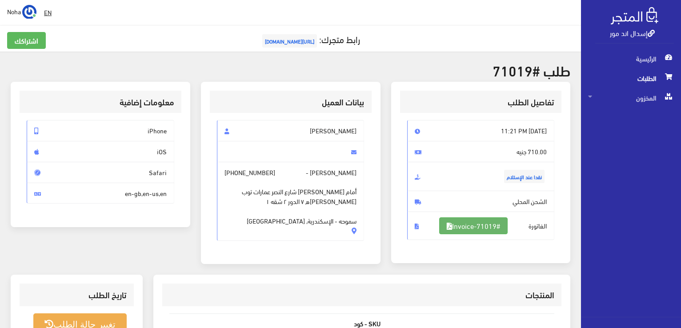
click at [478, 222] on link "#Invoice-71019" at bounding box center [473, 225] width 68 height 17
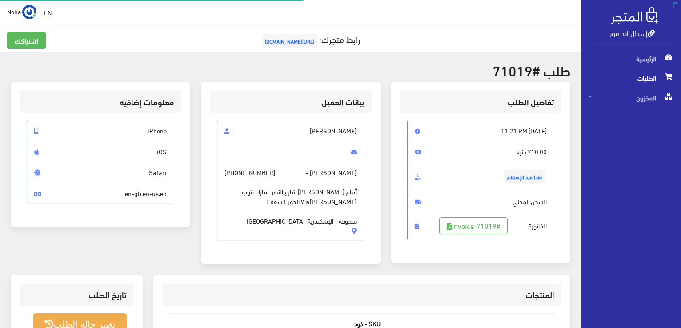
scroll to position [89, 0]
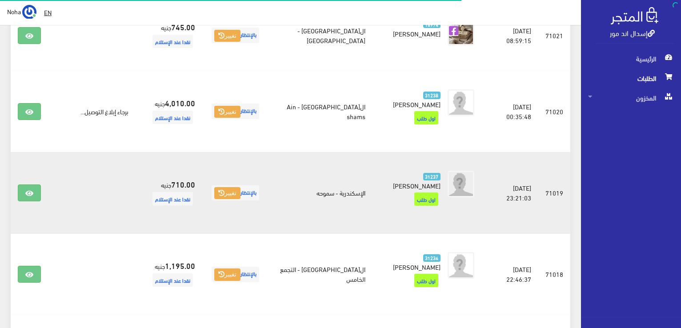
scroll to position [209, 0]
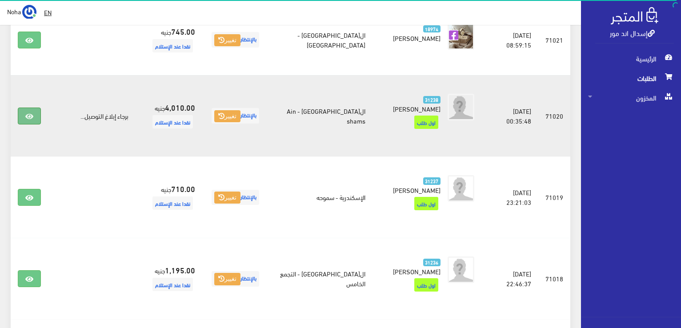
click at [27, 115] on icon at bounding box center [29, 116] width 8 height 7
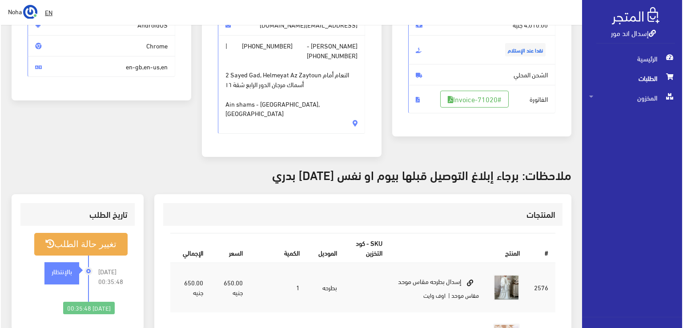
scroll to position [133, 0]
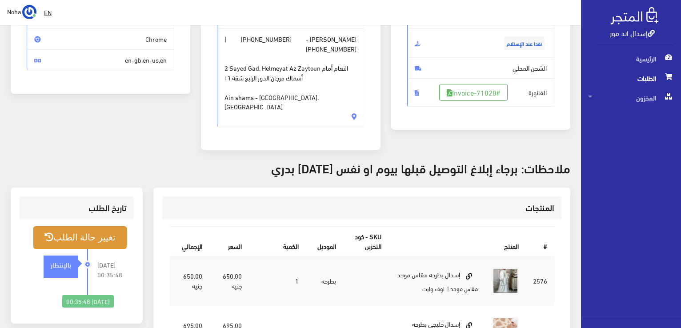
click at [90, 226] on button "تغيير حالة الطلب" at bounding box center [79, 237] width 93 height 23
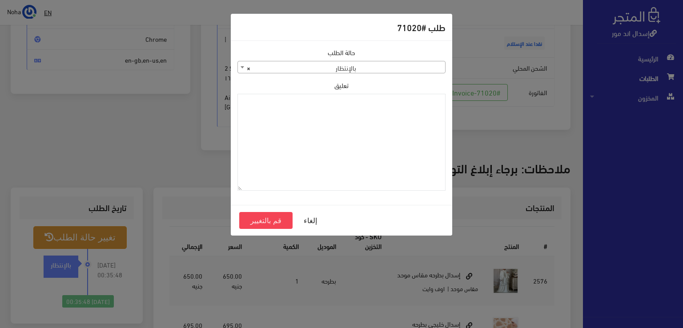
click at [242, 67] on b at bounding box center [243, 67] width 4 height 2
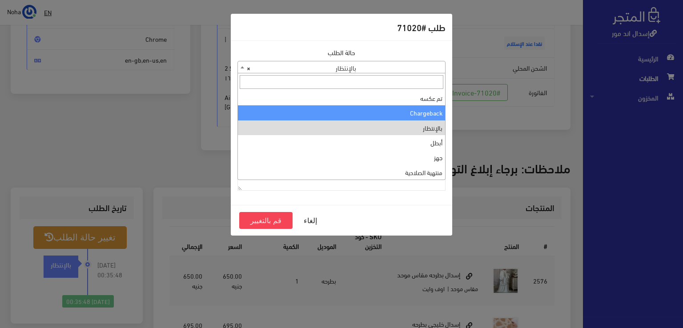
scroll to position [0, 0]
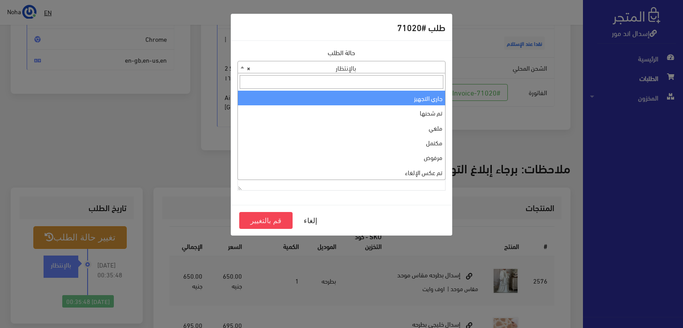
select select "1"
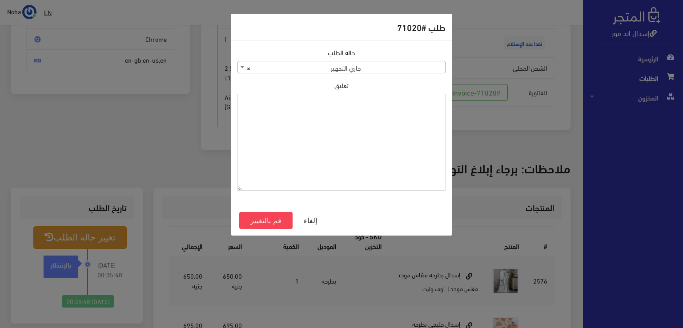
paste textarea "1131878"
type textarea "1131878"
click at [271, 219] on button "قم بالتغيير" at bounding box center [265, 220] width 53 height 17
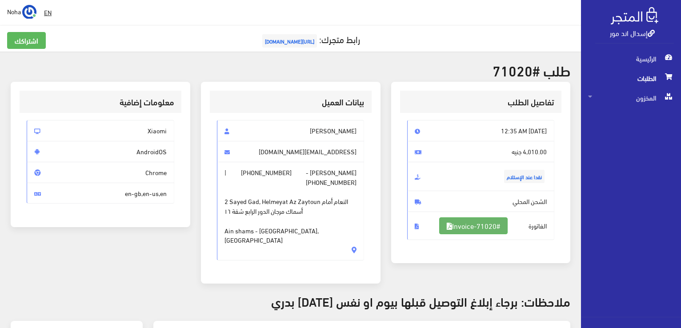
click at [487, 221] on link "#Invoice-71020" at bounding box center [473, 225] width 68 height 17
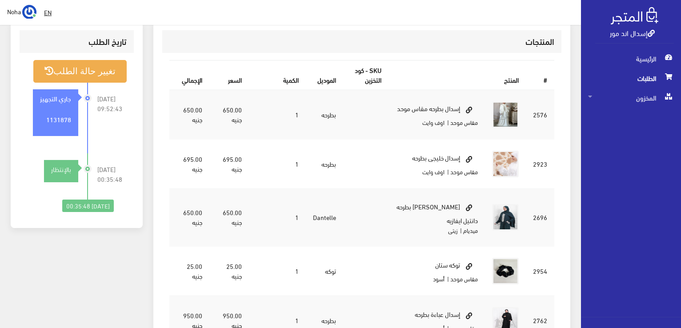
scroll to position [311, 0]
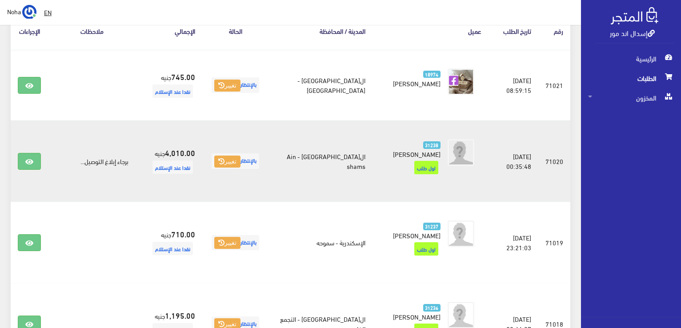
scroll to position [120, 0]
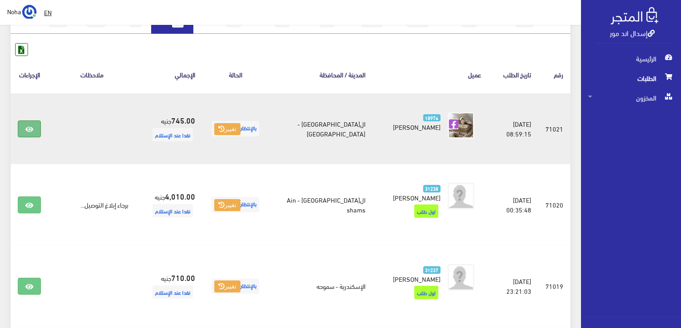
click at [28, 127] on icon at bounding box center [29, 129] width 8 height 7
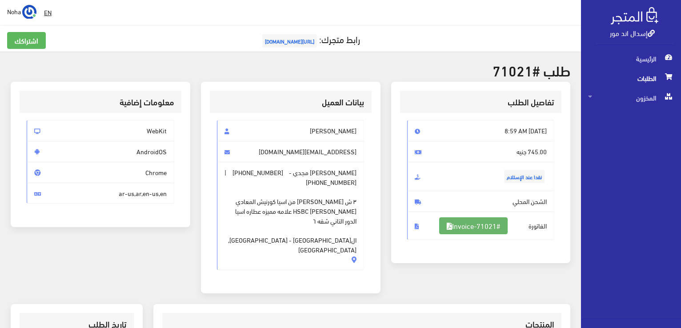
click at [489, 225] on link "#Invoice-71021" at bounding box center [473, 225] width 68 height 17
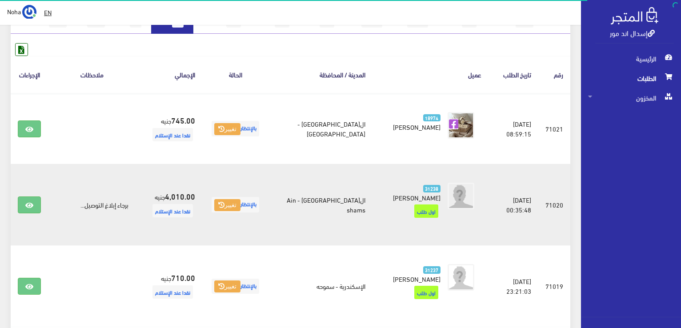
scroll to position [120, 0]
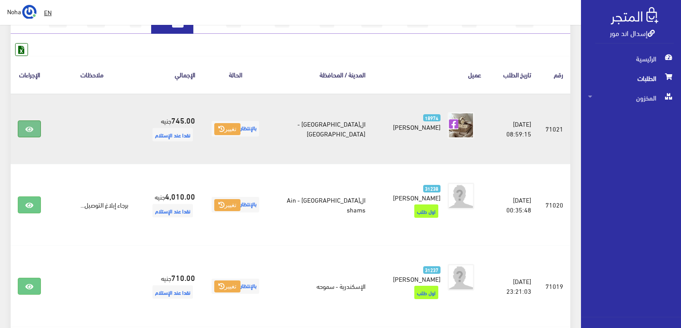
click at [32, 126] on icon at bounding box center [29, 129] width 8 height 7
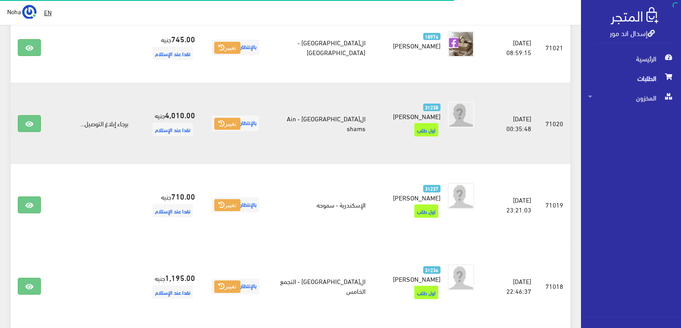
scroll to position [209, 0]
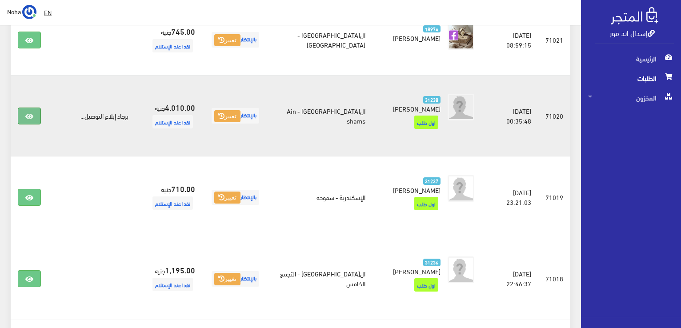
click at [30, 111] on link at bounding box center [29, 116] width 23 height 17
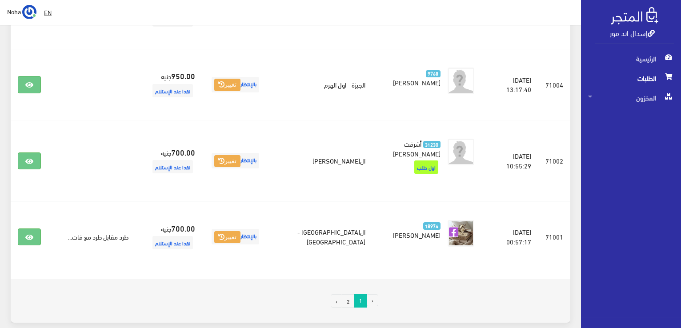
scroll to position [1454, 0]
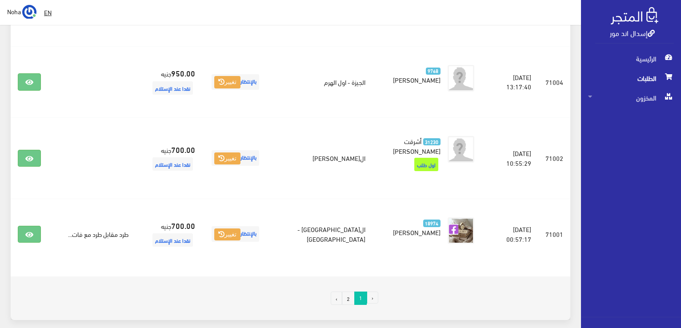
click at [350, 292] on link "2" at bounding box center [348, 298] width 13 height 13
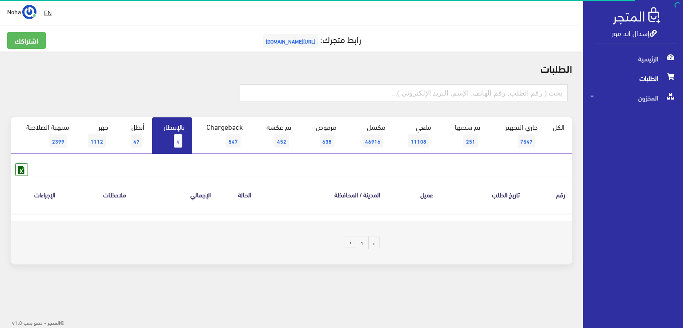
click at [363, 243] on link "1" at bounding box center [362, 242] width 13 height 13
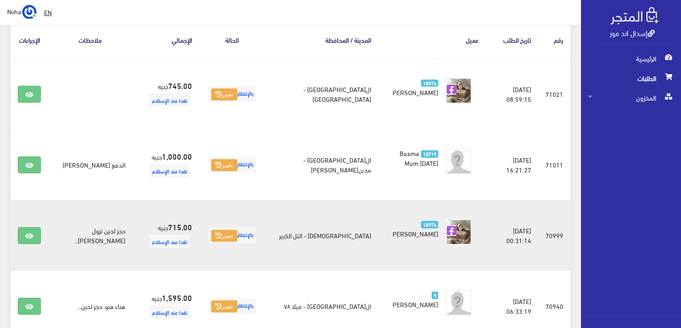
scroll to position [149, 0]
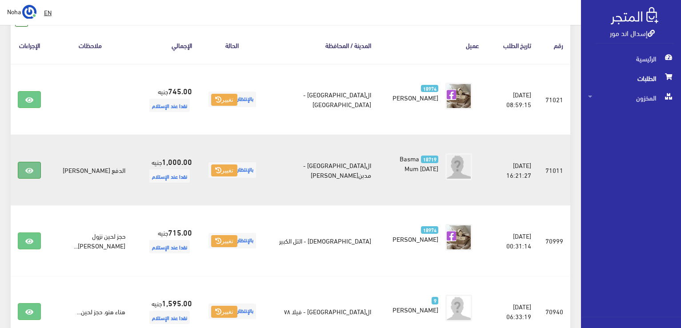
click at [28, 167] on icon at bounding box center [29, 170] width 8 height 7
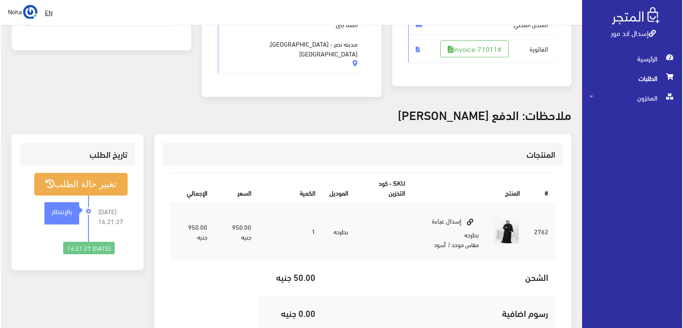
scroll to position [178, 0]
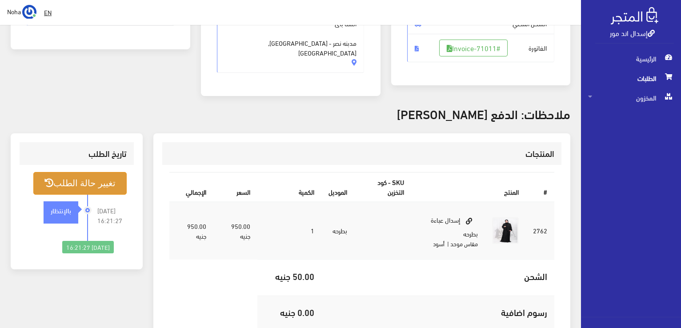
click at [103, 175] on button "تغيير حالة الطلب" at bounding box center [79, 183] width 93 height 23
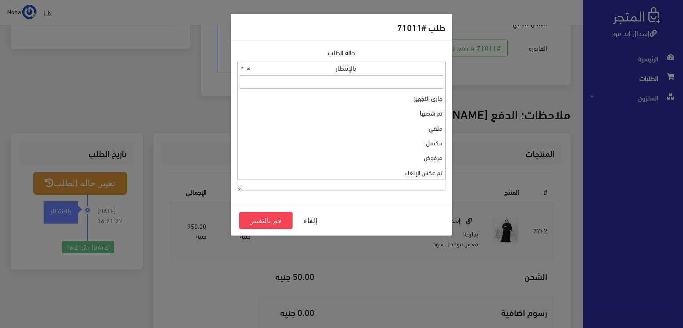
click at [240, 69] on span at bounding box center [242, 67] width 9 height 12
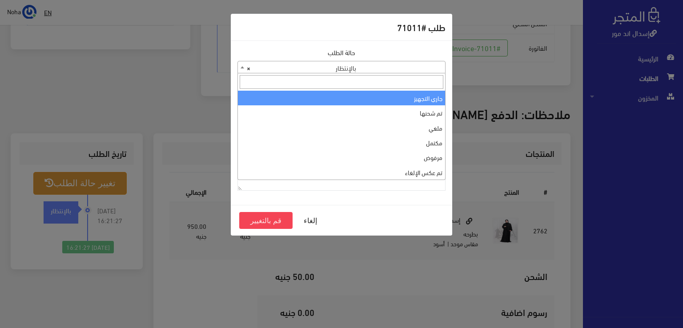
select select "1"
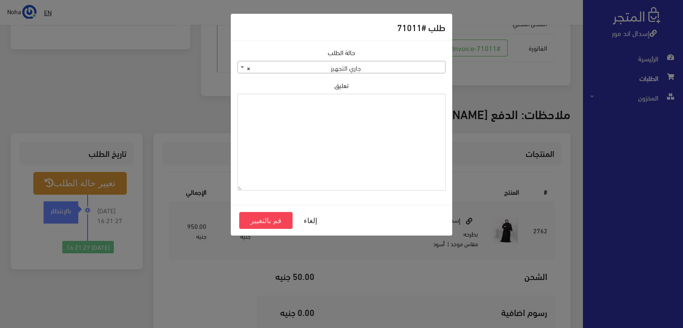
paste textarea "1131878"
type textarea "1131878"
click at [274, 221] on button "قم بالتغيير" at bounding box center [265, 220] width 53 height 17
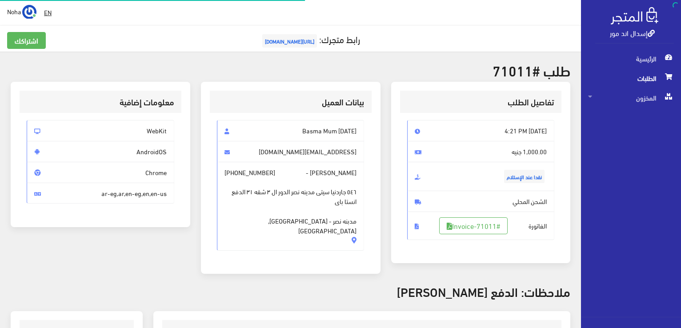
scroll to position [175, 0]
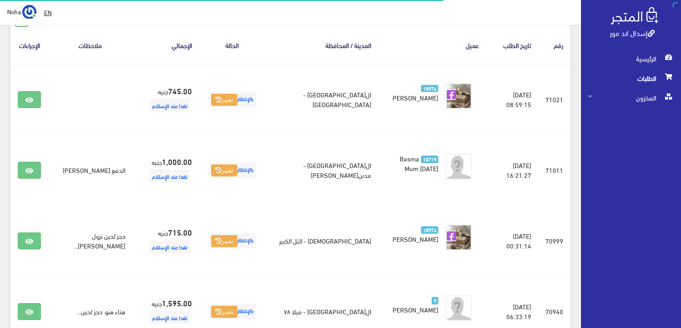
scroll to position [149, 0]
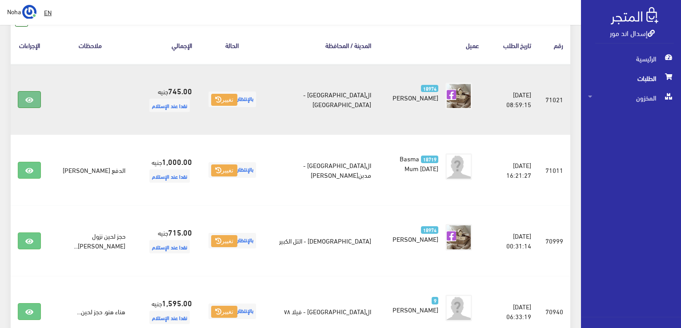
click at [29, 98] on icon at bounding box center [29, 99] width 8 height 7
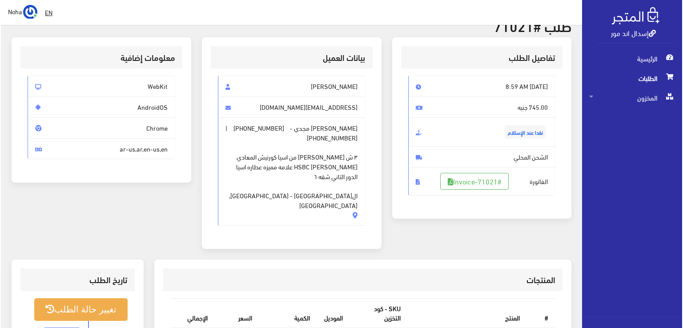
scroll to position [178, 0]
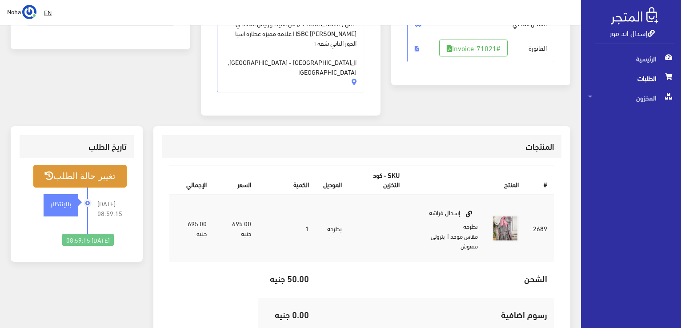
click at [86, 167] on button "تغيير حالة الطلب" at bounding box center [79, 176] width 93 height 23
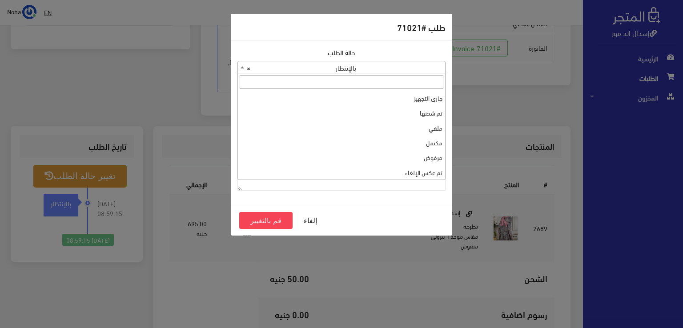
click at [241, 66] on b at bounding box center [243, 67] width 4 height 2
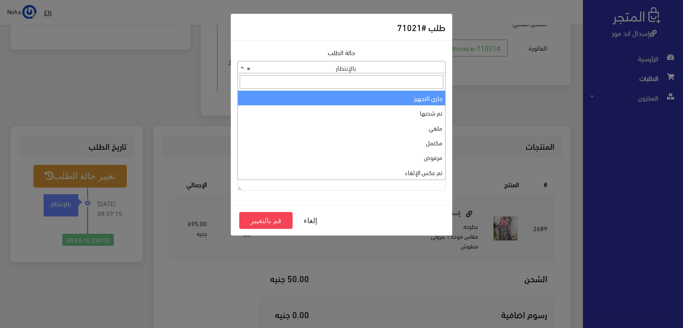
select select "1"
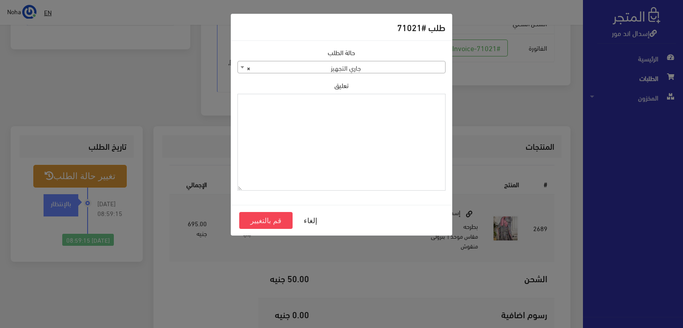
paste textarea "1131878"
type textarea "1131878"
click at [268, 219] on button "قم بالتغيير" at bounding box center [265, 220] width 53 height 17
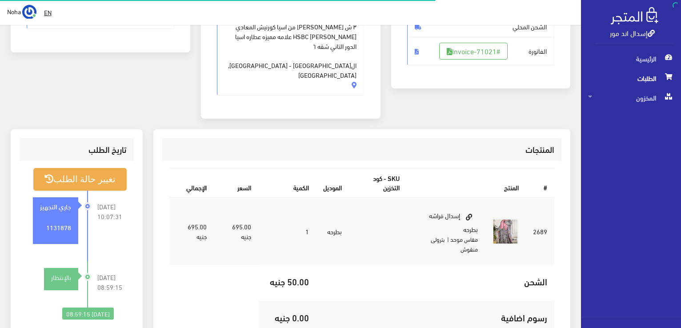
scroll to position [175, 0]
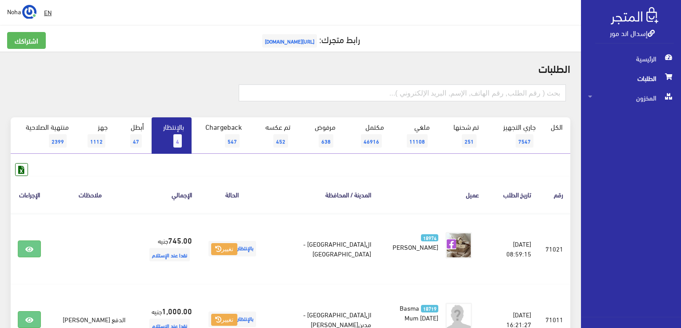
click at [170, 135] on link "بالإنتظار 4" at bounding box center [172, 135] width 40 height 36
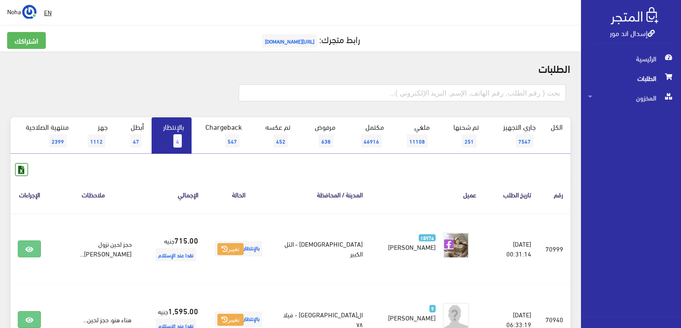
click at [181, 142] on span "4" at bounding box center [177, 140] width 8 height 13
click at [180, 137] on span "4" at bounding box center [177, 140] width 8 height 13
click at [181, 141] on span "4" at bounding box center [177, 140] width 8 height 13
click at [178, 143] on span "4" at bounding box center [177, 140] width 8 height 13
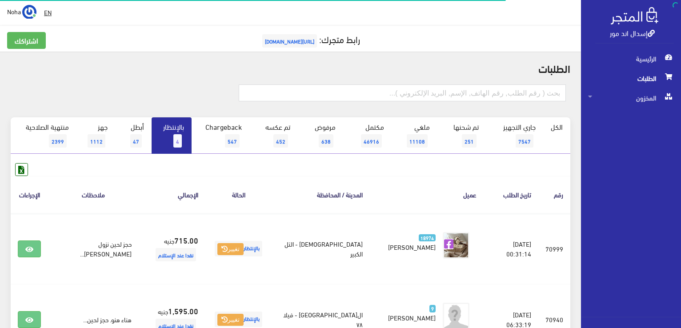
click at [178, 143] on span "4" at bounding box center [177, 140] width 8 height 13
drag, startPoint x: 0, startPoint y: 0, endPoint x: 178, endPoint y: 144, distance: 228.6
click at [178, 144] on span "4" at bounding box center [177, 140] width 8 height 13
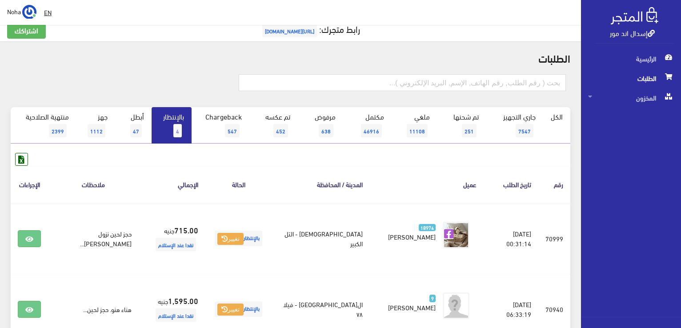
scroll to position [8, 0]
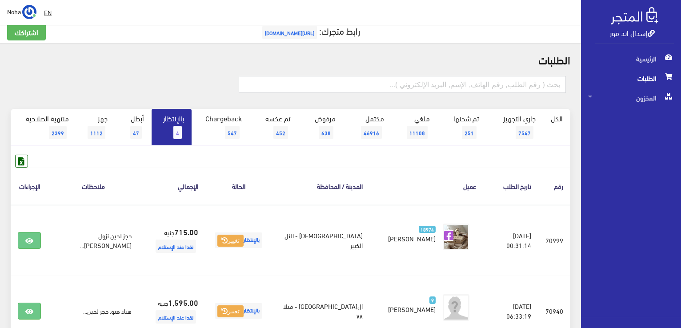
click at [181, 131] on span "4" at bounding box center [177, 132] width 8 height 13
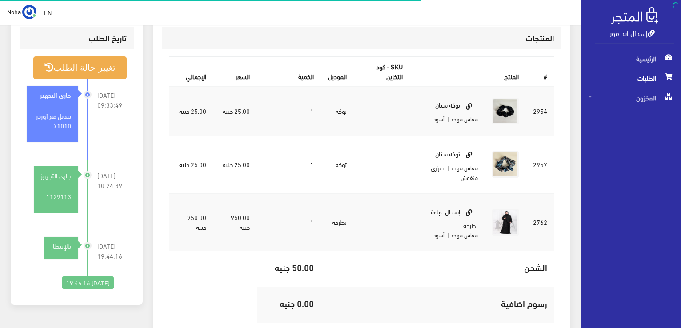
scroll to position [222, 0]
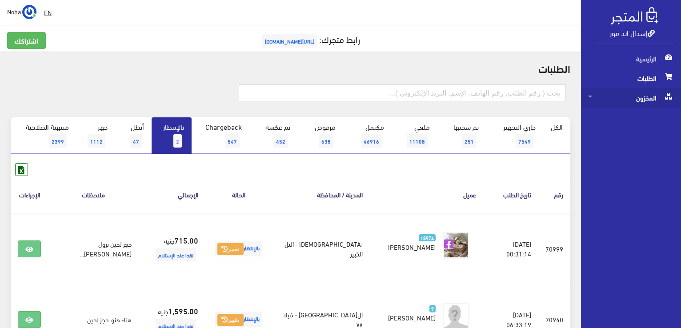
click at [646, 100] on span "المخزون" at bounding box center [631, 98] width 86 height 20
click at [625, 116] on span "المخزون" at bounding box center [622, 118] width 68 height 20
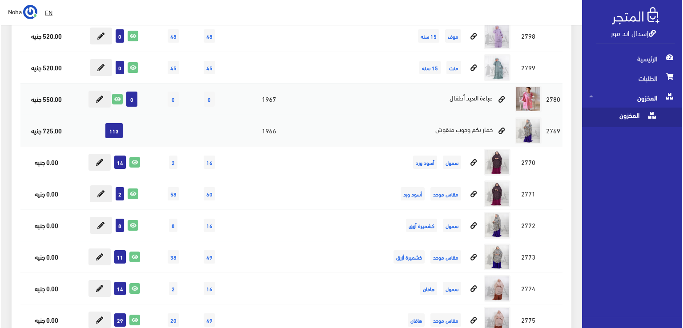
scroll to position [3468, 0]
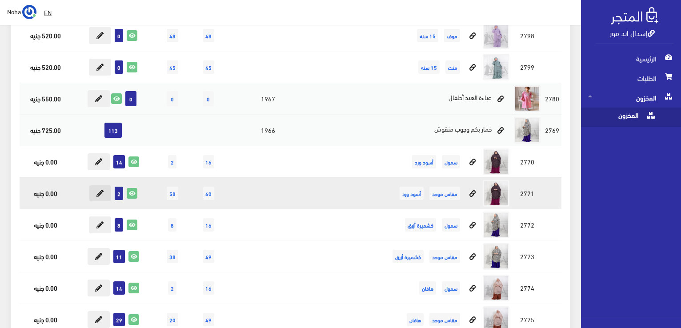
click at [97, 190] on icon at bounding box center [99, 193] width 7 height 7
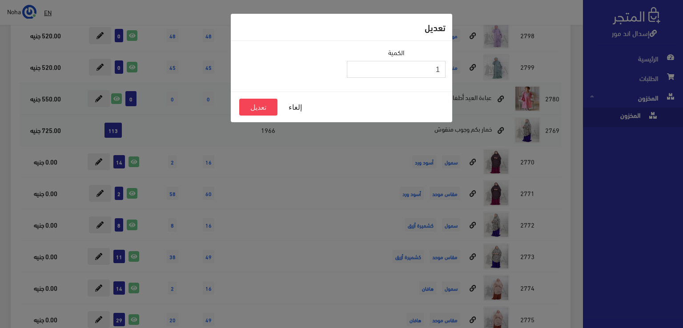
click at [354, 71] on input "1" at bounding box center [396, 69] width 99 height 17
click at [261, 105] on button "تعديل" at bounding box center [258, 107] width 38 height 17
click at [265, 106] on button "تعديل" at bounding box center [258, 107] width 38 height 17
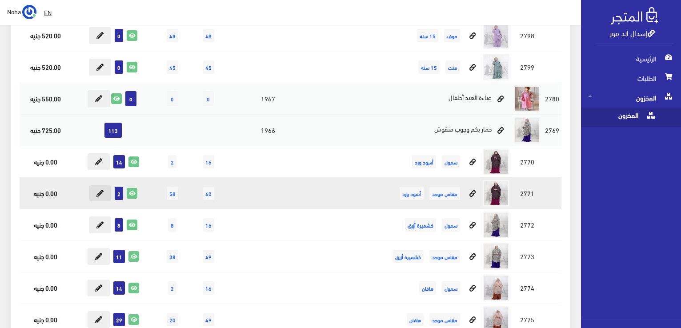
click at [103, 190] on icon at bounding box center [99, 193] width 7 height 7
type input "2"
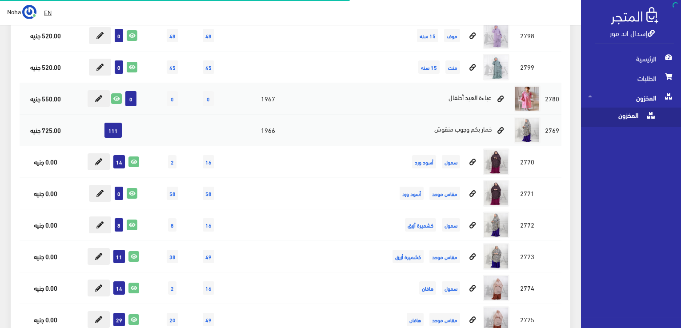
scroll to position [3468, 0]
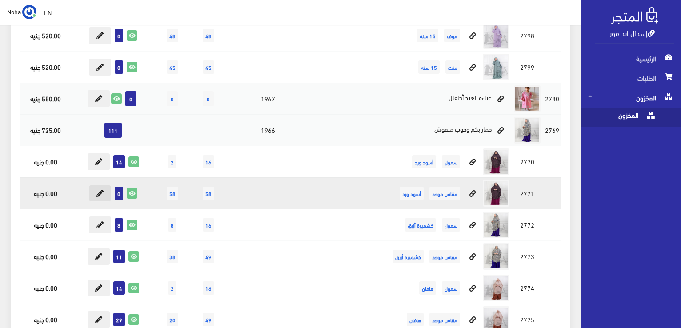
click at [104, 185] on button at bounding box center [100, 193] width 22 height 17
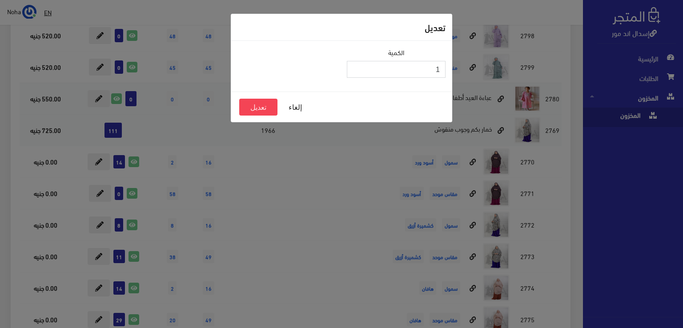
type input "1"
click at [354, 67] on input "1" at bounding box center [396, 69] width 99 height 17
click at [262, 109] on button "تعديل" at bounding box center [258, 107] width 38 height 17
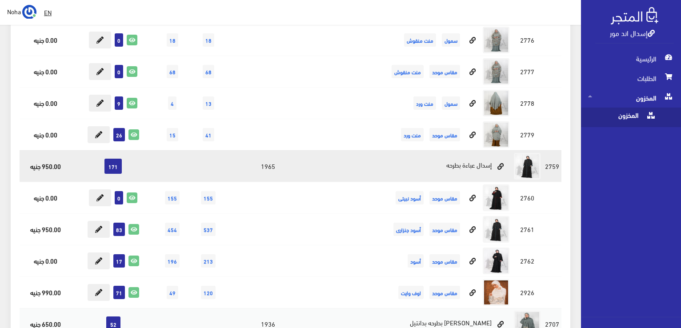
scroll to position [3912, 0]
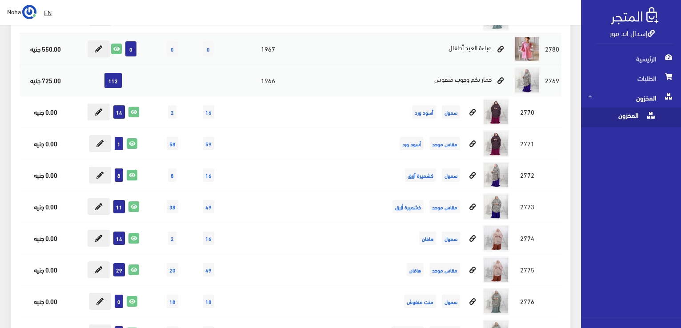
scroll to position [3468, 0]
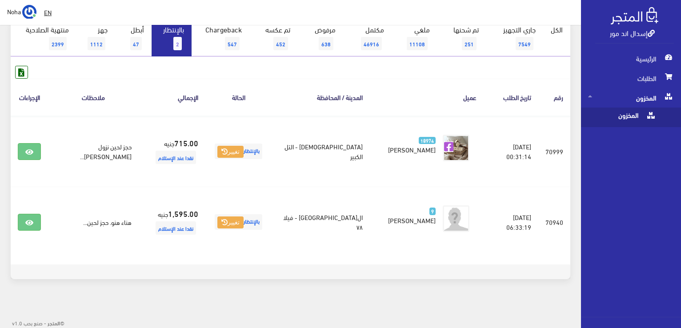
scroll to position [53, 0]
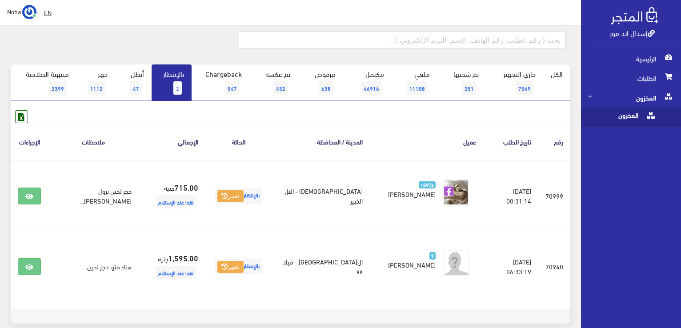
click at [177, 80] on link "بالإنتظار 2" at bounding box center [172, 82] width 40 height 36
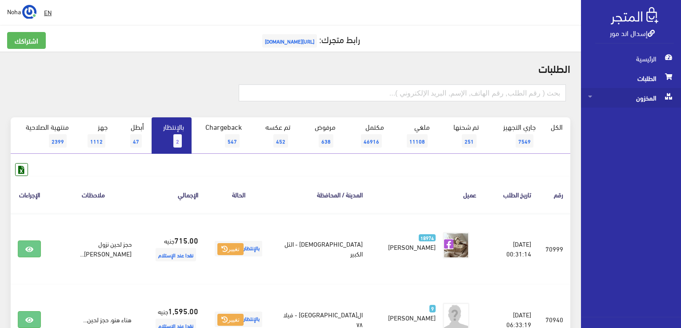
click at [646, 99] on span "المخزون" at bounding box center [631, 98] width 86 height 20
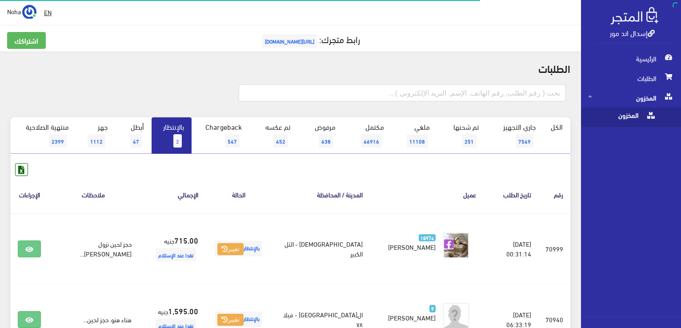
click at [626, 117] on span "المخزون" at bounding box center [622, 118] width 68 height 20
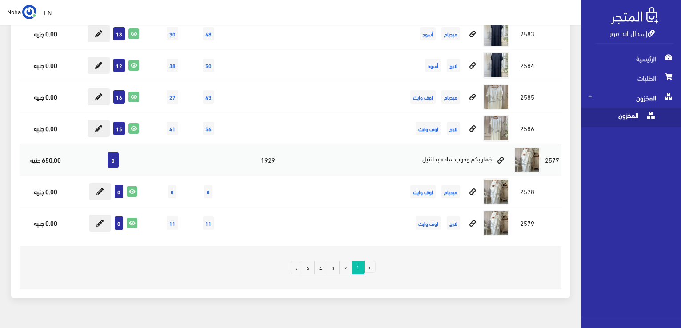
scroll to position [6312, 0]
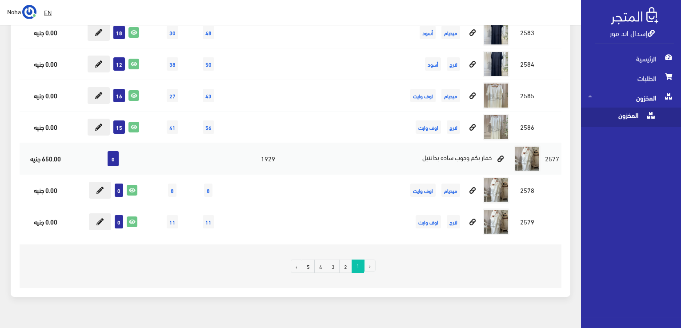
click at [348, 260] on link "2" at bounding box center [345, 266] width 13 height 13
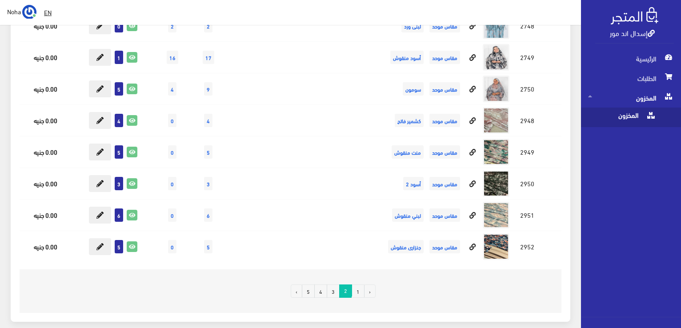
scroll to position [7949, 0]
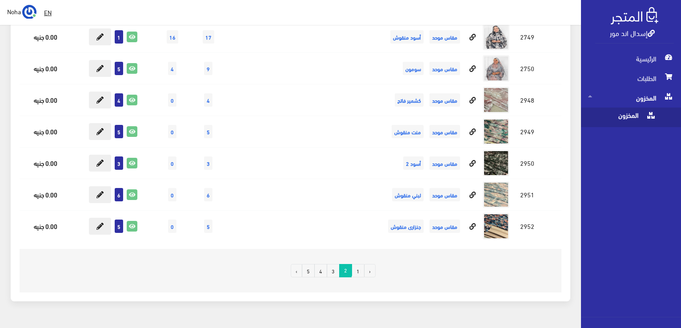
click at [334, 264] on link "3" at bounding box center [333, 270] width 13 height 13
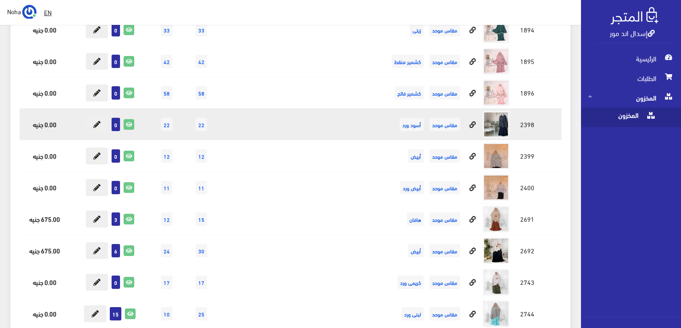
scroll to position [9292, 0]
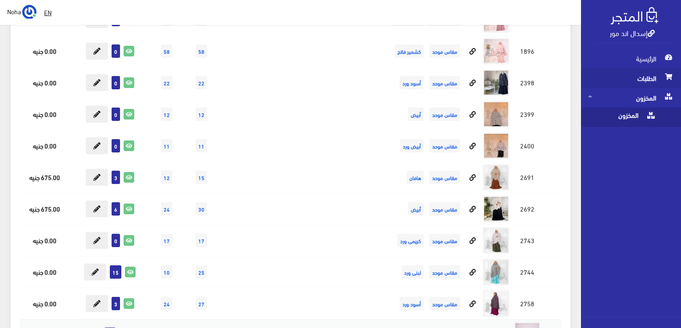
click at [650, 80] on span "الطلبات" at bounding box center [631, 78] width 86 height 20
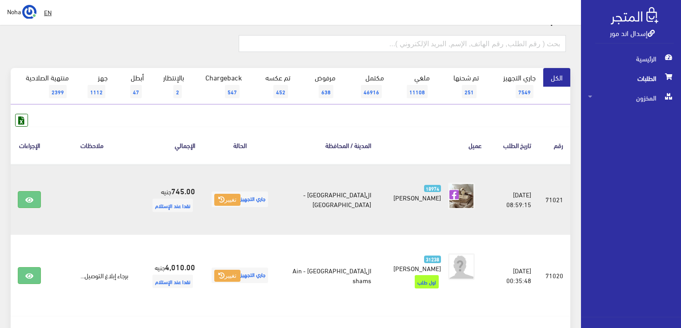
scroll to position [44, 0]
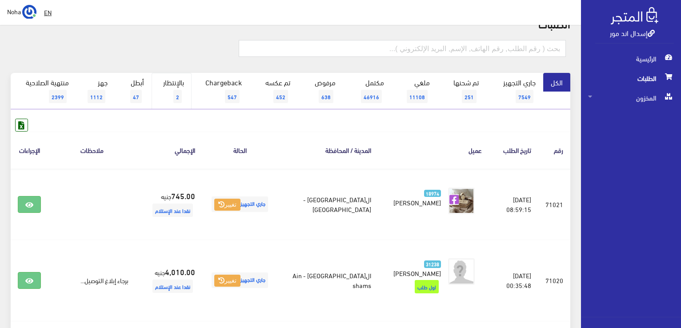
click at [177, 91] on span "2" at bounding box center [177, 96] width 8 height 13
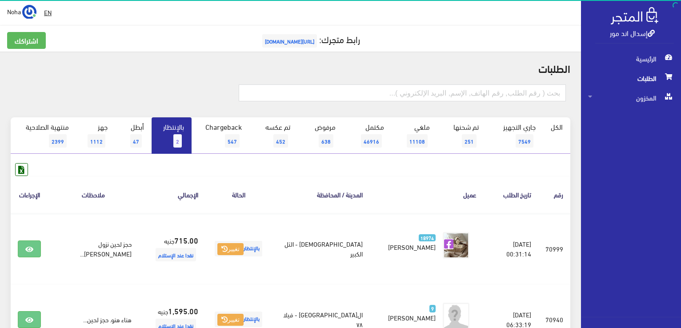
click at [172, 136] on link "بالإنتظار 2" at bounding box center [172, 135] width 40 height 36
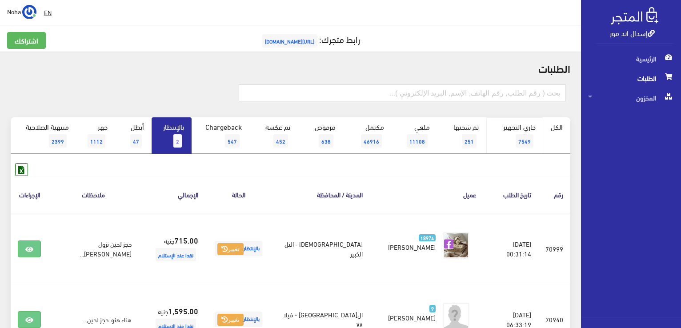
click at [520, 141] on span "7549" at bounding box center [525, 140] width 18 height 13
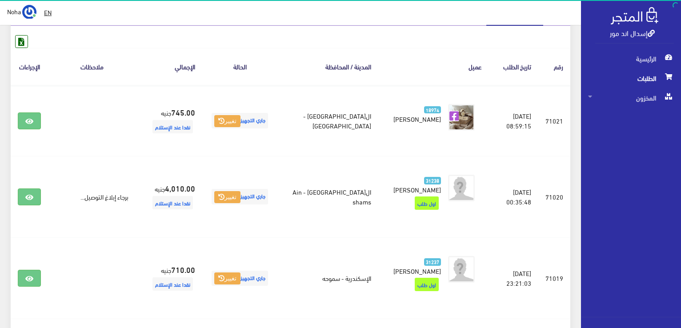
scroll to position [133, 0]
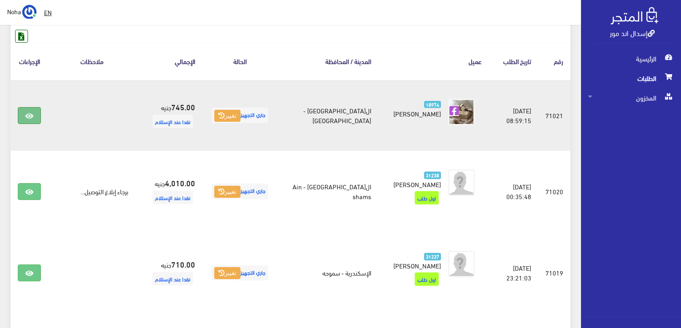
click at [32, 113] on icon at bounding box center [29, 115] width 8 height 7
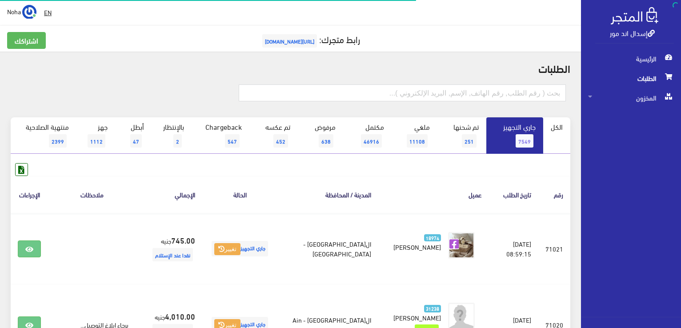
scroll to position [133, 0]
